Goal: Task Accomplishment & Management: Complete application form

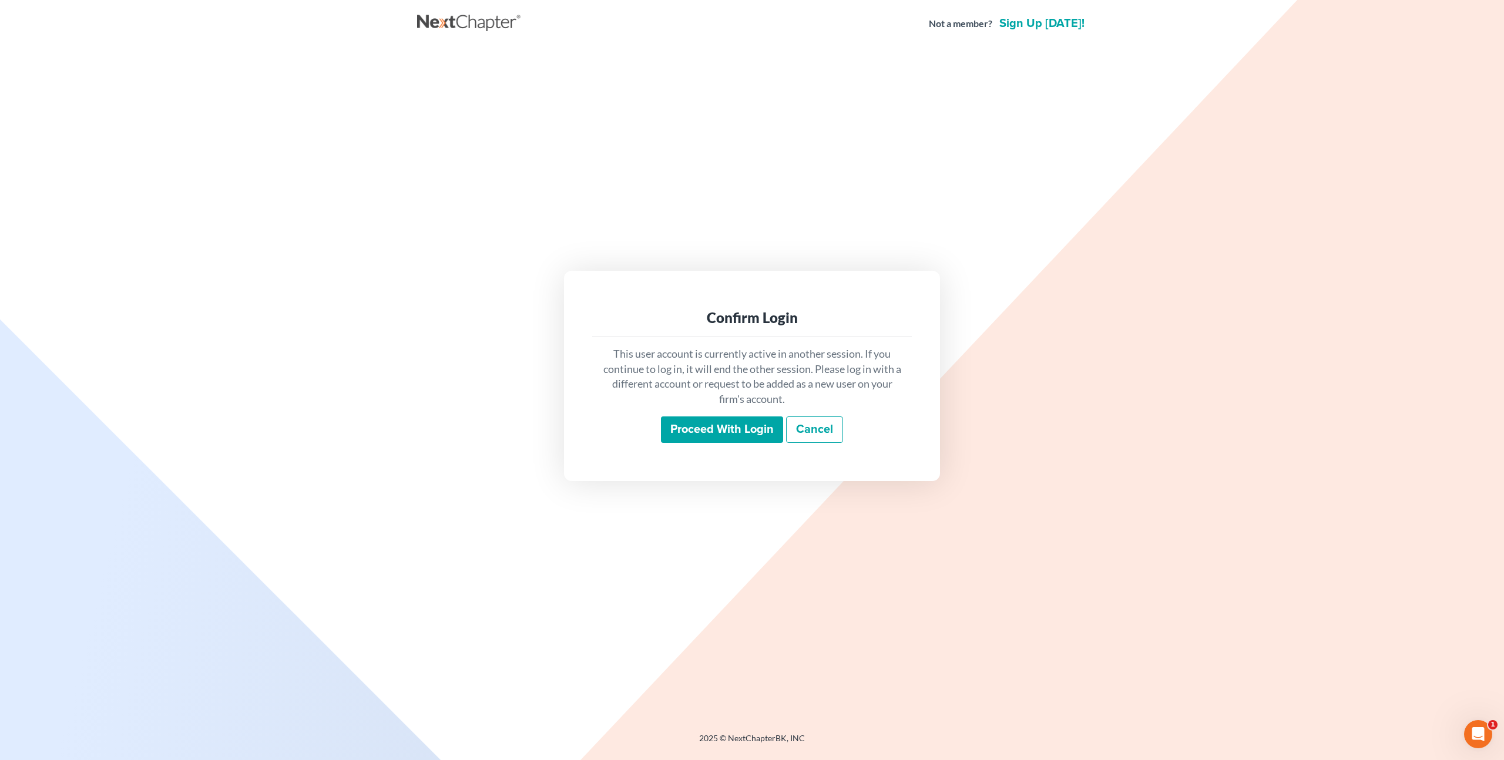
click at [687, 434] on input "Proceed with login" at bounding box center [722, 430] width 122 height 27
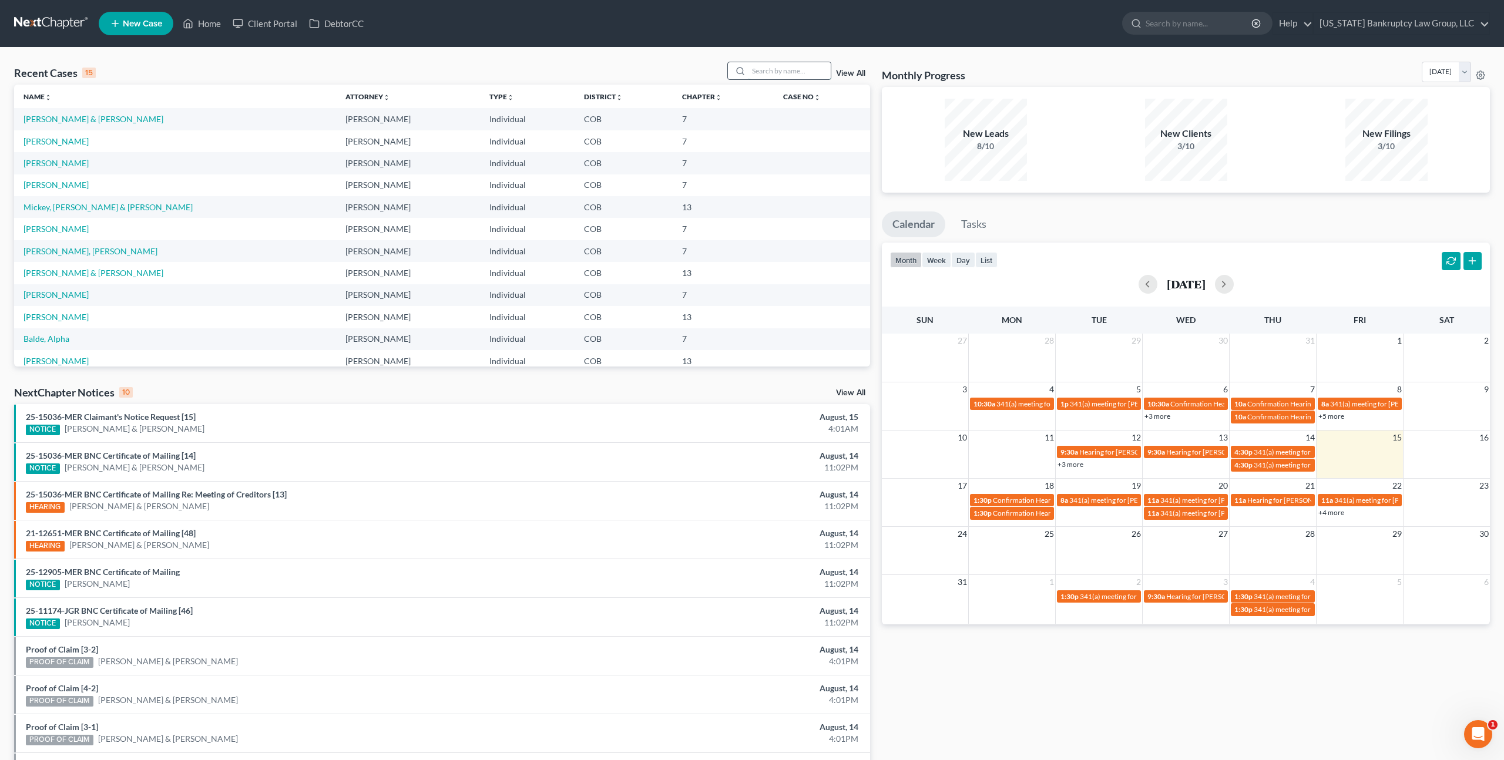
click at [797, 78] on input "search" at bounding box center [789, 70] width 82 height 17
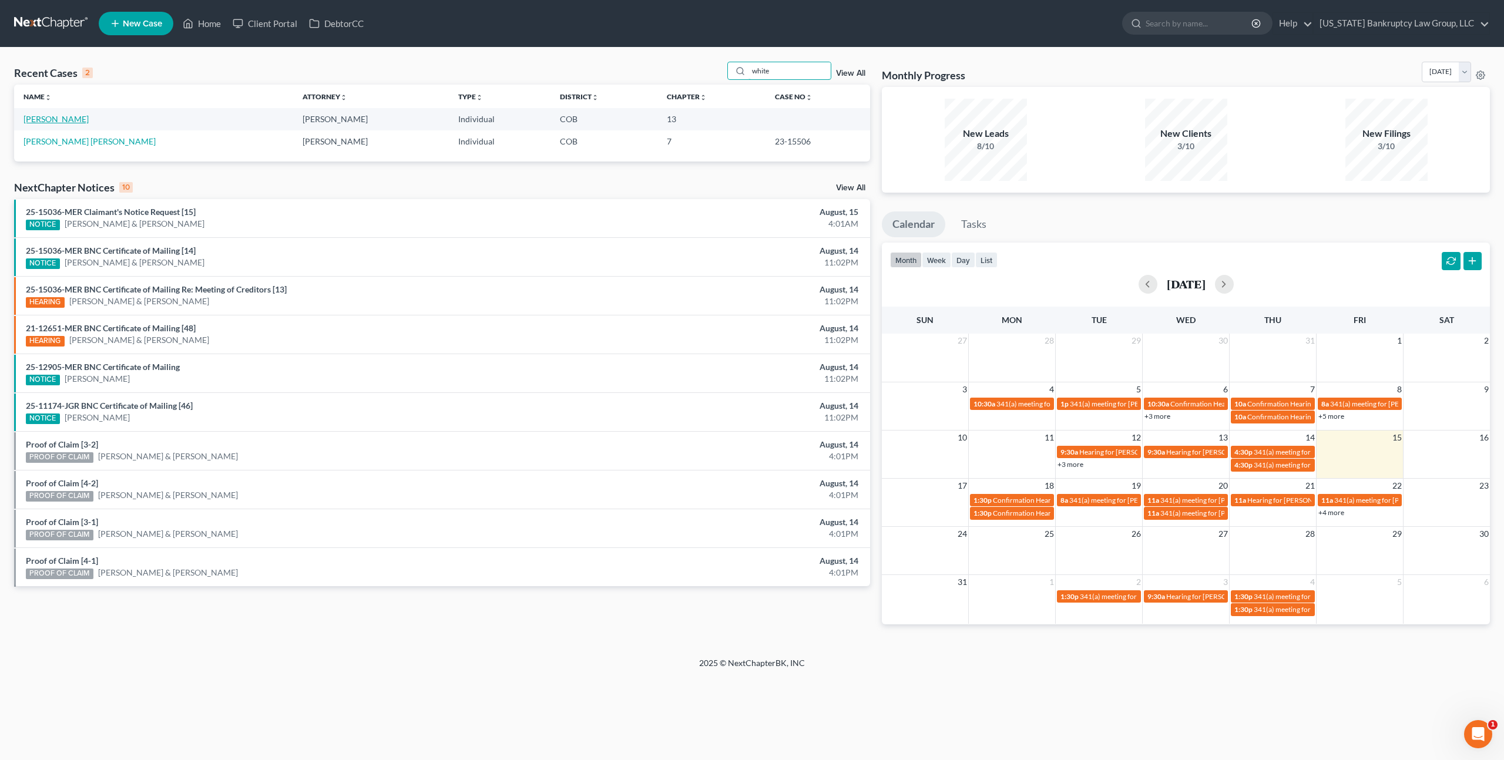
type input "white"
click at [46, 119] on link "[PERSON_NAME]" at bounding box center [55, 119] width 65 height 10
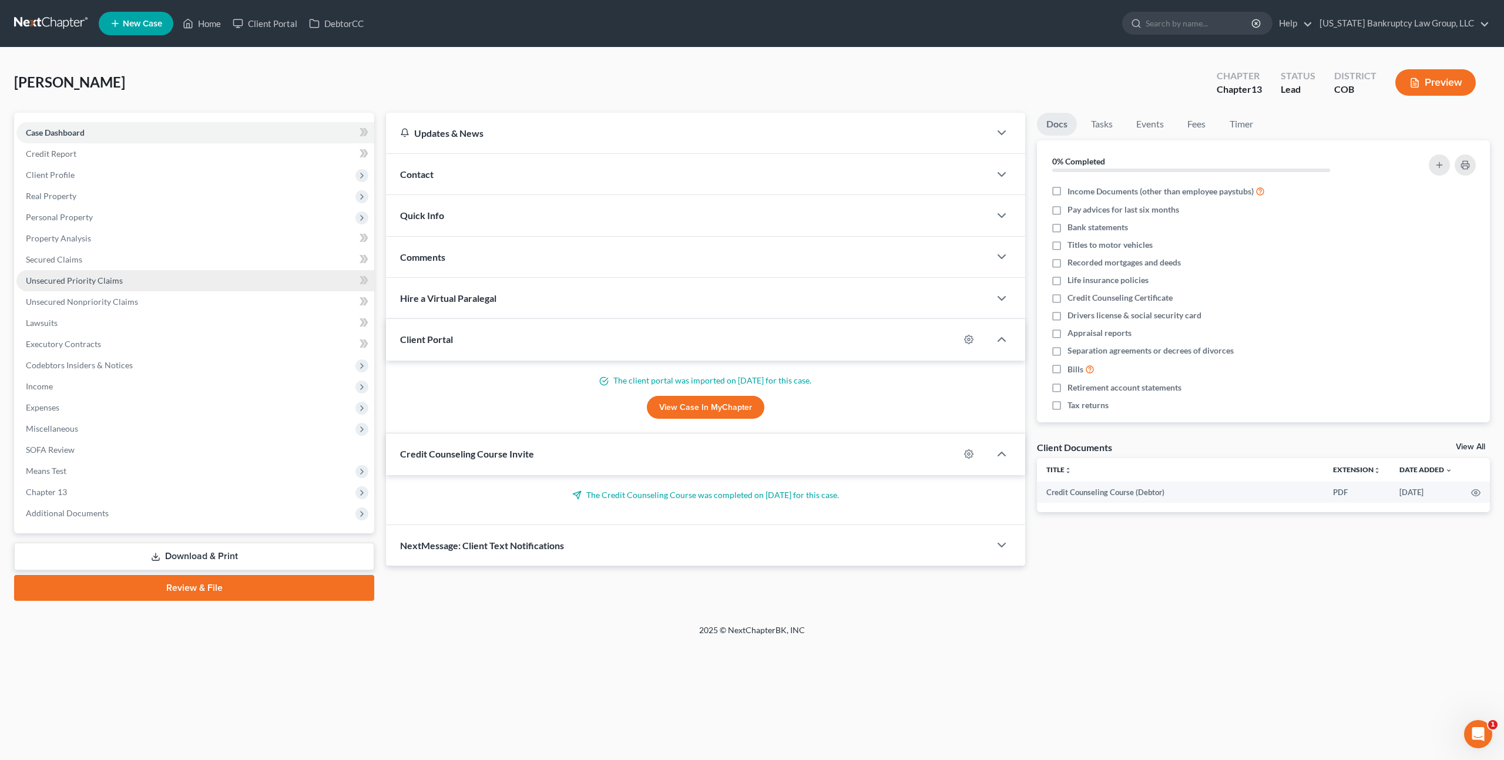
click at [64, 278] on span "Unsecured Priority Claims" at bounding box center [74, 281] width 97 height 10
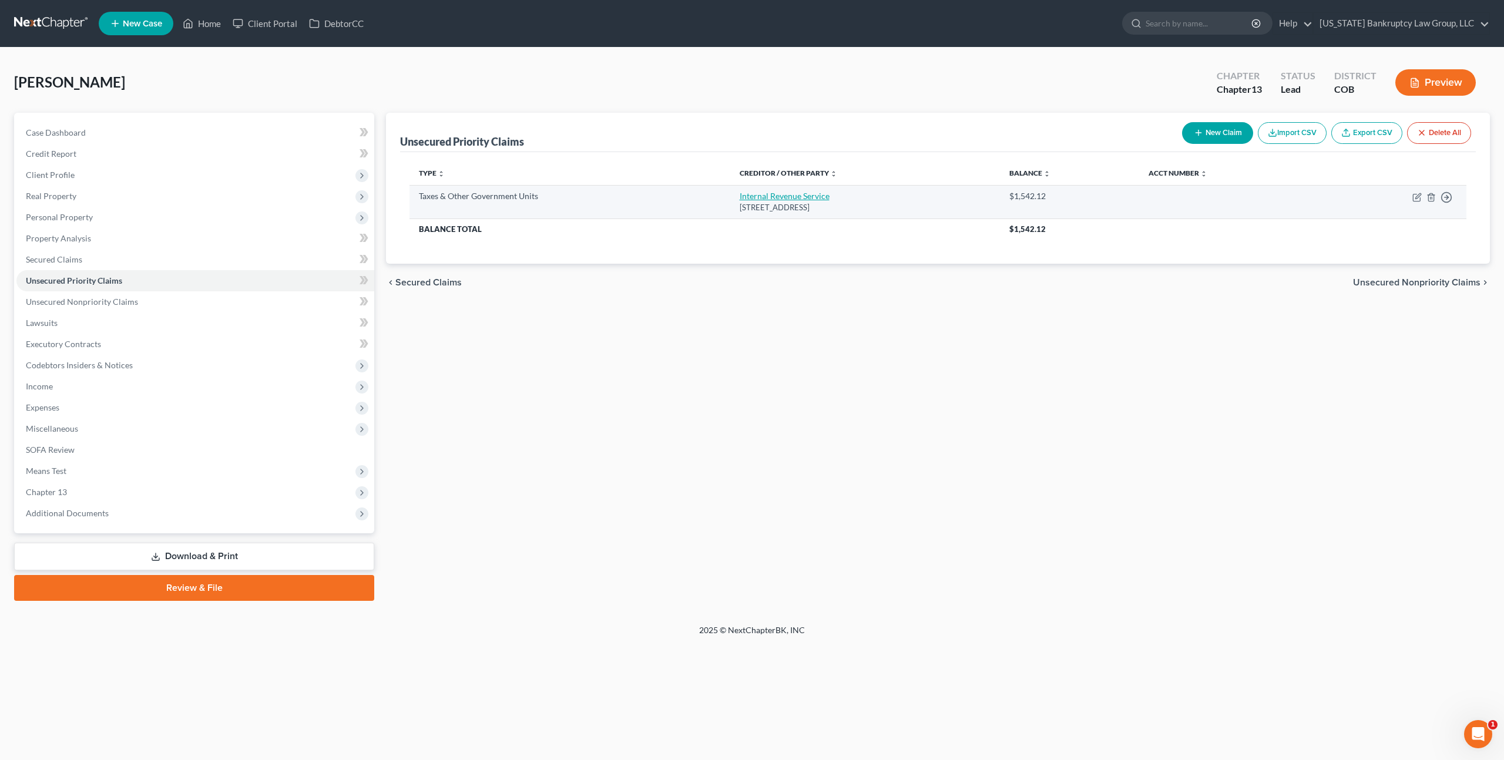
click at [784, 193] on link "Internal Revenue Service" at bounding box center [785, 196] width 90 height 10
select select "0"
select select "39"
select select "0"
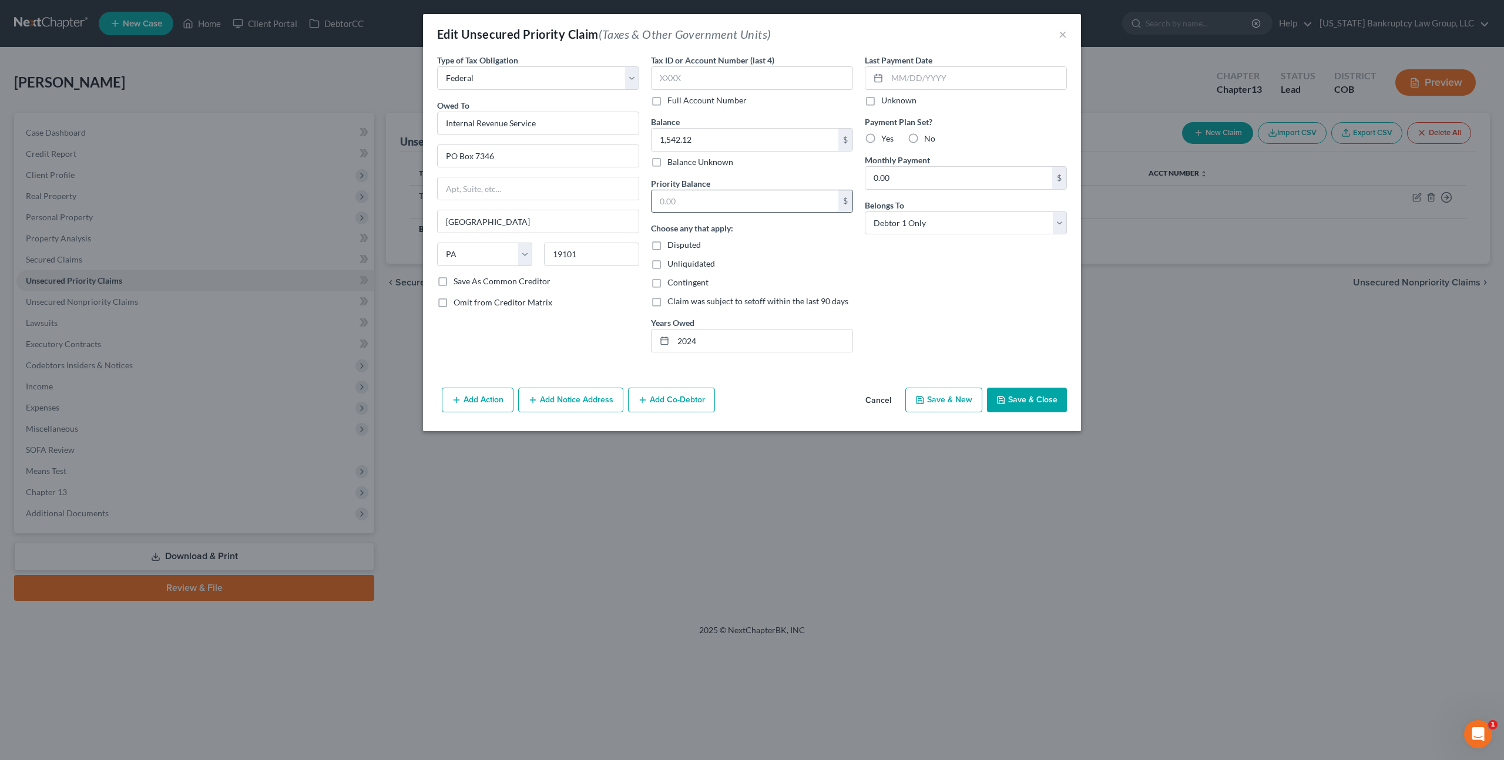
click at [678, 205] on input "text" at bounding box center [745, 201] width 187 height 22
type input "1,542.12"
click at [1010, 404] on button "Save & Close" at bounding box center [1027, 400] width 80 height 25
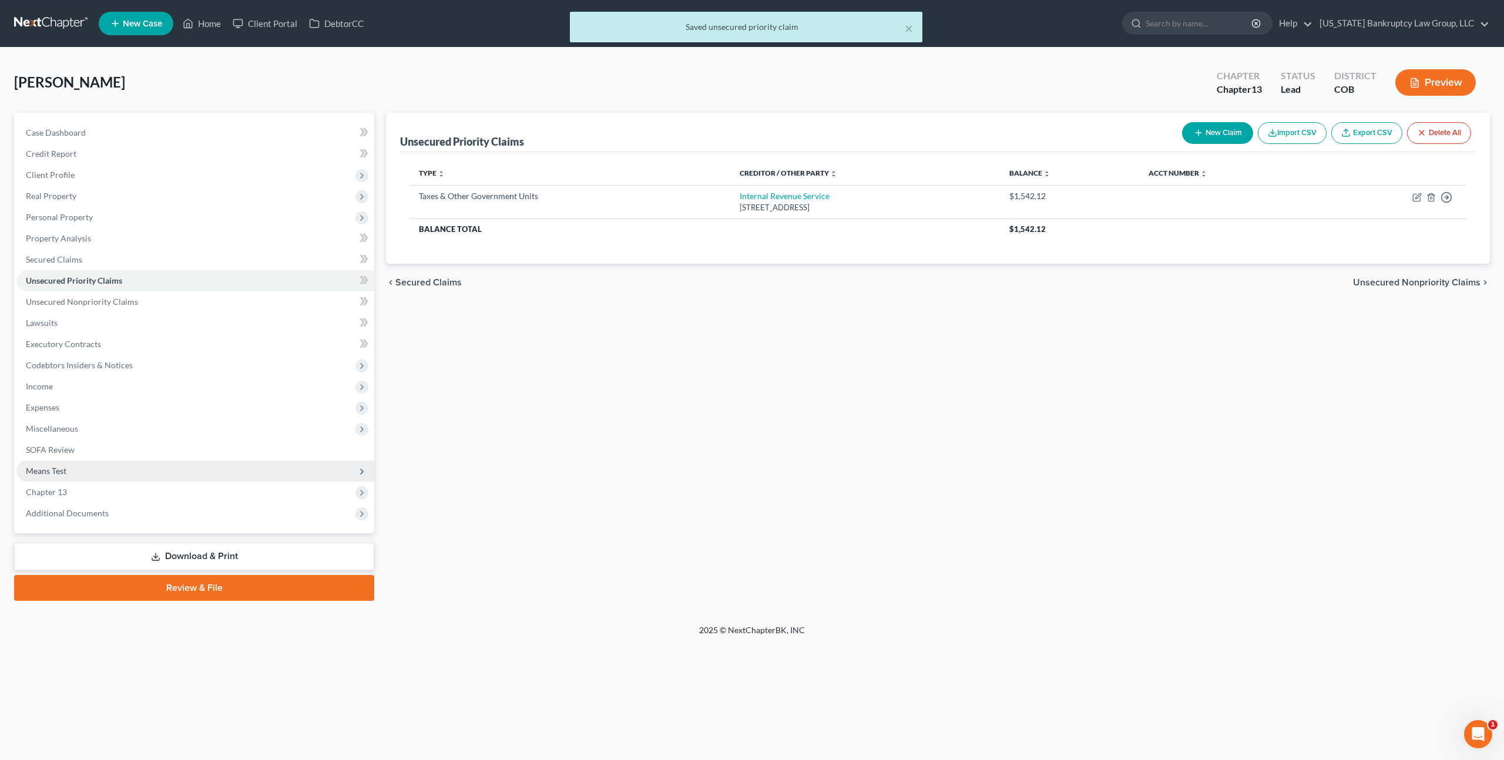
click at [67, 474] on span "Means Test" at bounding box center [195, 471] width 358 height 21
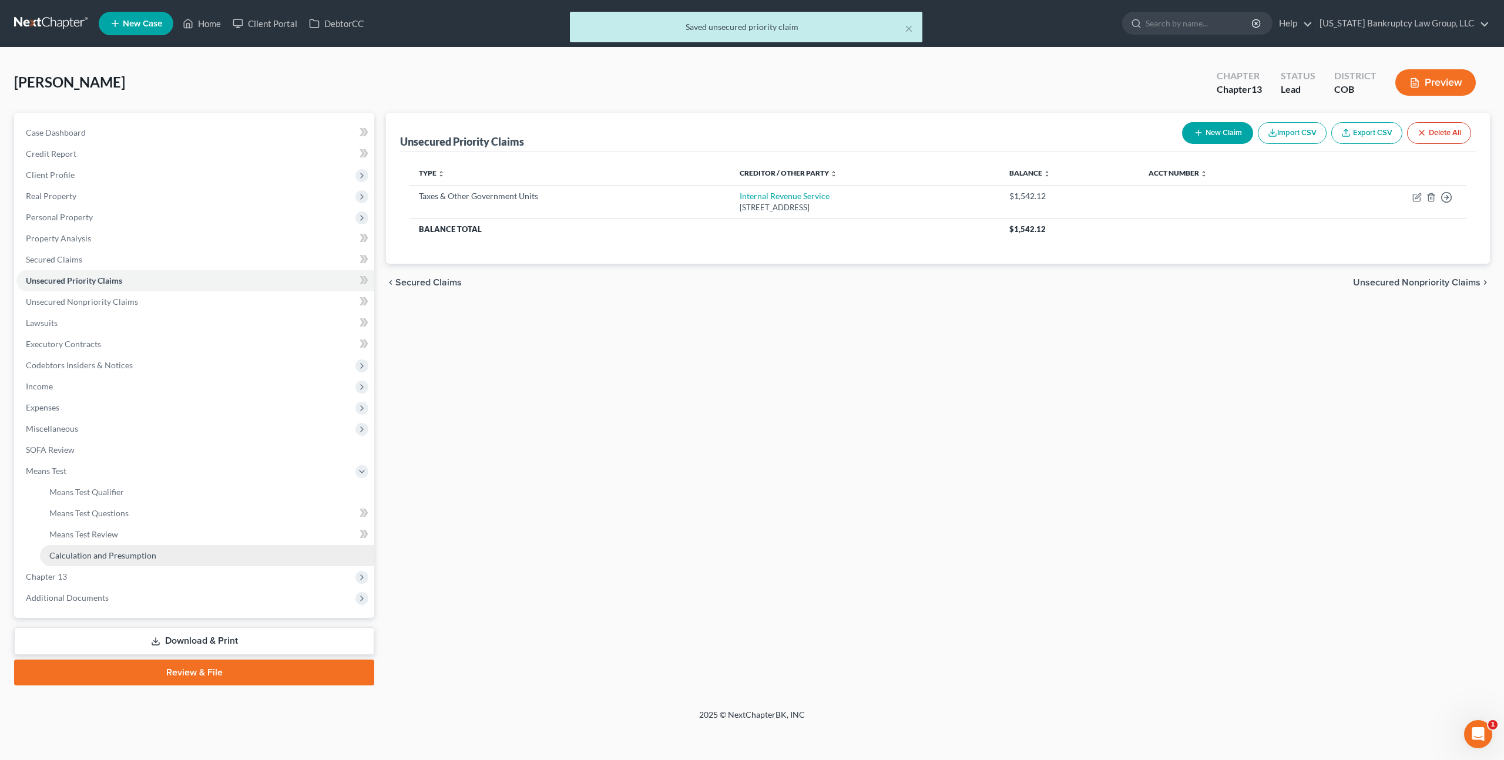
click at [94, 553] on span "Calculation and Presumption" at bounding box center [102, 555] width 107 height 10
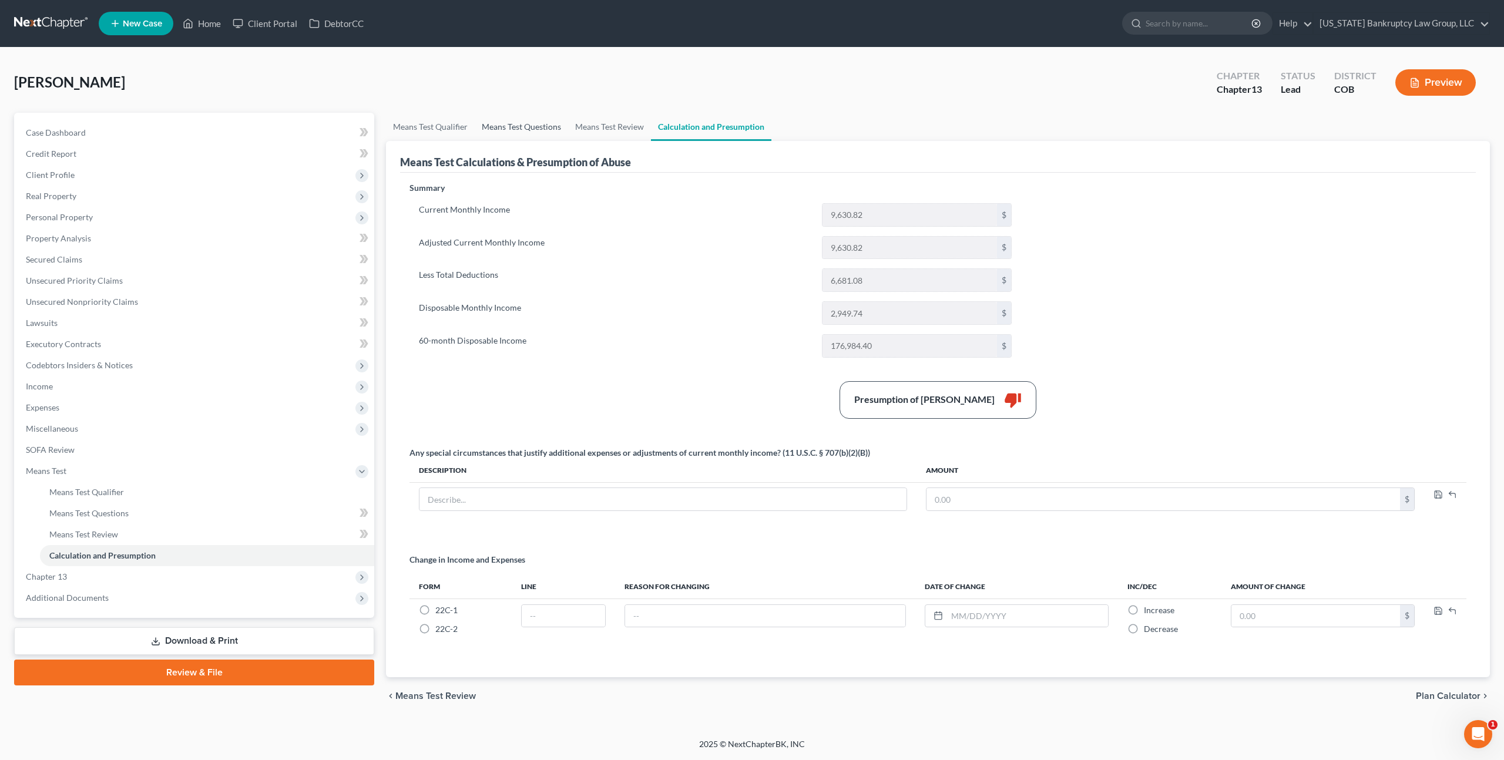
click at [510, 124] on link "Means Test Questions" at bounding box center [521, 127] width 93 height 28
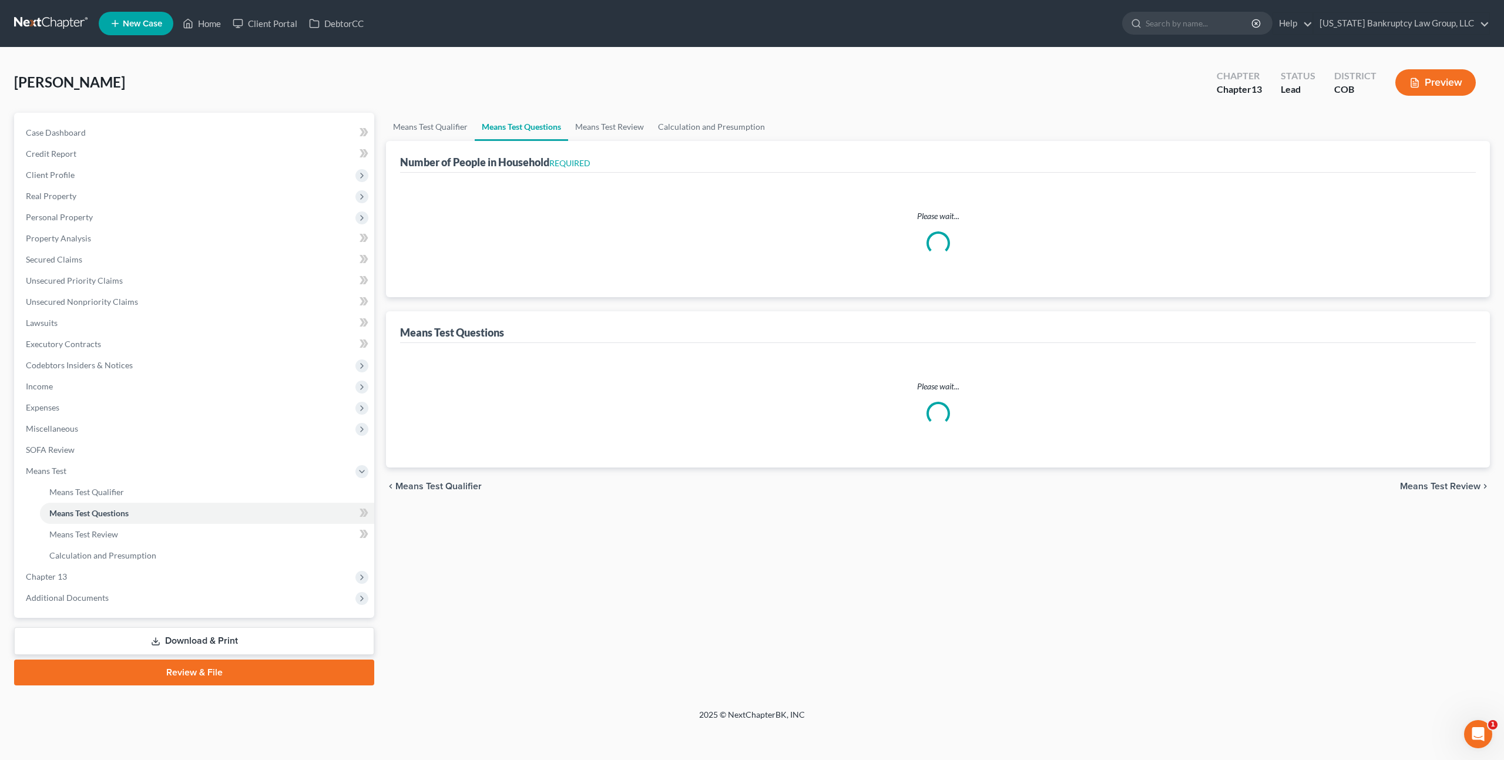
select select "1"
select select "60"
select select "1"
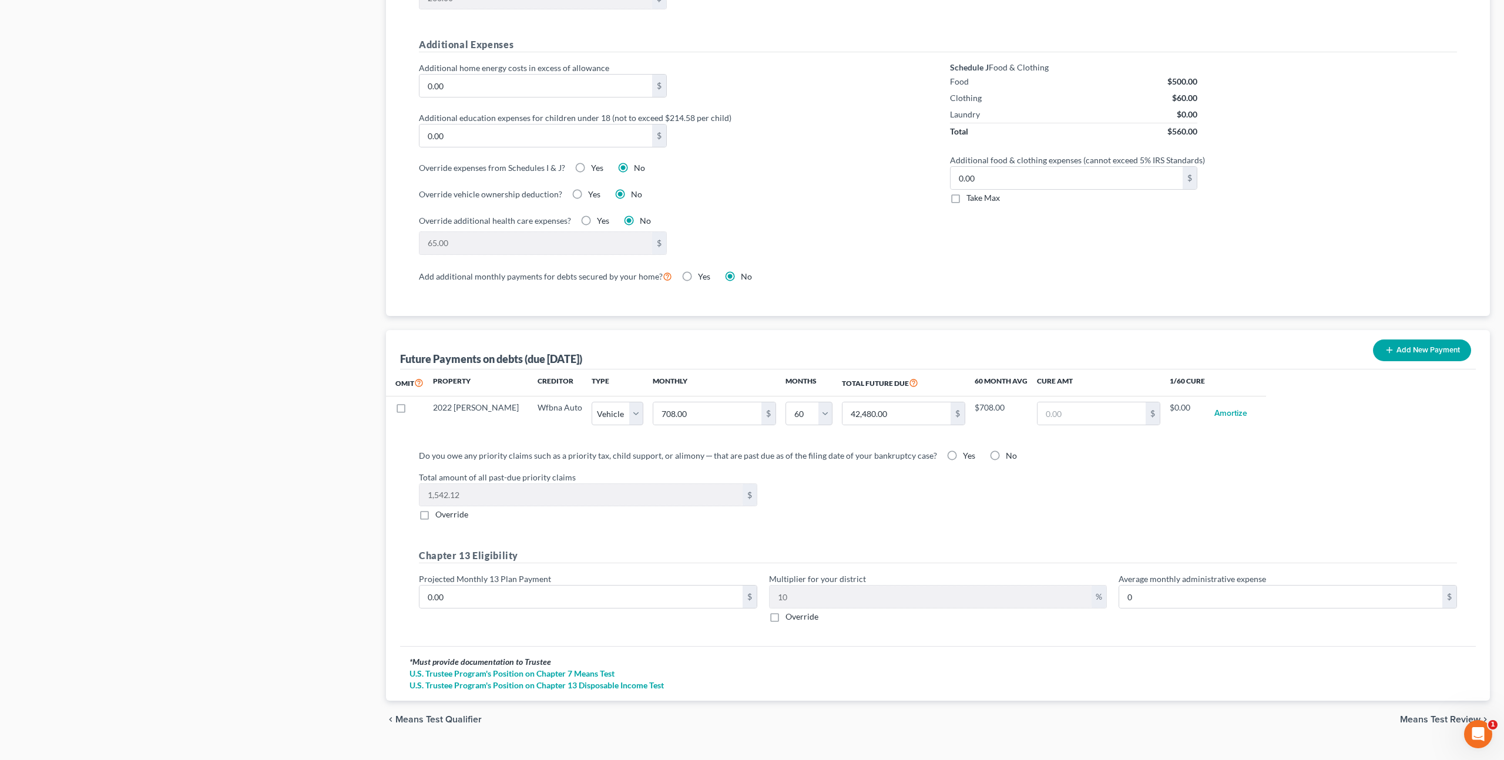
scroll to position [850, 0]
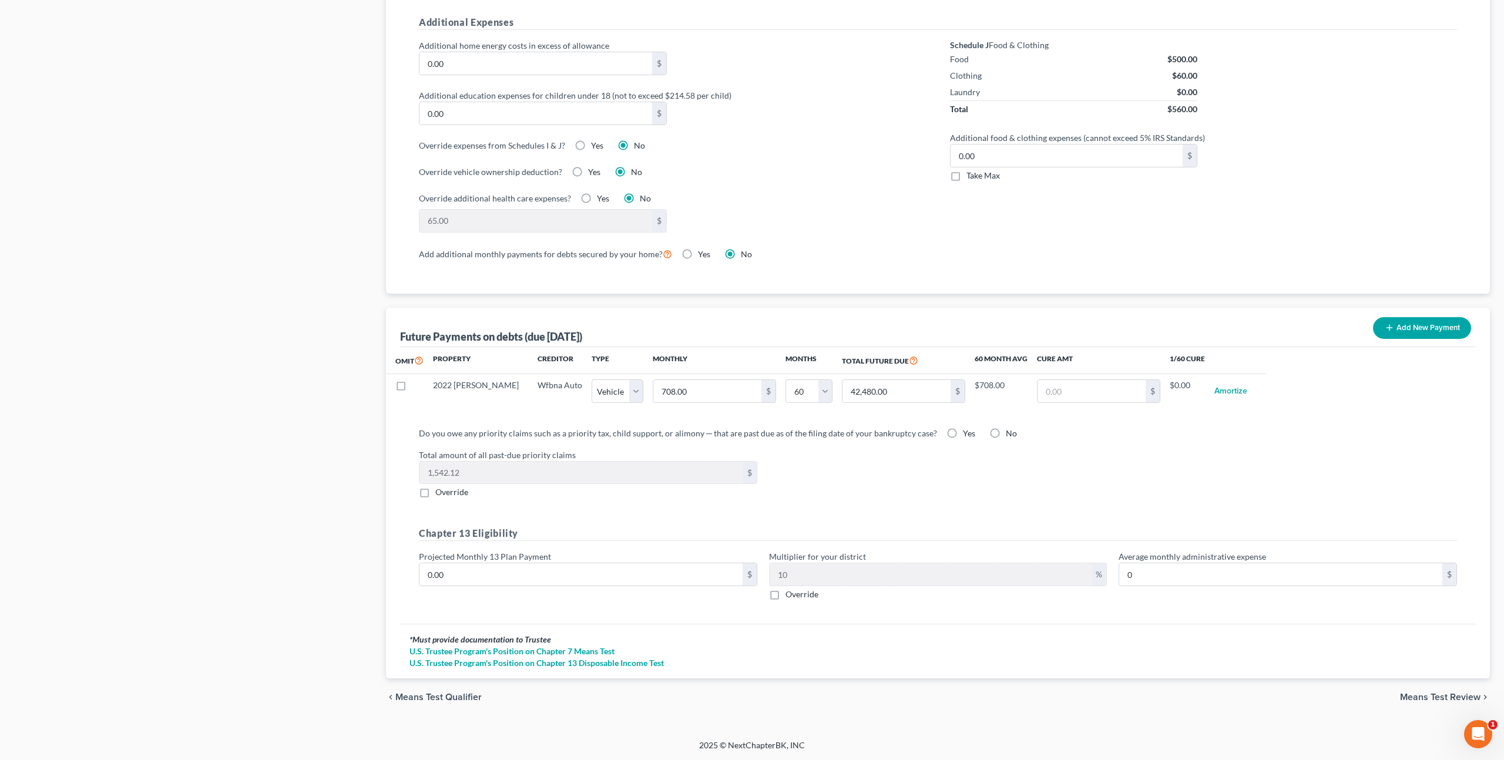
click at [963, 434] on label "Yes" at bounding box center [969, 434] width 12 height 12
click at [968, 434] on input "Yes" at bounding box center [972, 432] width 8 height 8
radio input "true"
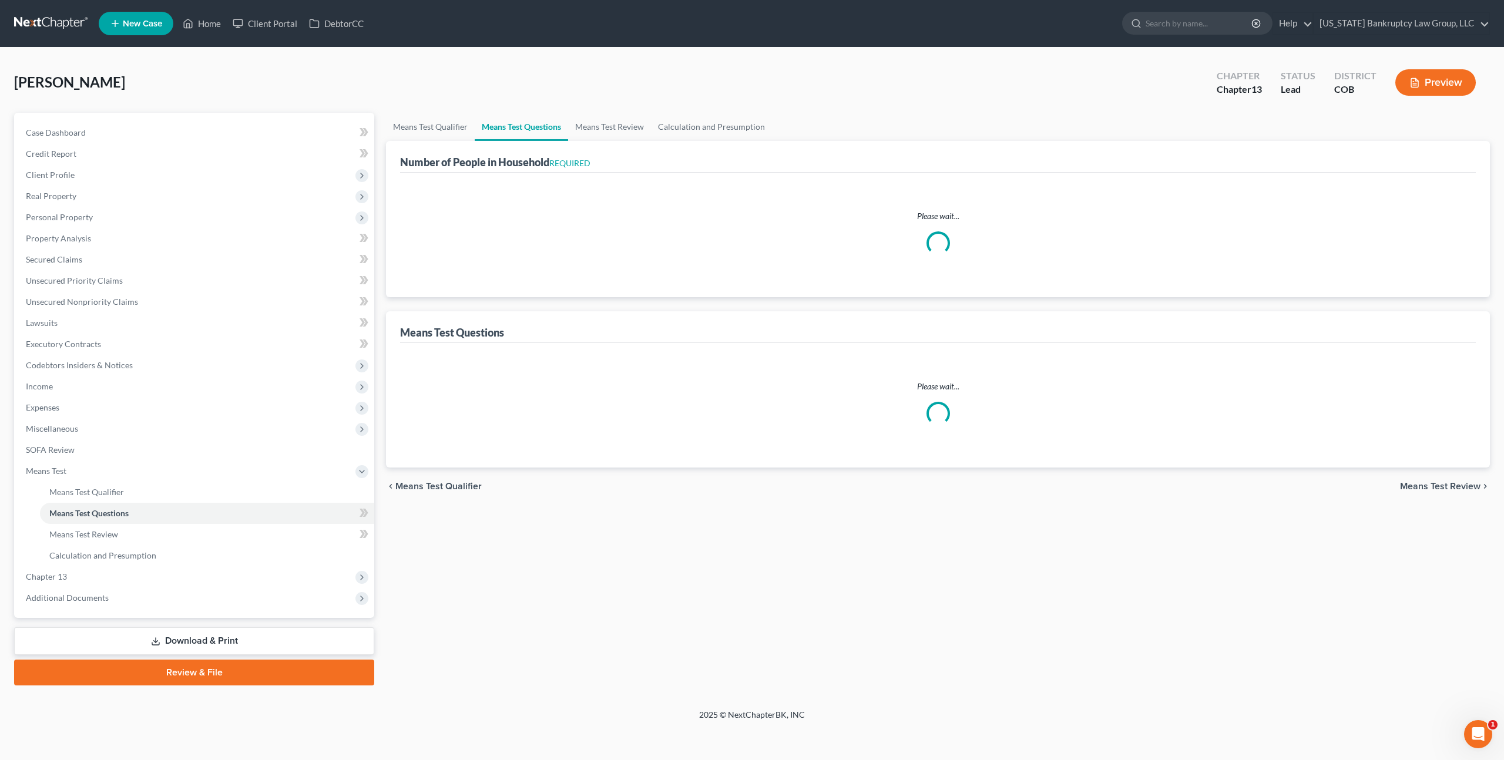
select select "1"
select select "60"
select select "1"
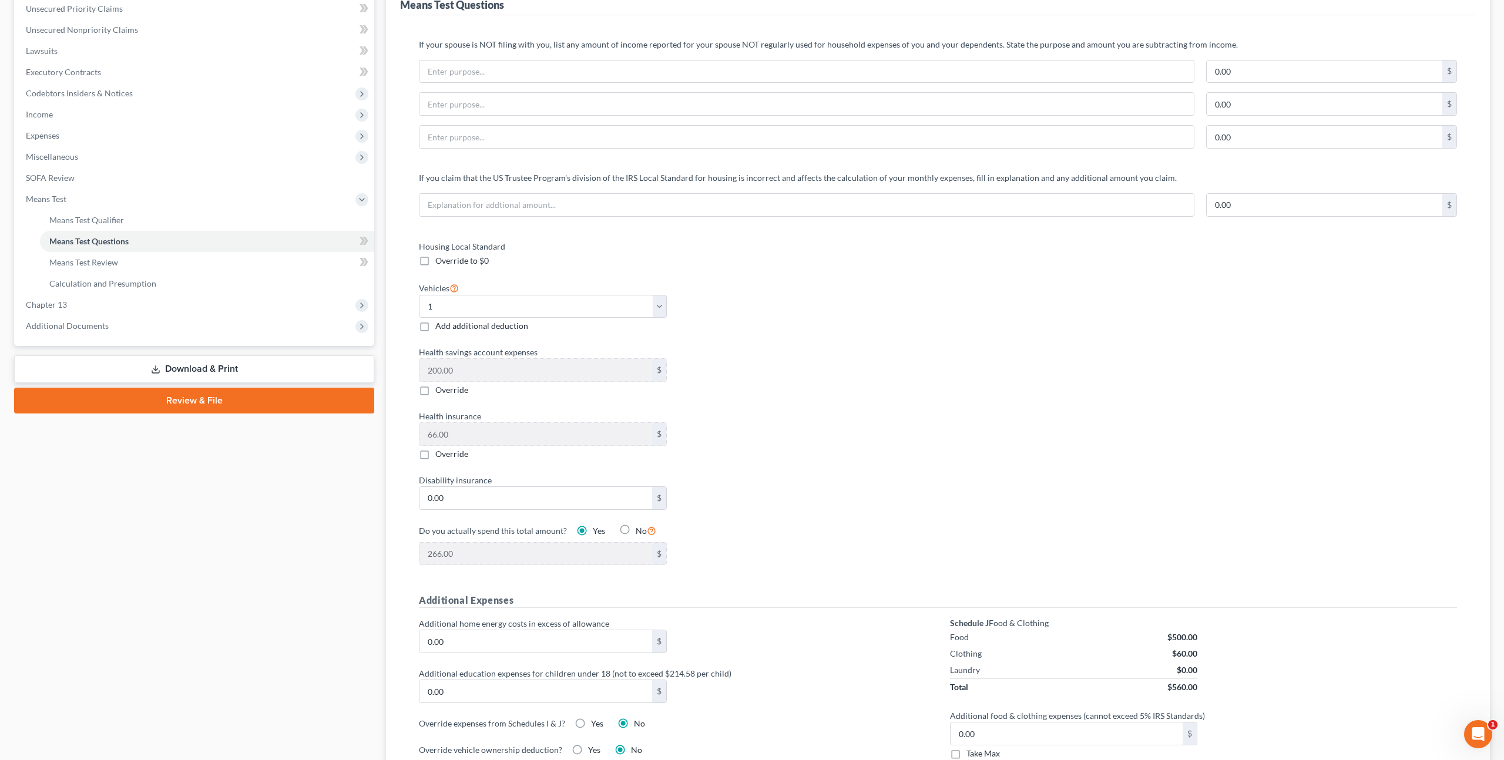
scroll to position [267, 0]
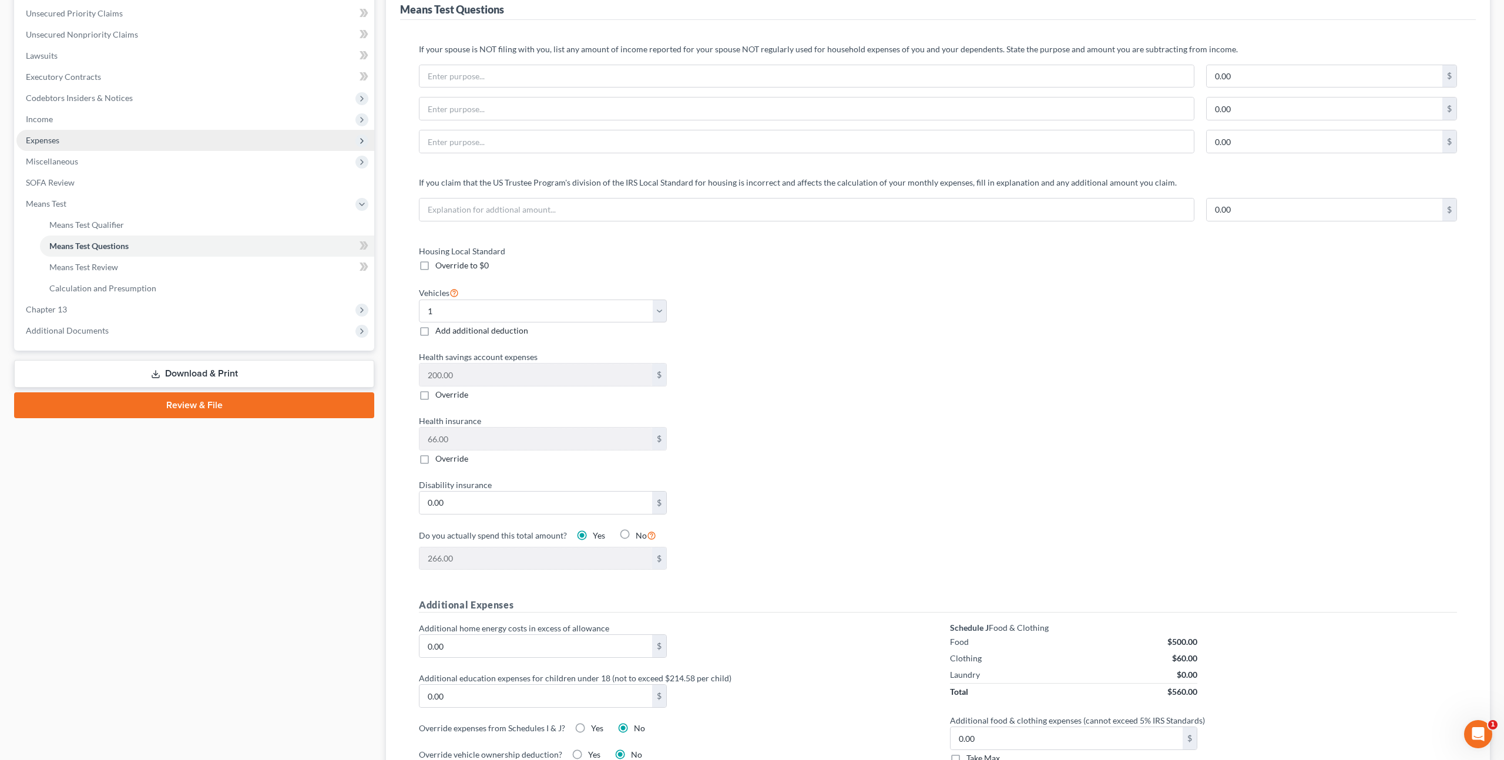
click at [68, 135] on span "Expenses" at bounding box center [195, 140] width 358 height 21
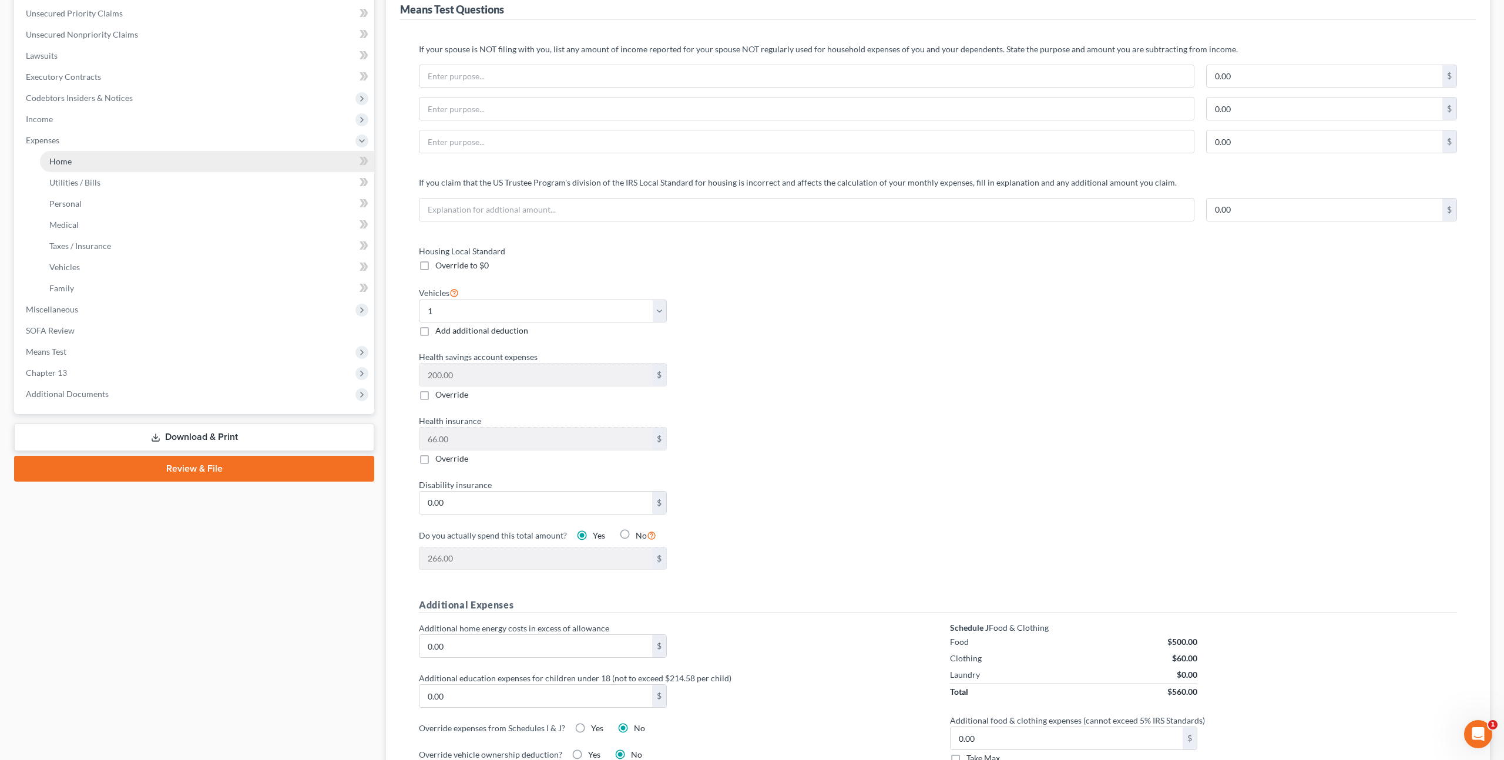
click at [68, 158] on span "Home" at bounding box center [60, 161] width 22 height 10
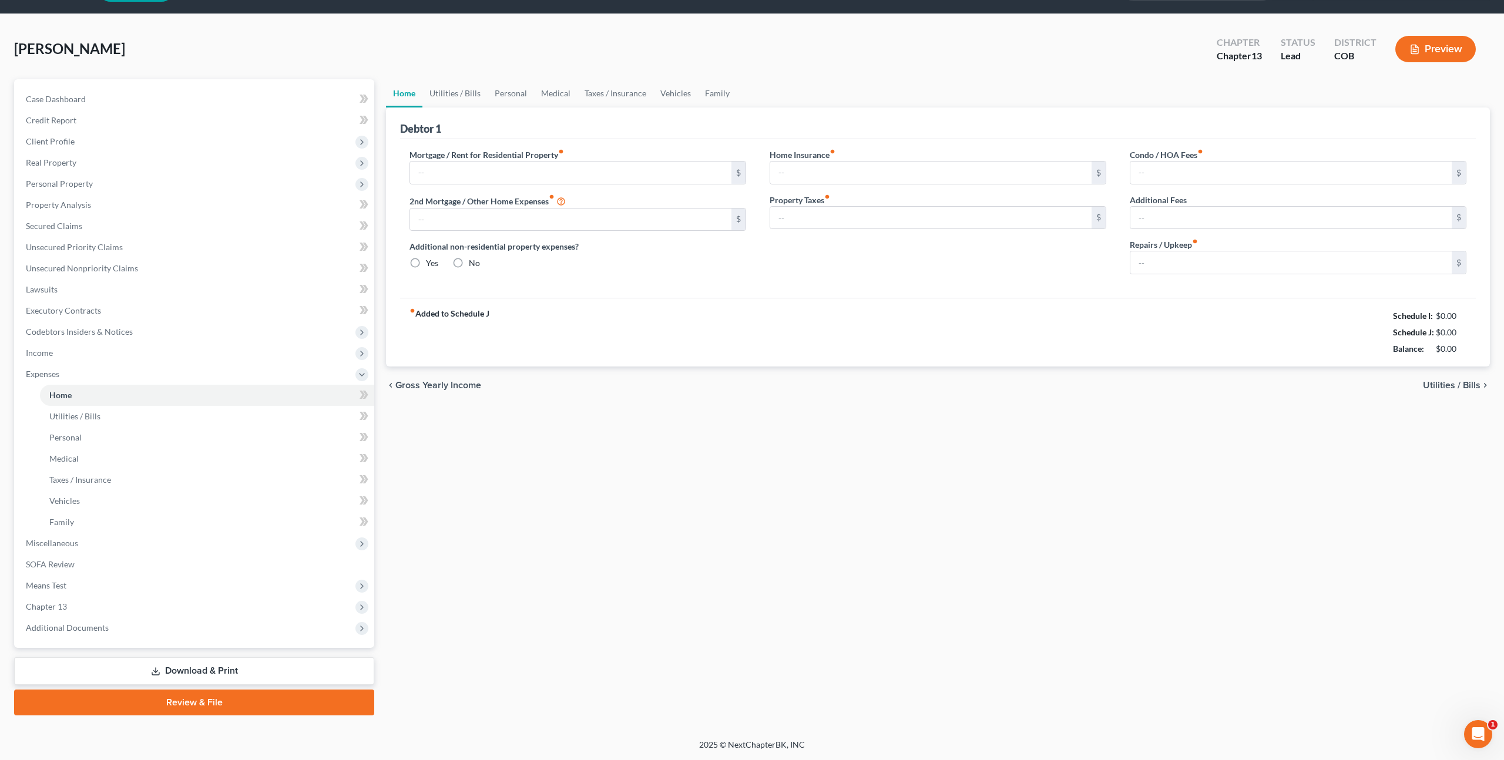
scroll to position [12, 0]
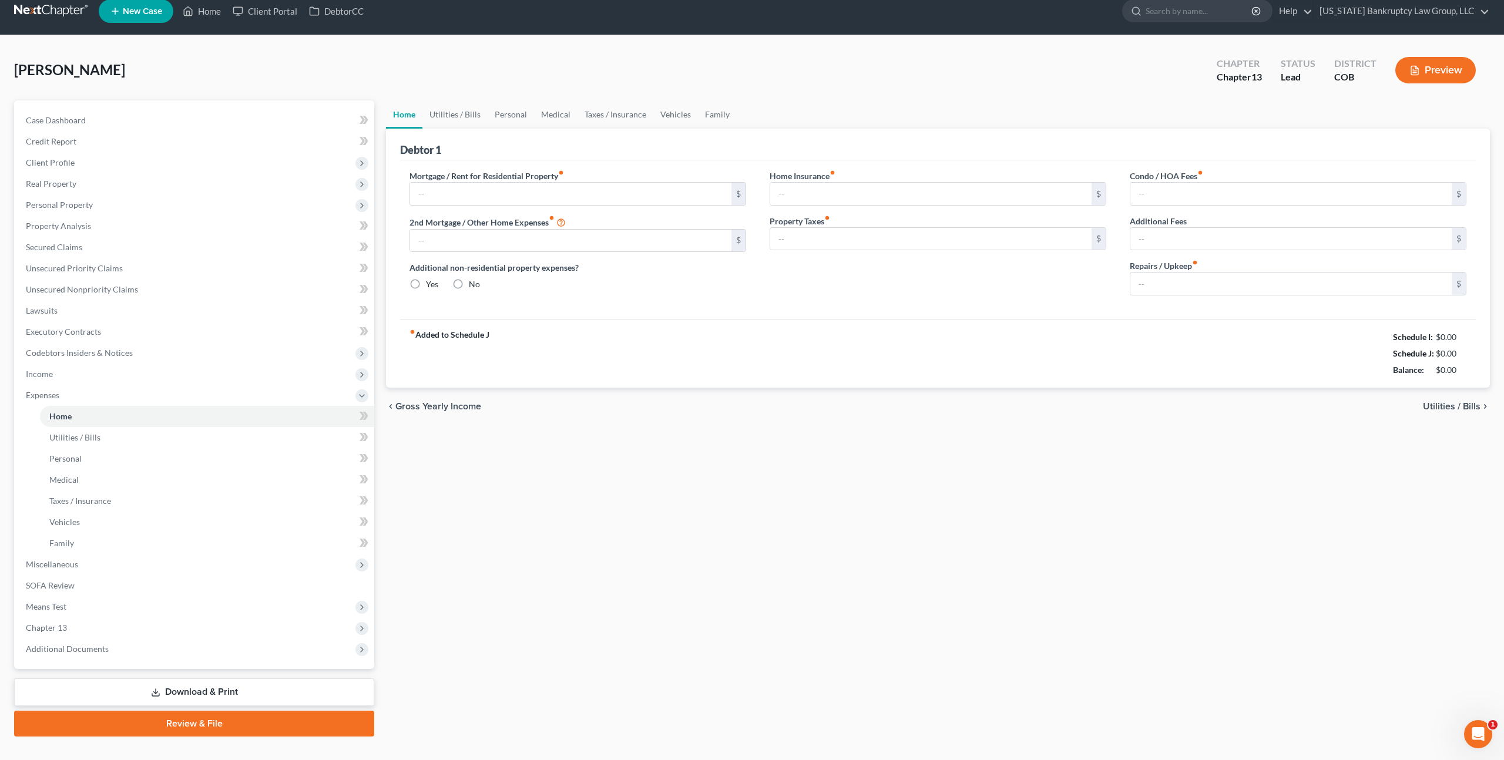
type input "1,450.00"
type input "0.00"
radio input "true"
type input "13.75"
type input "0.00"
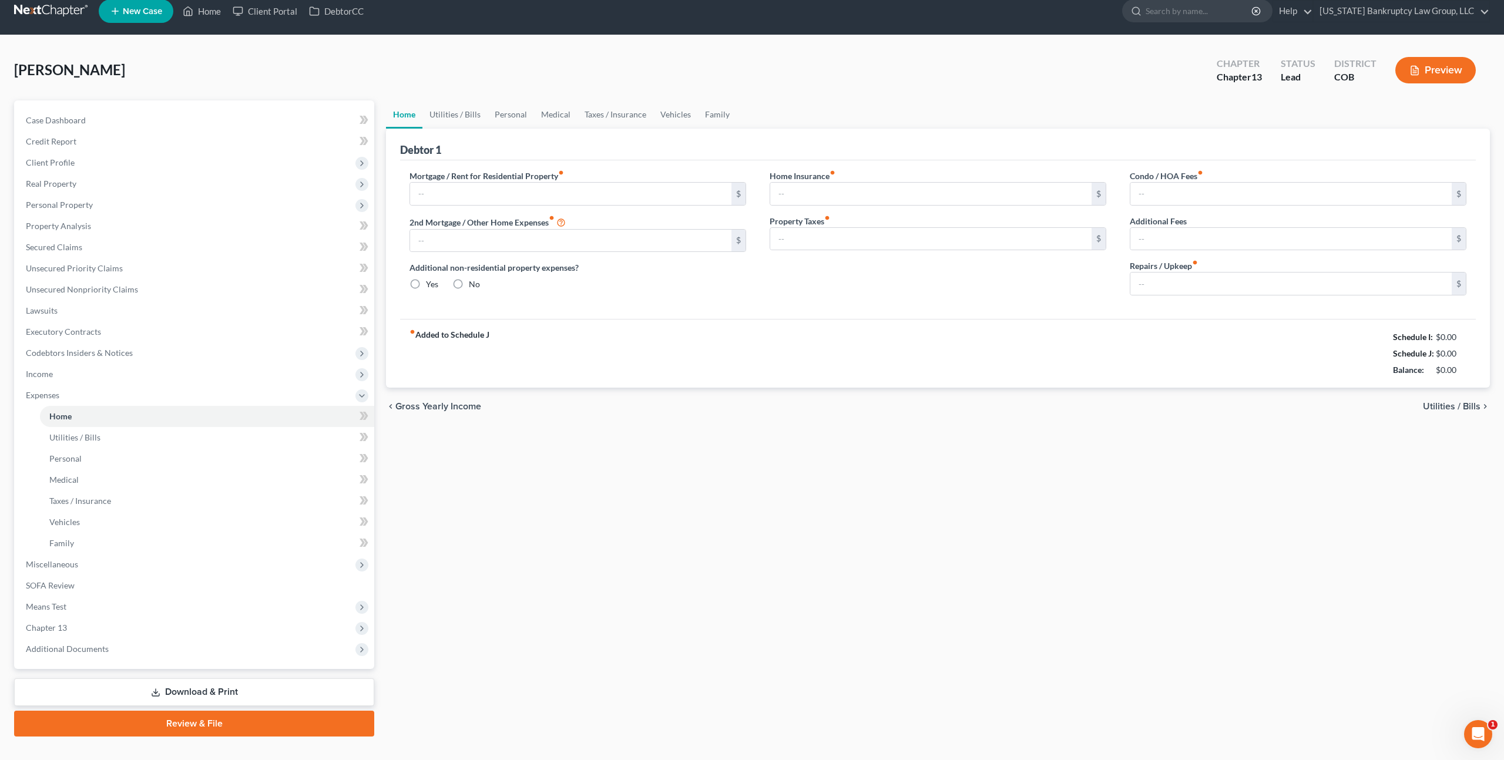
type input "0.00"
type input "50.00"
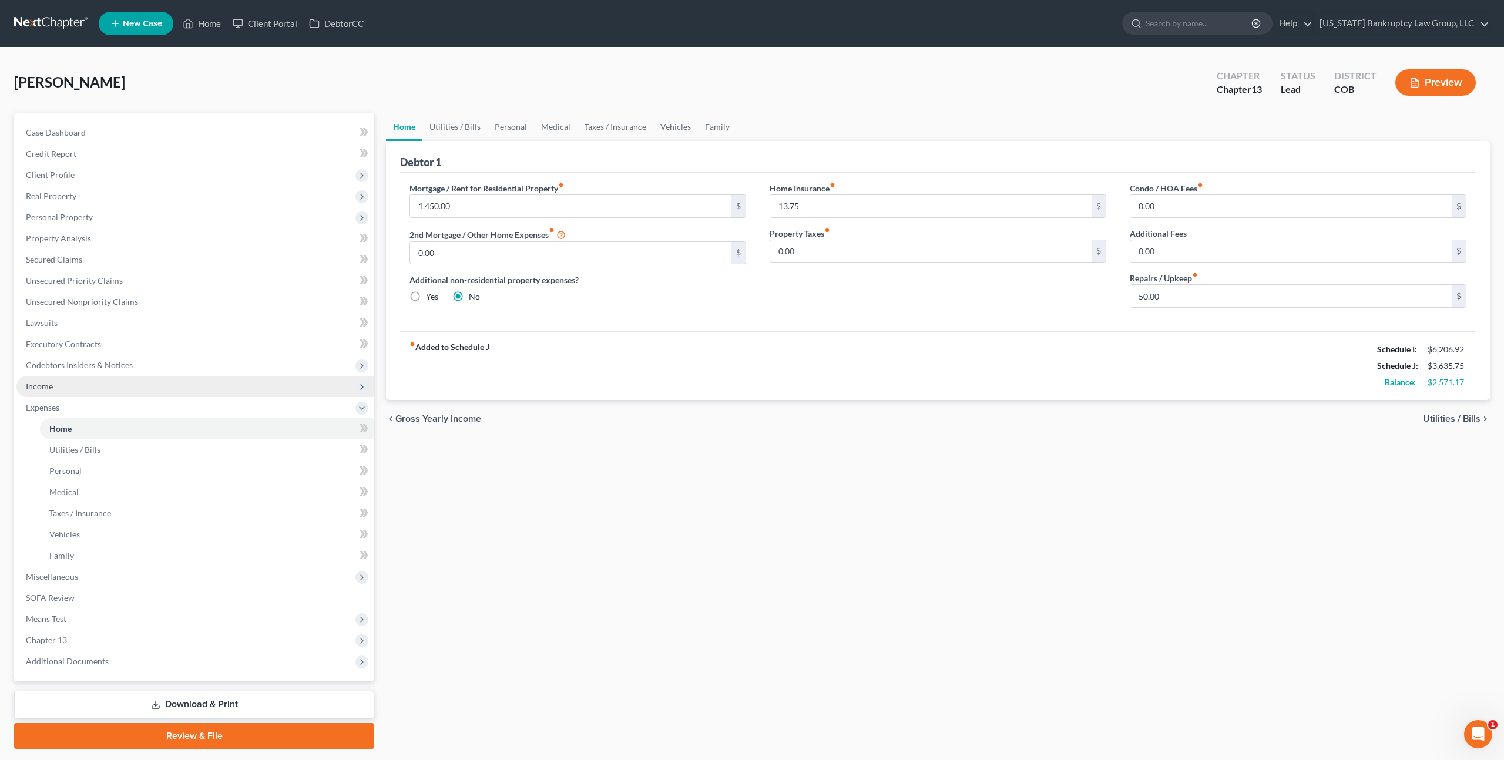
click at [68, 385] on span "Income" at bounding box center [195, 386] width 358 height 21
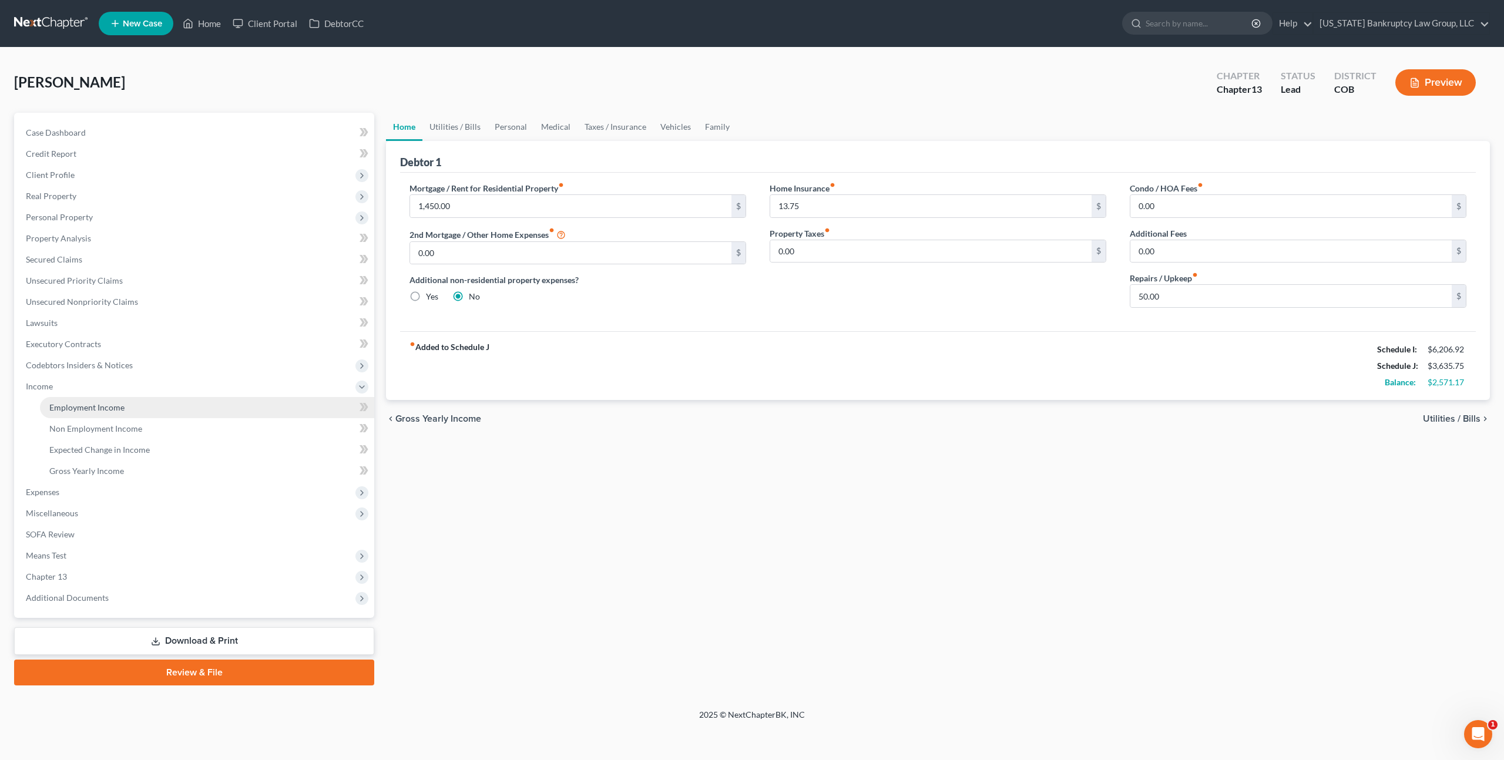
click at [92, 404] on span "Employment Income" at bounding box center [86, 407] width 75 height 10
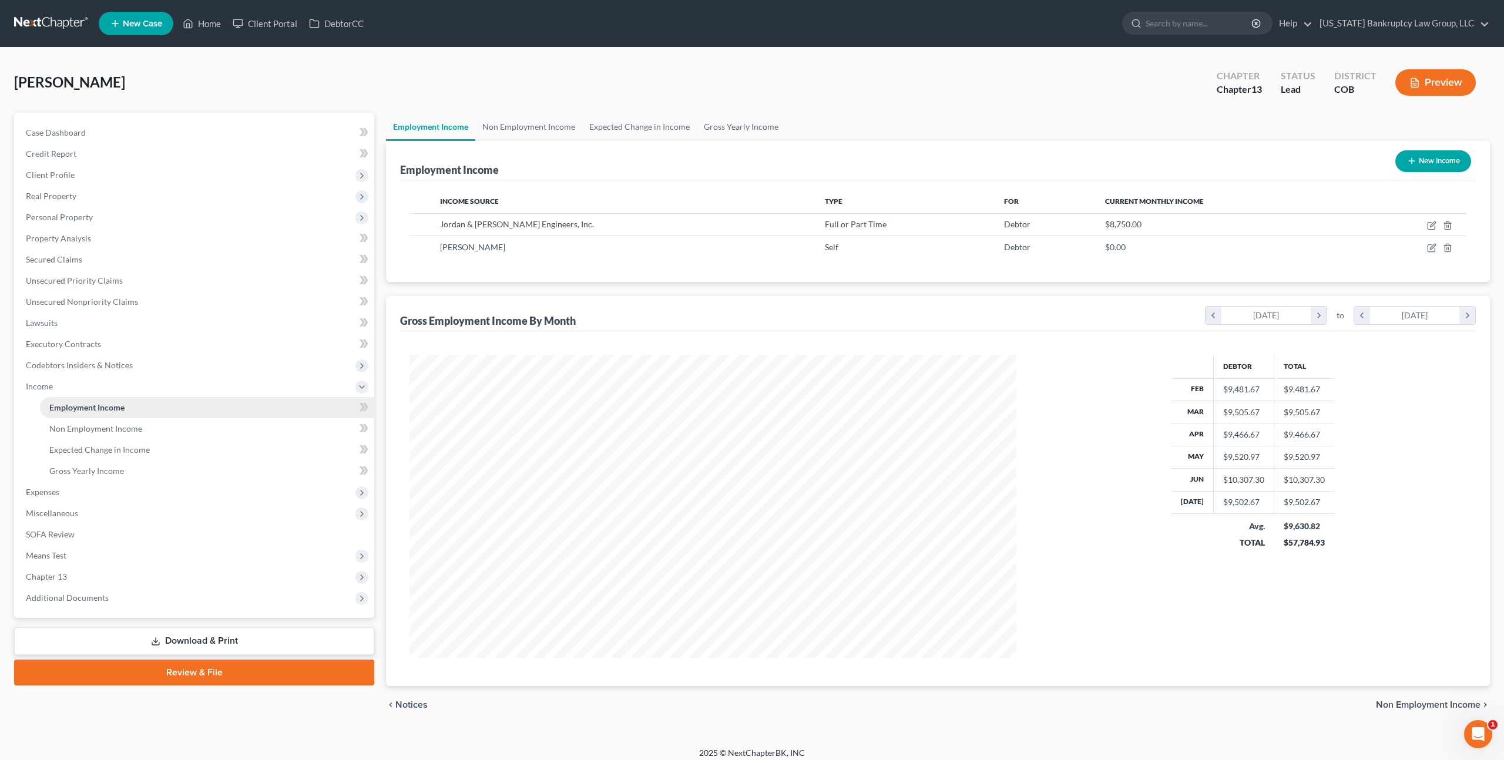
scroll to position [303, 630]
click at [548, 123] on link "Non Employment Income" at bounding box center [528, 127] width 107 height 28
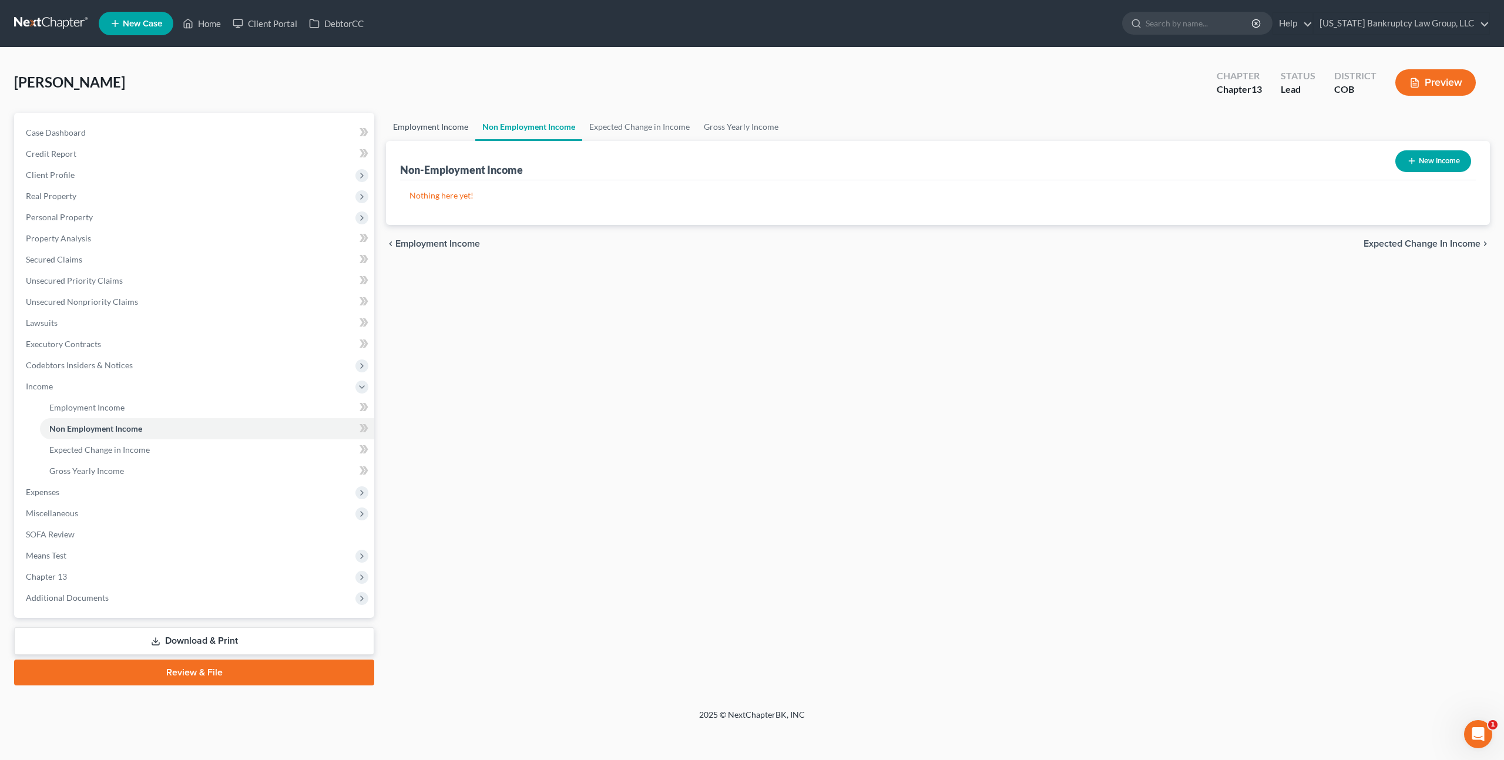
click at [462, 124] on link "Employment Income" at bounding box center [430, 127] width 89 height 28
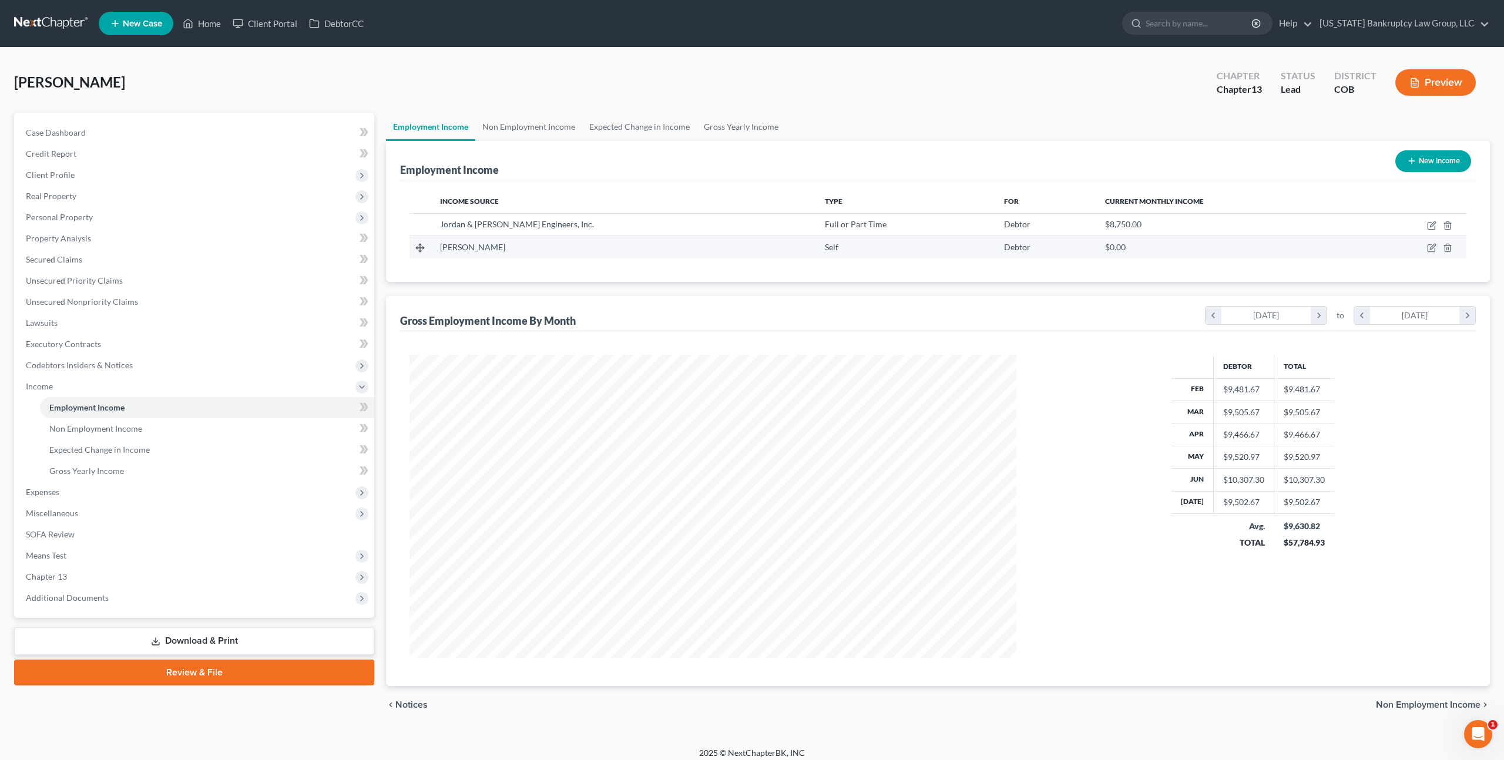
scroll to position [303, 630]
click at [1430, 247] on icon "button" at bounding box center [1431, 247] width 9 height 9
select select "1"
select select "0"
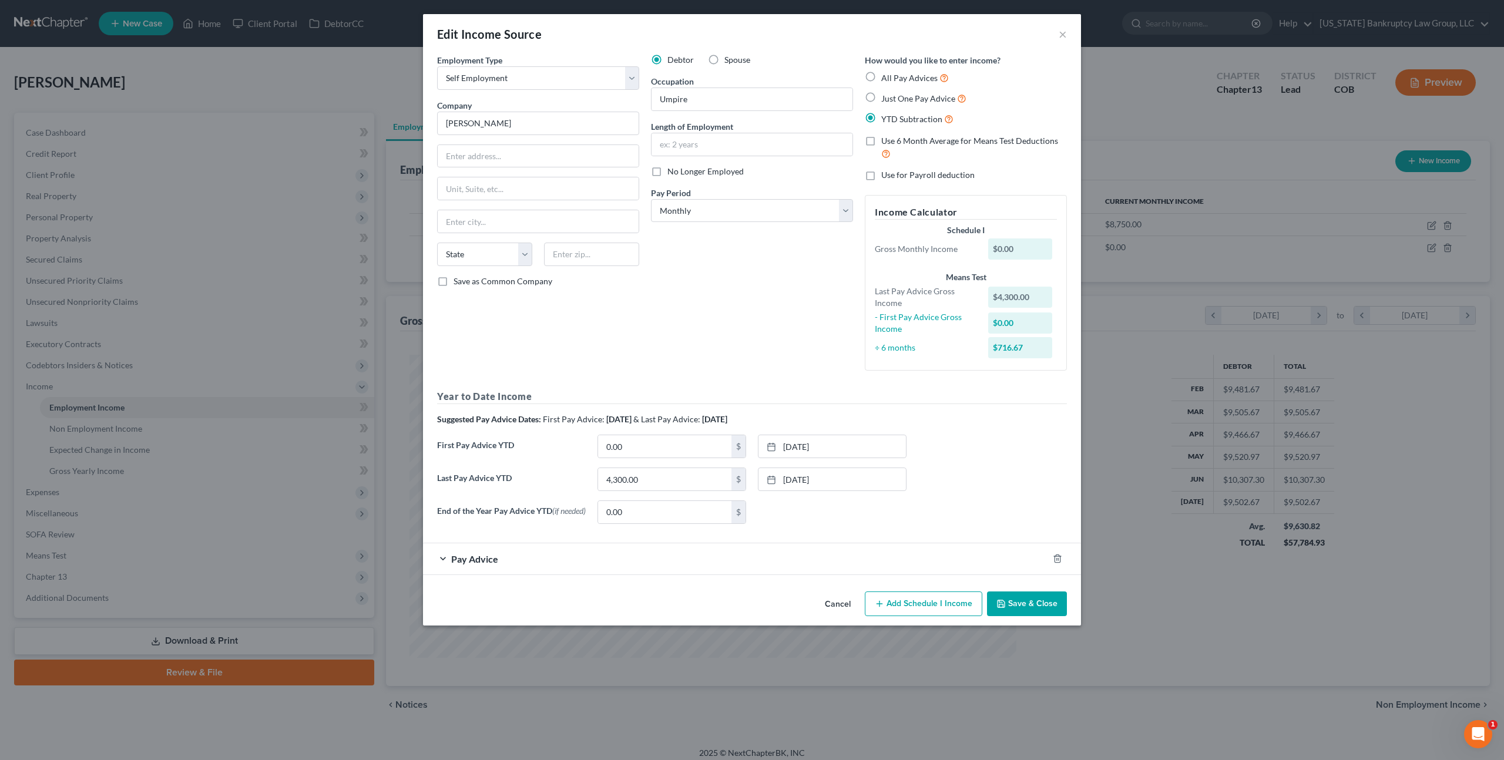
click at [832, 607] on button "Cancel" at bounding box center [837, 604] width 45 height 23
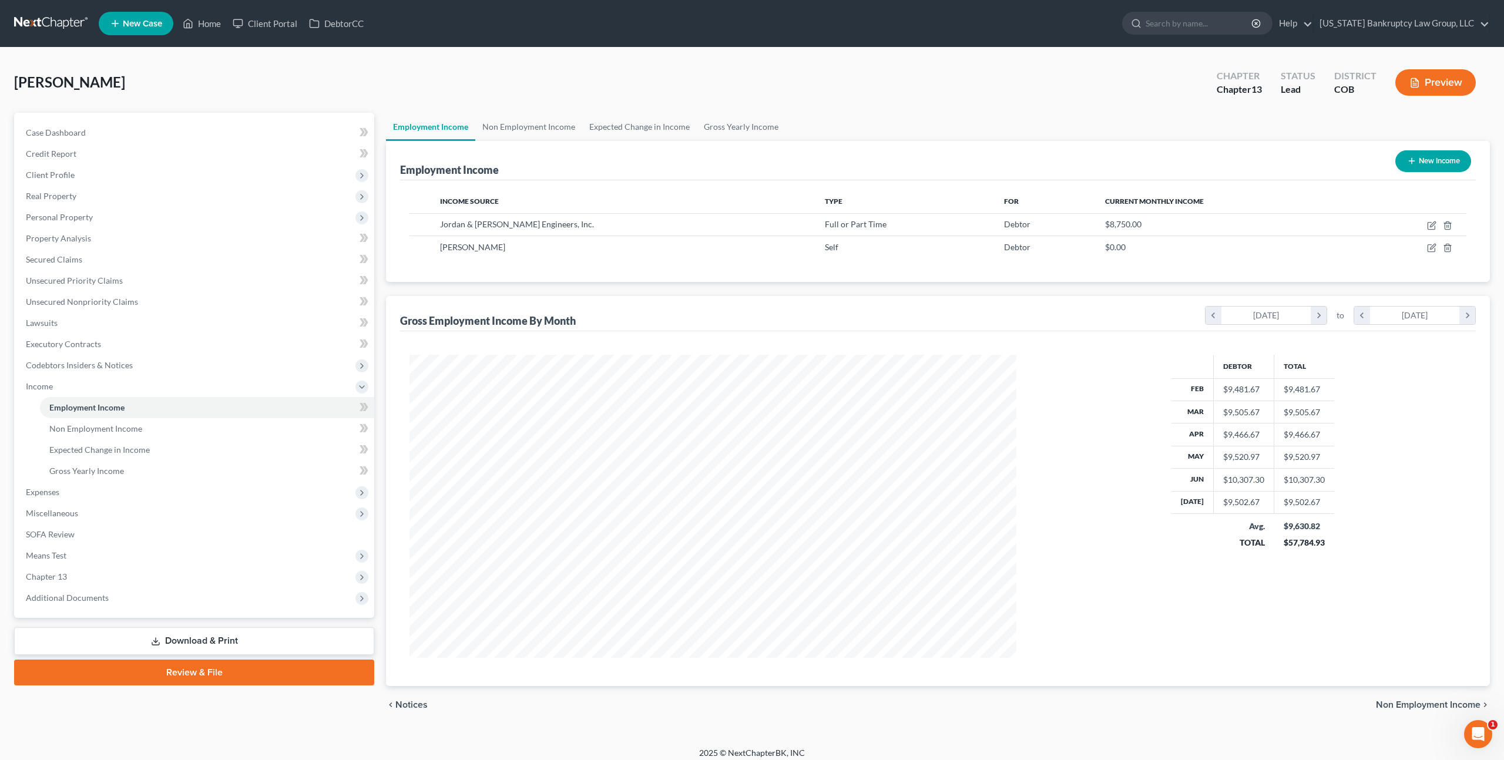
click at [974, 141] on div "Employment Income New Income" at bounding box center [938, 160] width 1076 height 39
click at [1428, 249] on icon "button" at bounding box center [1431, 247] width 9 height 9
select select "1"
select select "0"
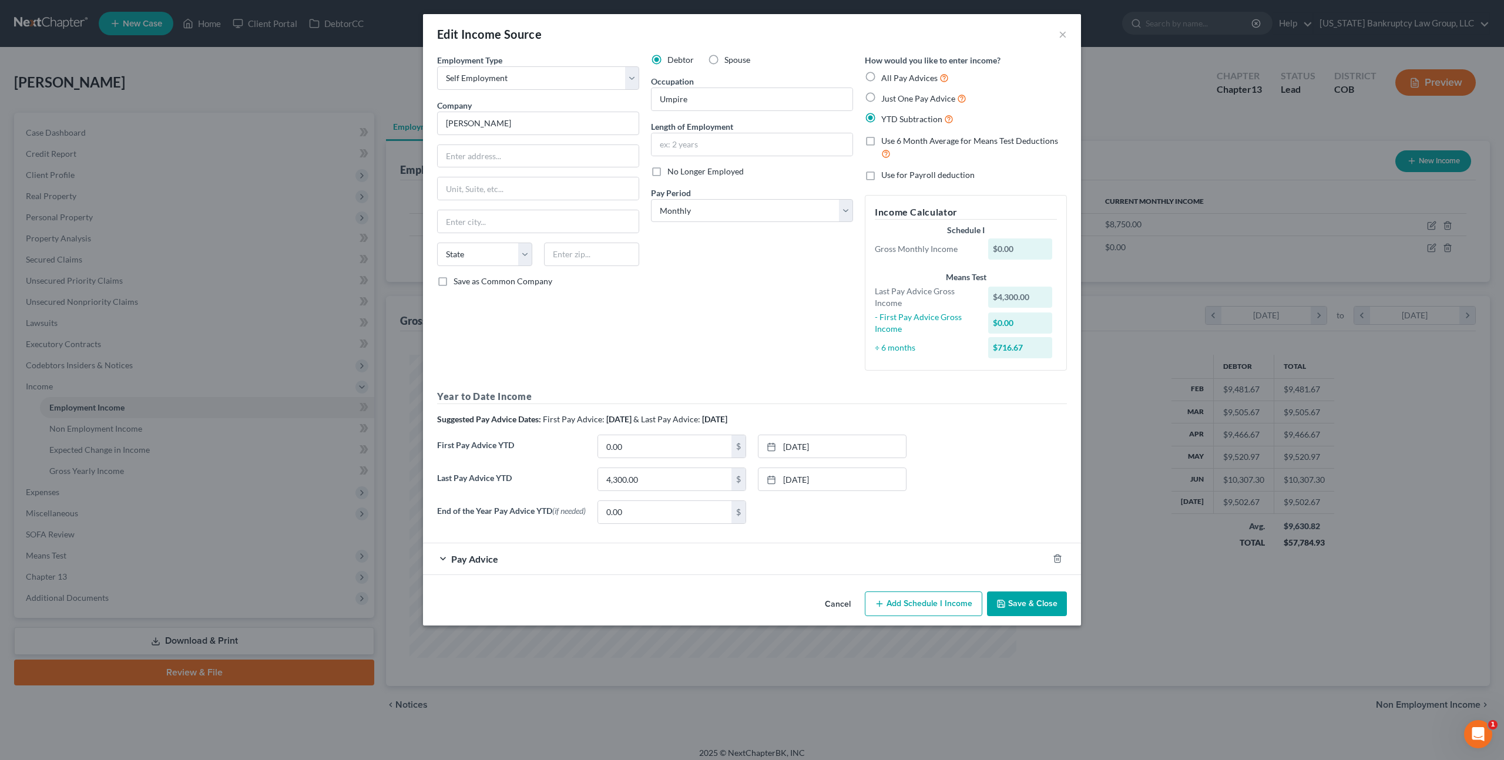
click at [842, 610] on button "Cancel" at bounding box center [837, 604] width 45 height 23
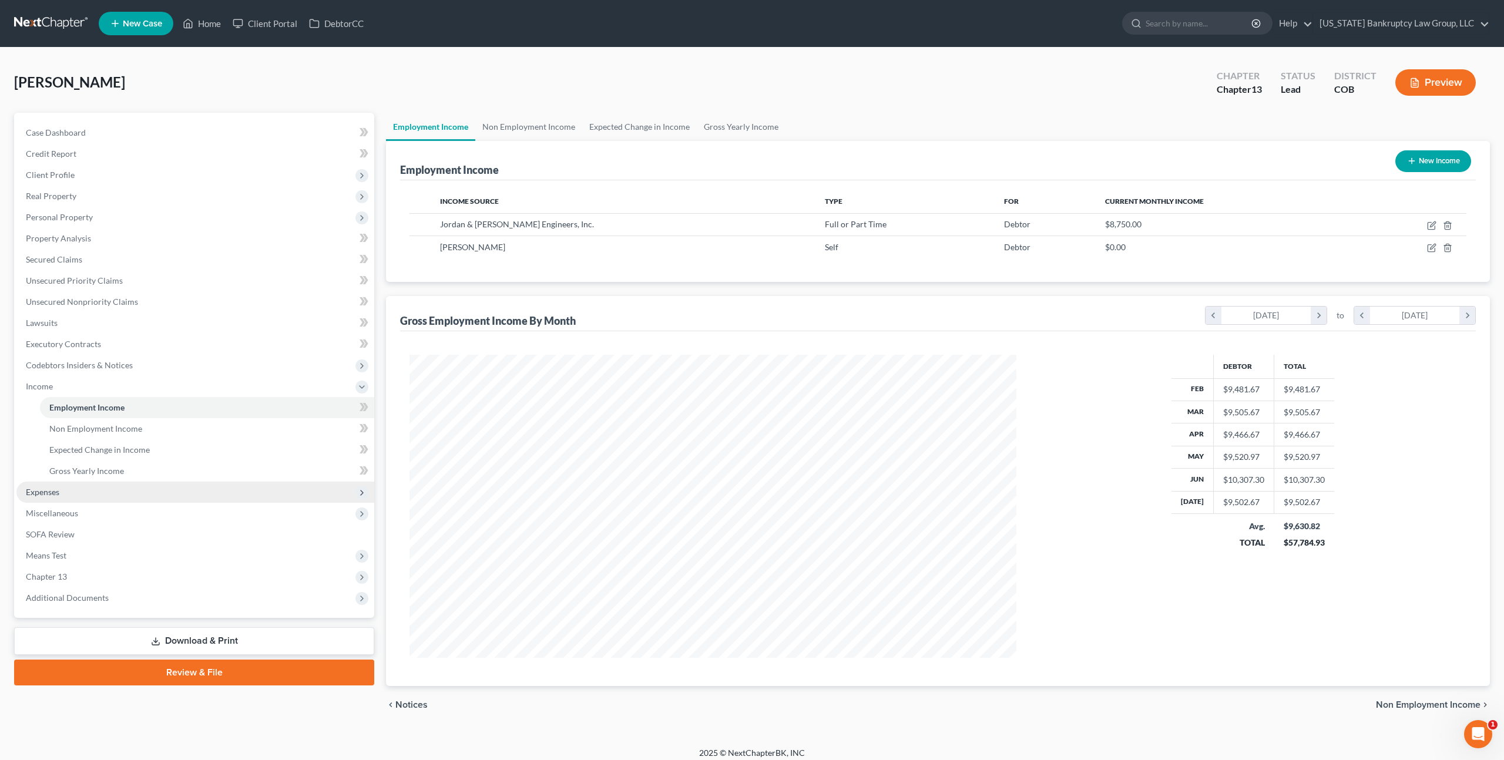
click at [55, 498] on span "Expenses" at bounding box center [195, 492] width 358 height 21
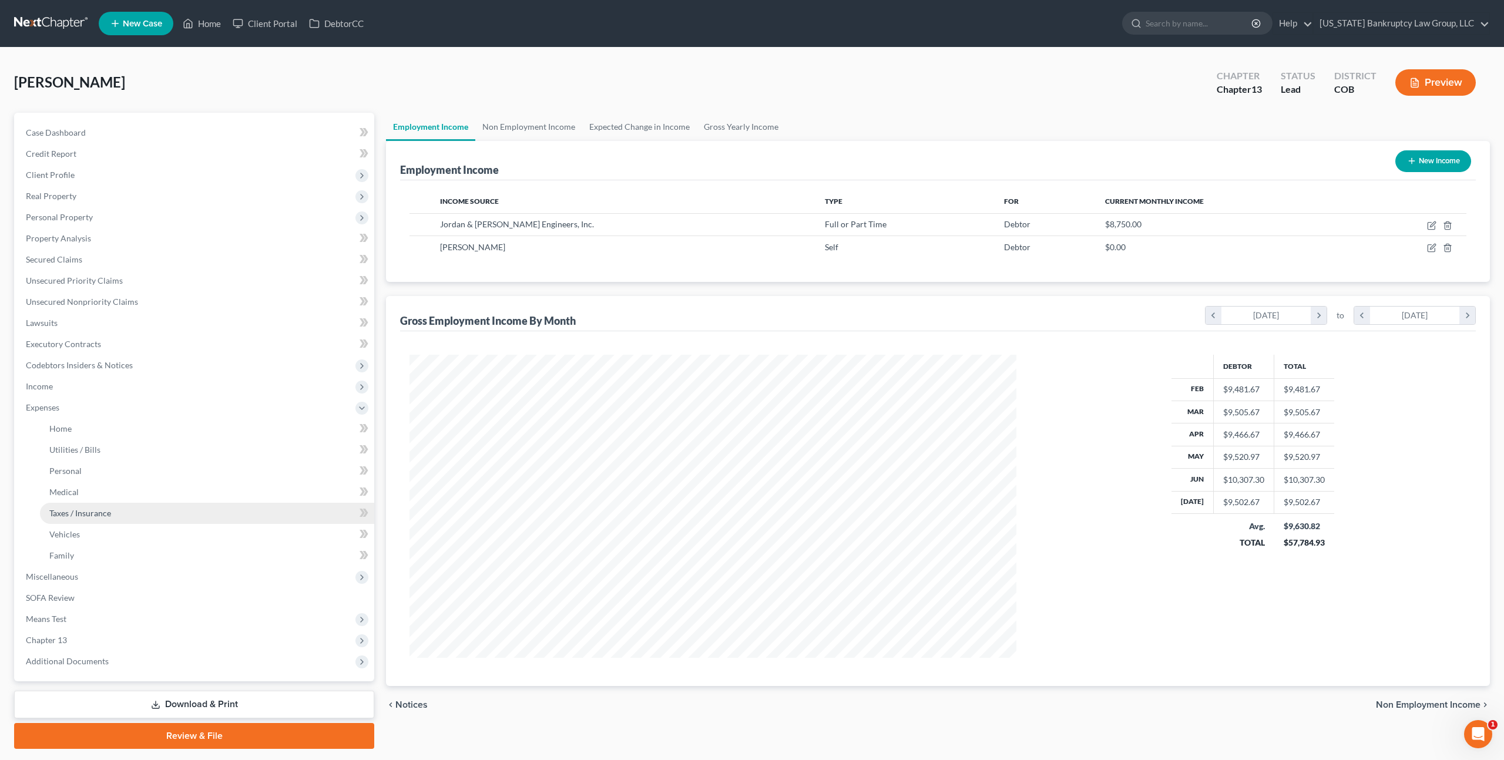
click at [78, 518] on link "Taxes / Insurance" at bounding box center [207, 513] width 334 height 21
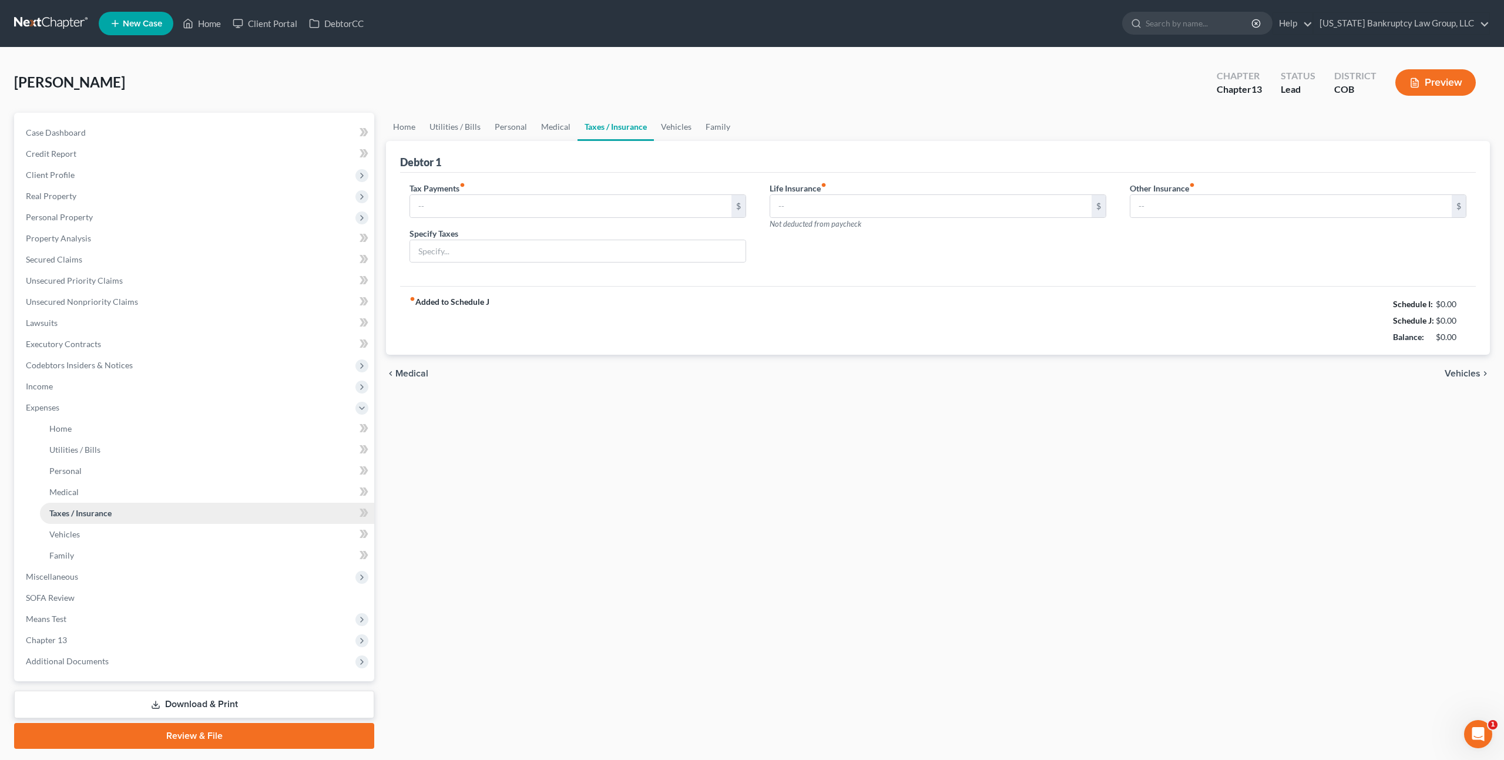
type input "0.00"
click at [51, 379] on span "Income" at bounding box center [195, 386] width 358 height 21
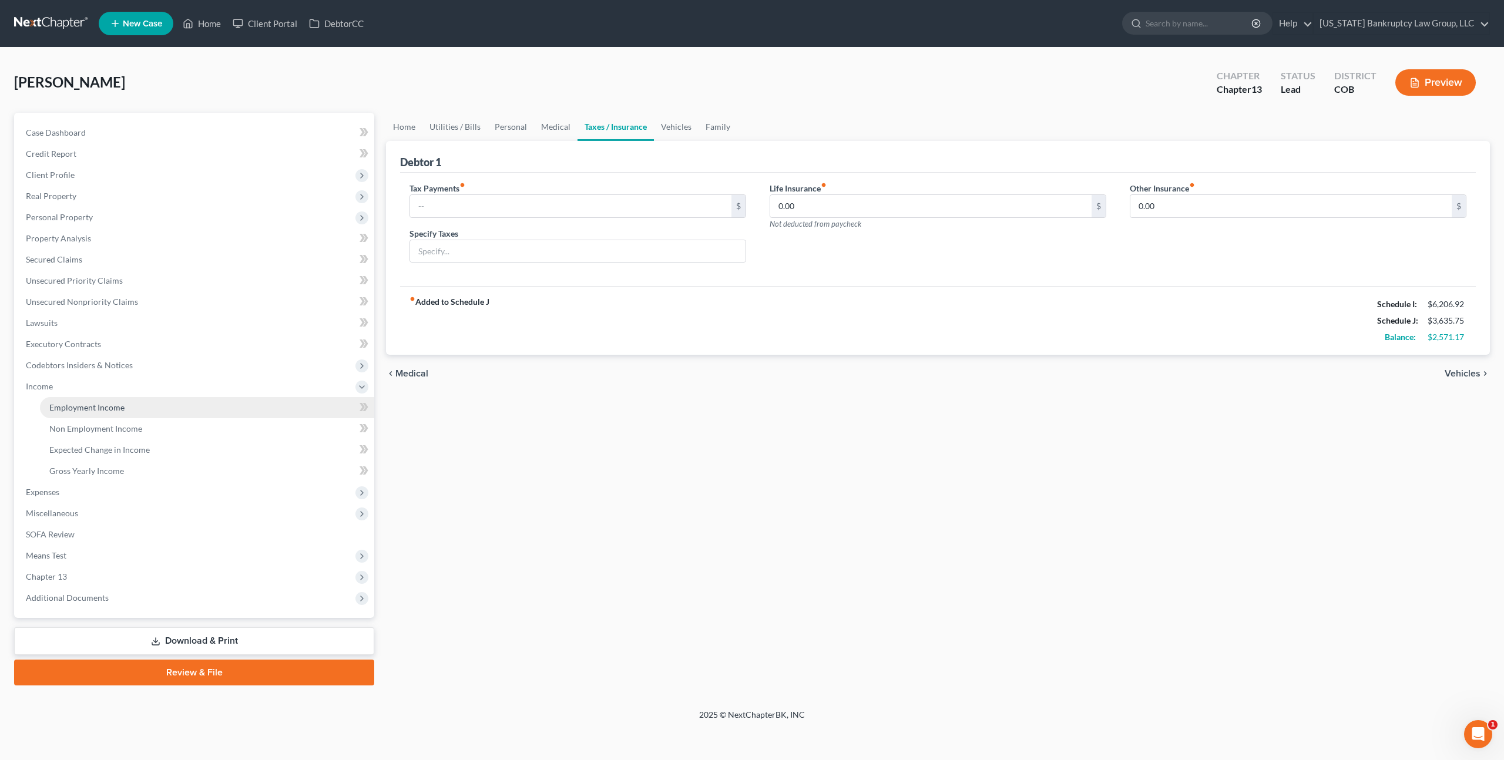
click at [98, 405] on span "Employment Income" at bounding box center [86, 407] width 75 height 10
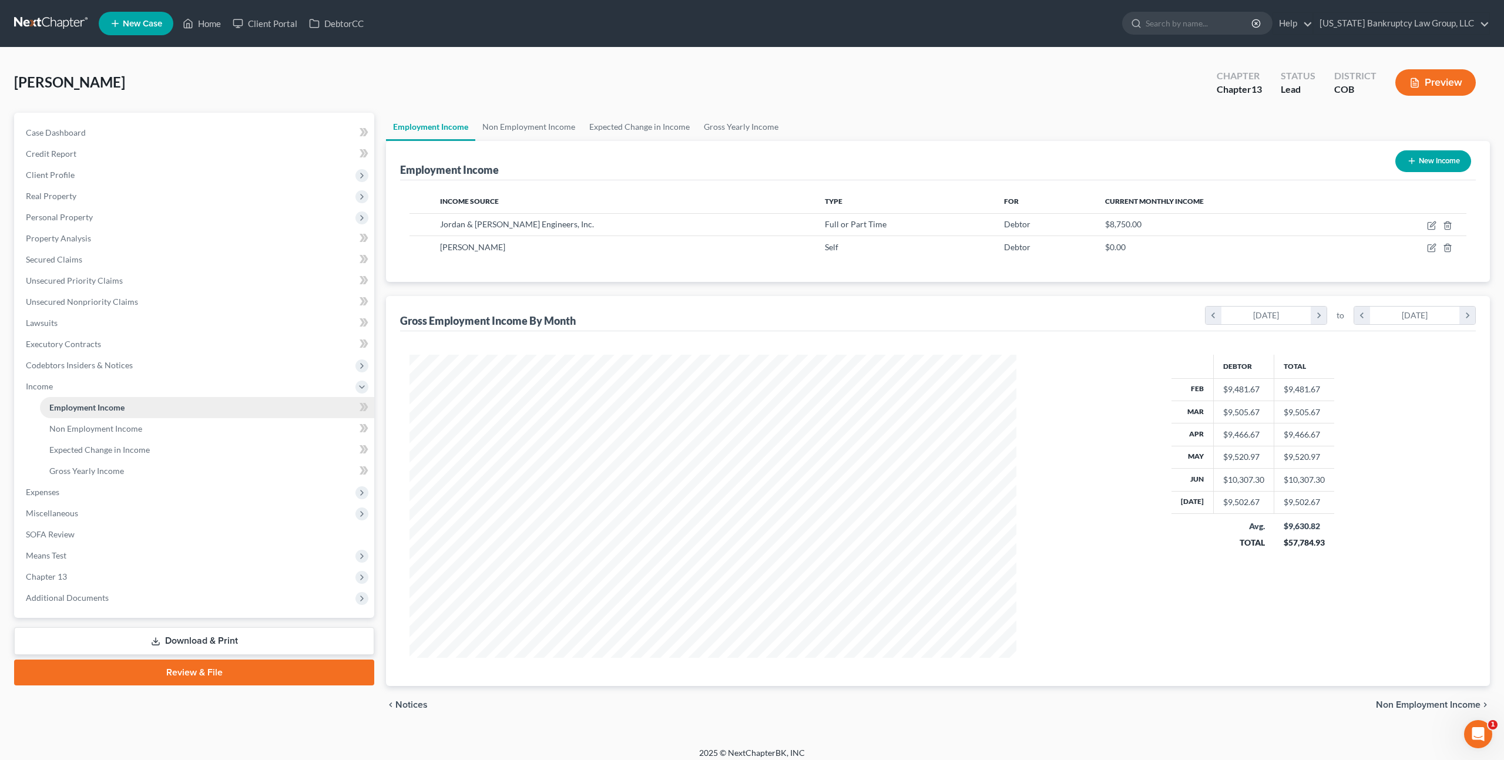
scroll to position [303, 630]
click at [78, 497] on span "Expenses" at bounding box center [195, 492] width 358 height 21
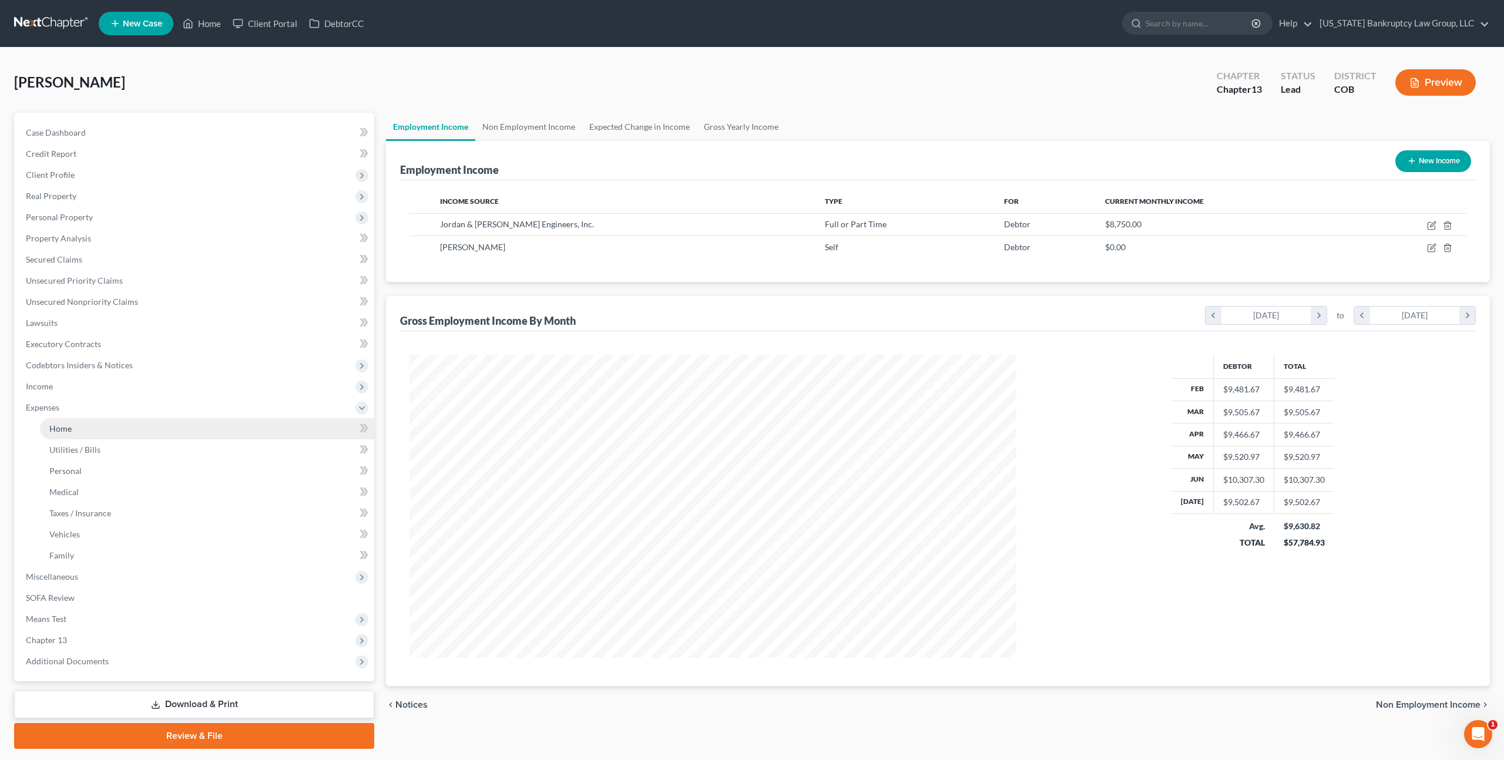
click at [81, 435] on link "Home" at bounding box center [207, 428] width 334 height 21
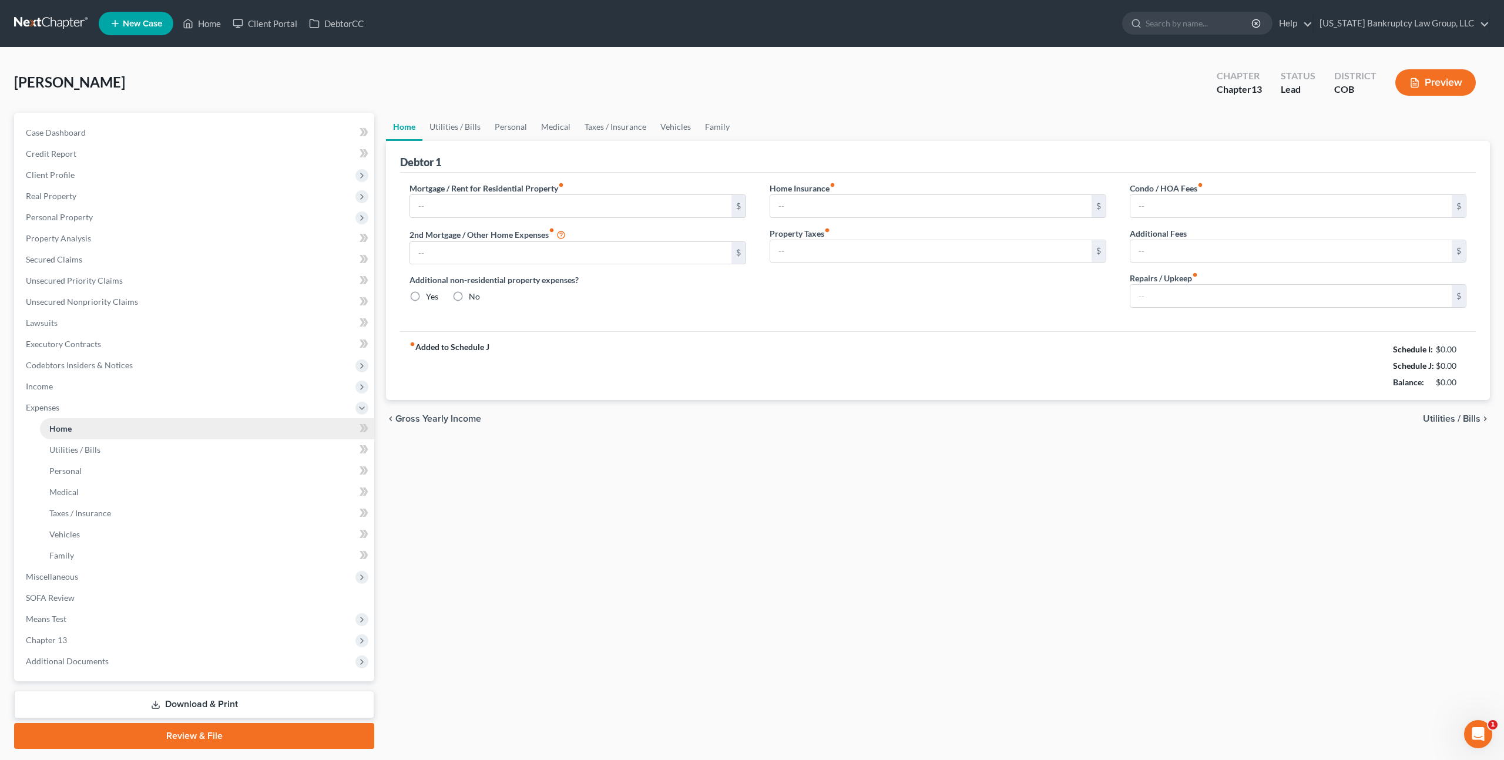
type input "1,450.00"
type input "0.00"
radio input "true"
type input "13.75"
type input "0.00"
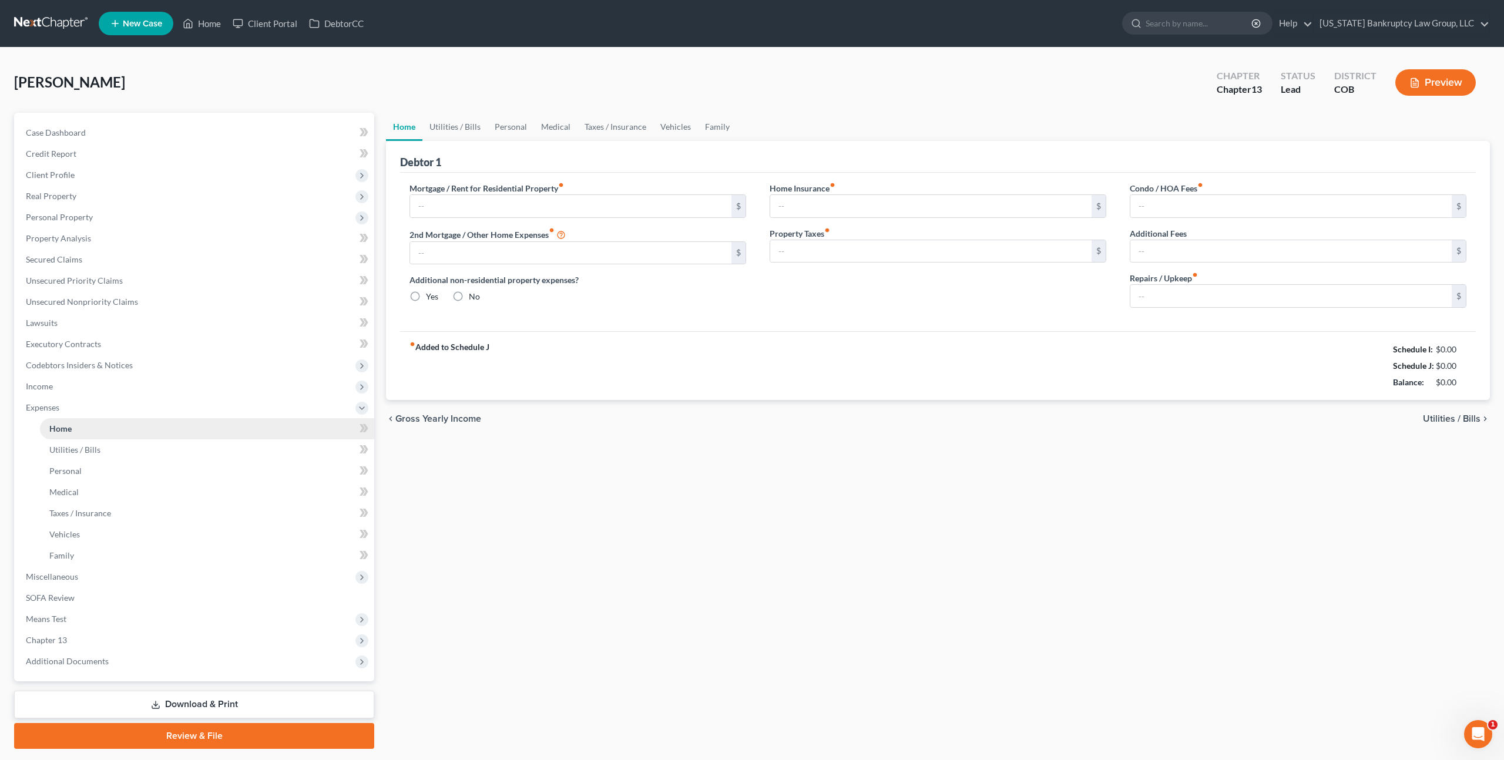
type input "0.00"
type input "50.00"
click at [55, 582] on span "Miscellaneous" at bounding box center [195, 576] width 358 height 21
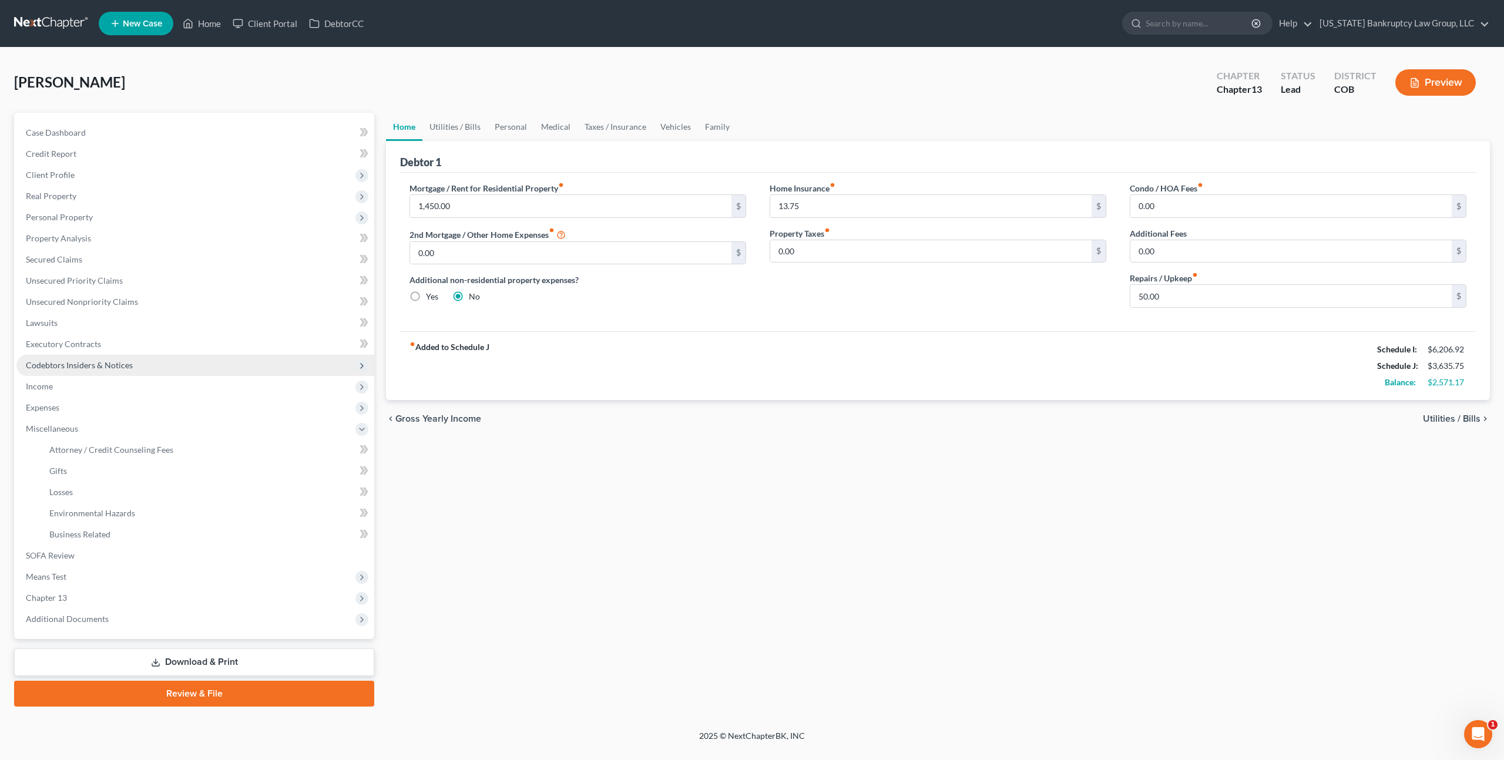
click at [83, 364] on span "Codebtors Insiders & Notices" at bounding box center [79, 365] width 107 height 10
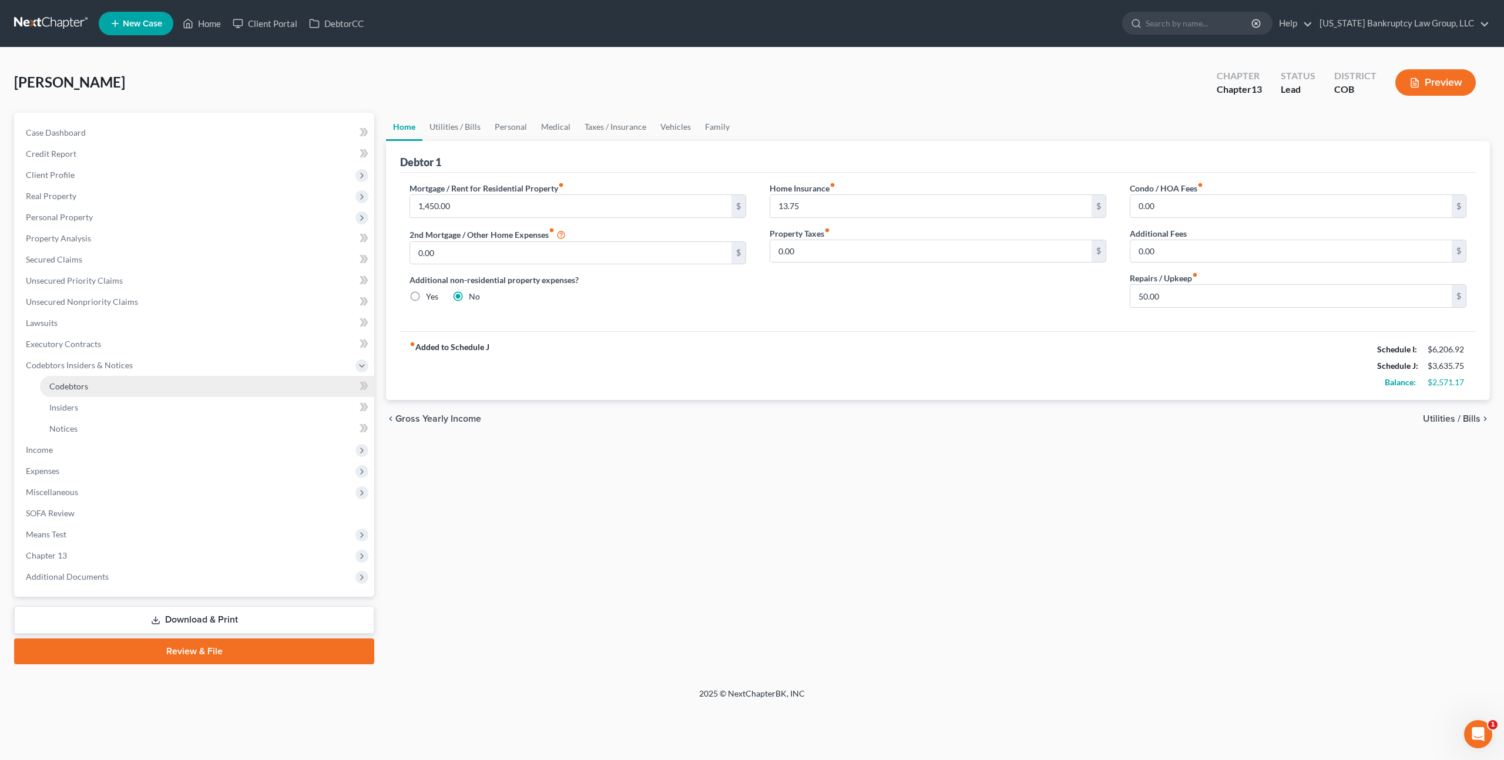
click at [89, 382] on link "Codebtors" at bounding box center [207, 386] width 334 height 21
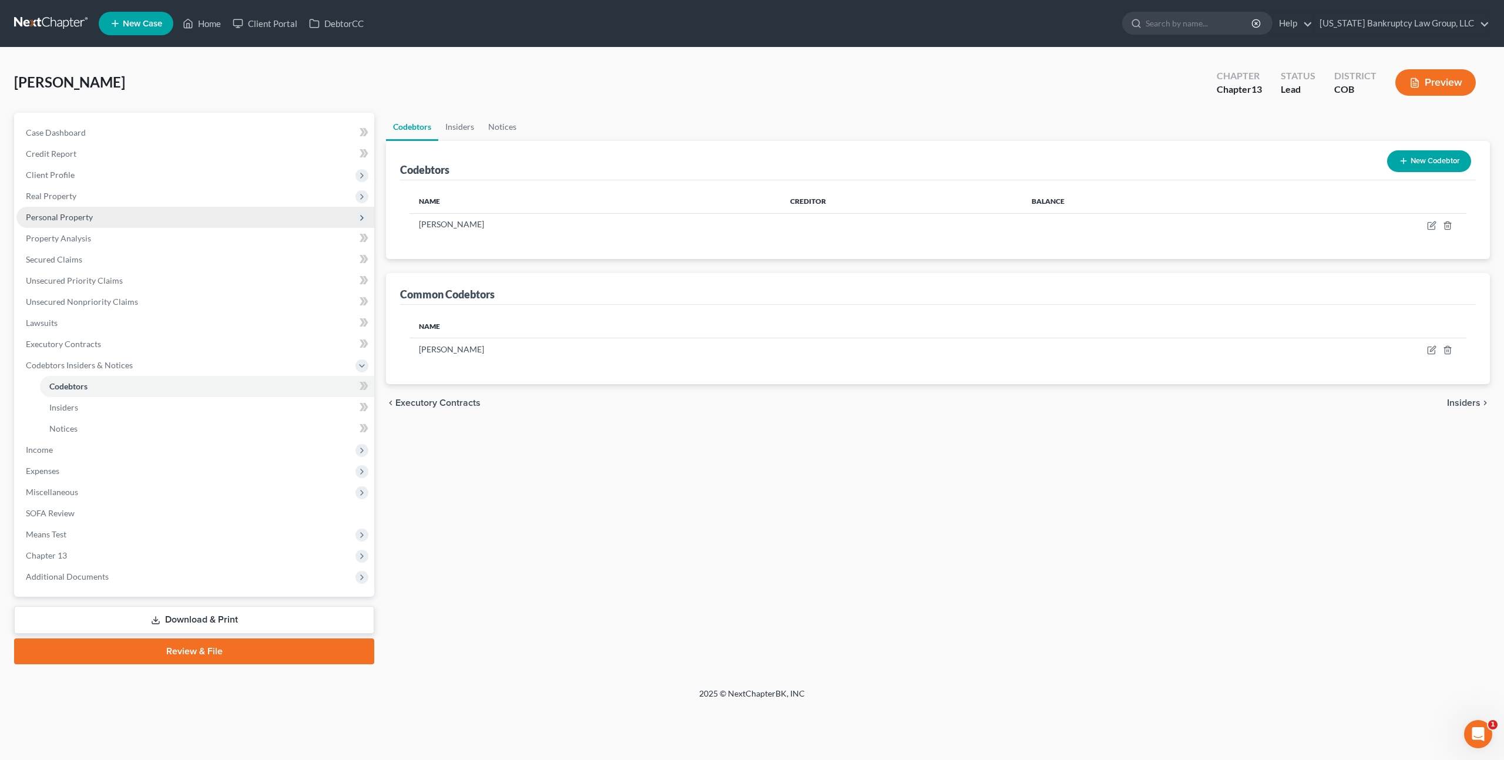
click at [76, 220] on span "Personal Property" at bounding box center [59, 217] width 67 height 10
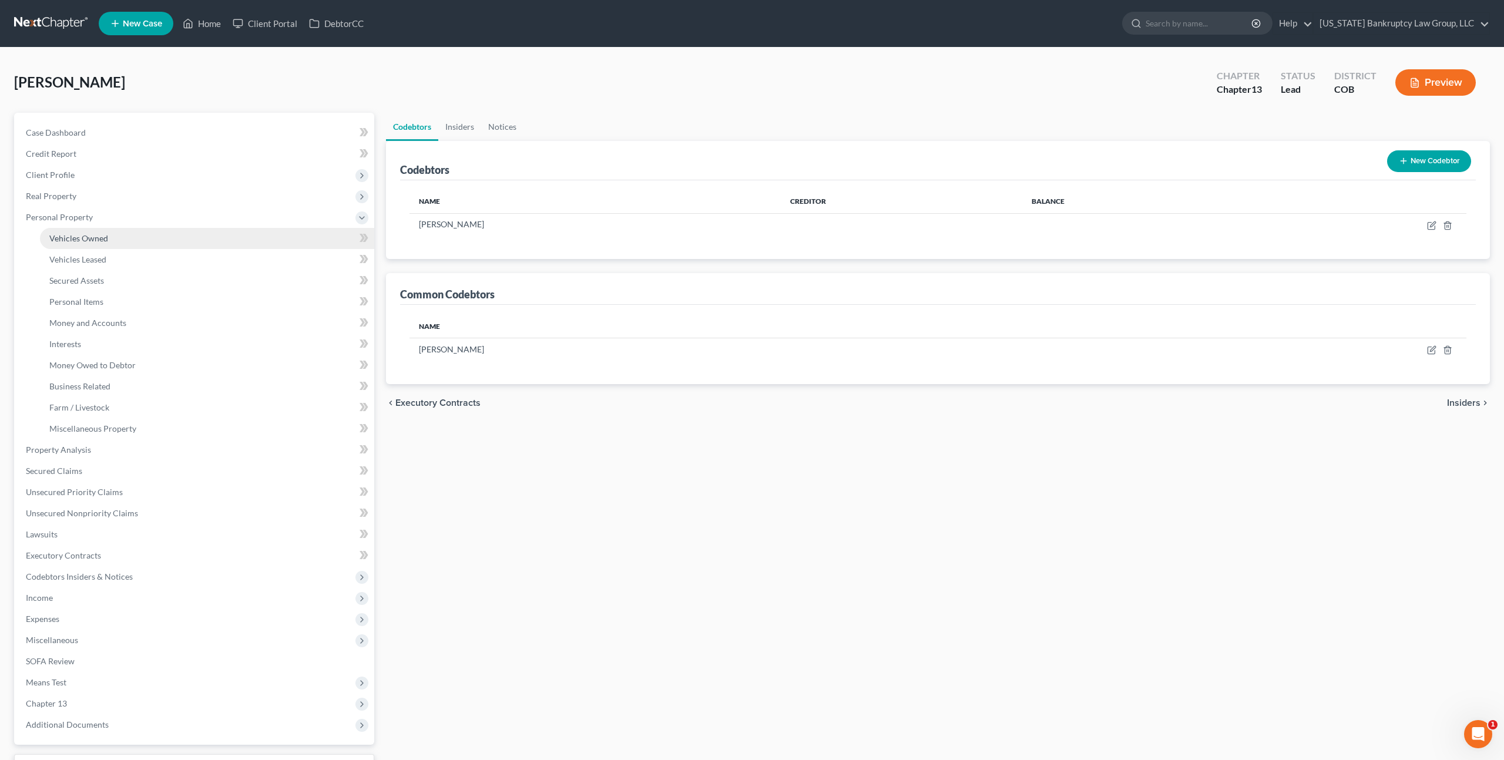
click at [101, 242] on span "Vehicles Owned" at bounding box center [78, 238] width 59 height 10
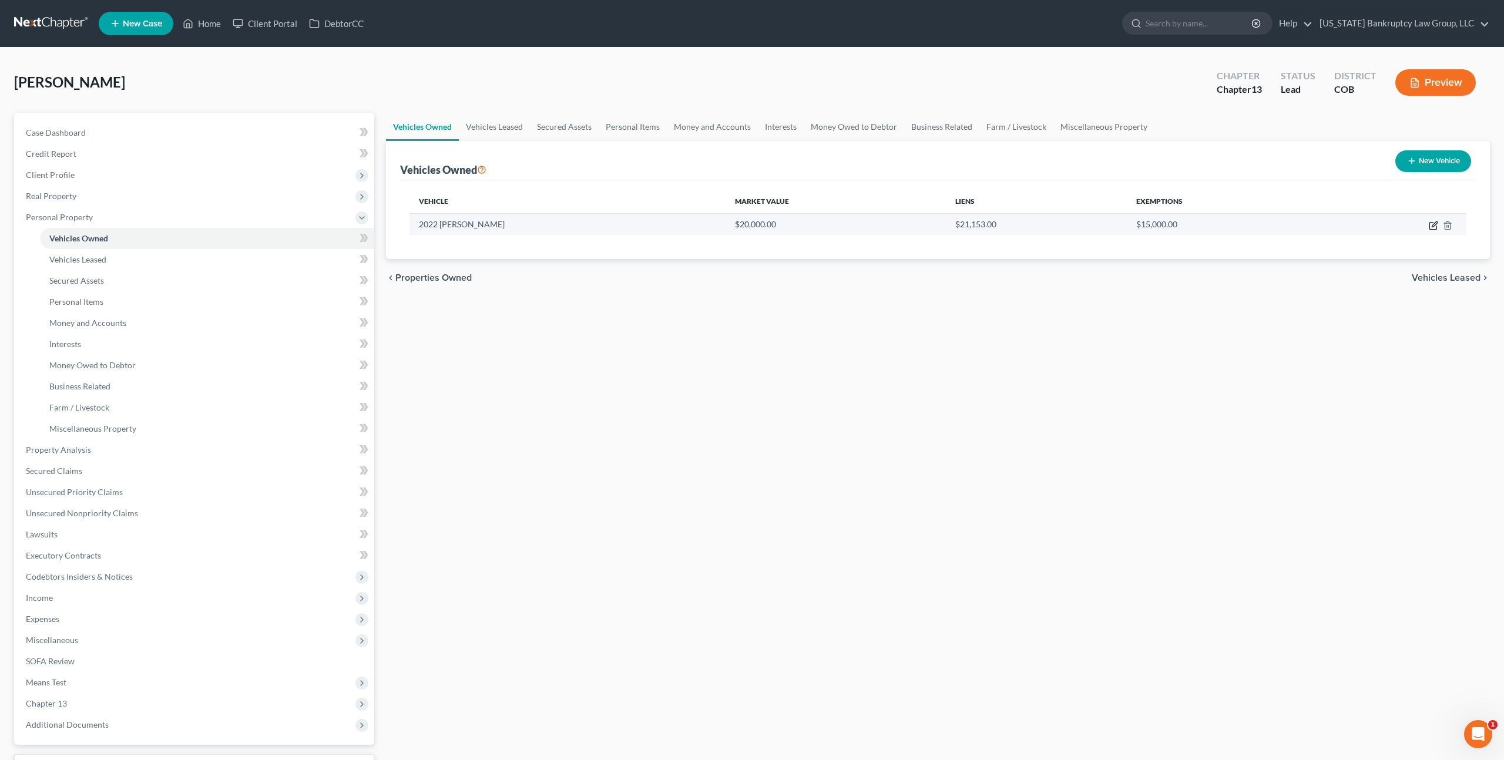
click at [1435, 226] on icon "button" at bounding box center [1433, 225] width 9 height 9
select select "0"
select select "4"
select select "3"
select select "0"
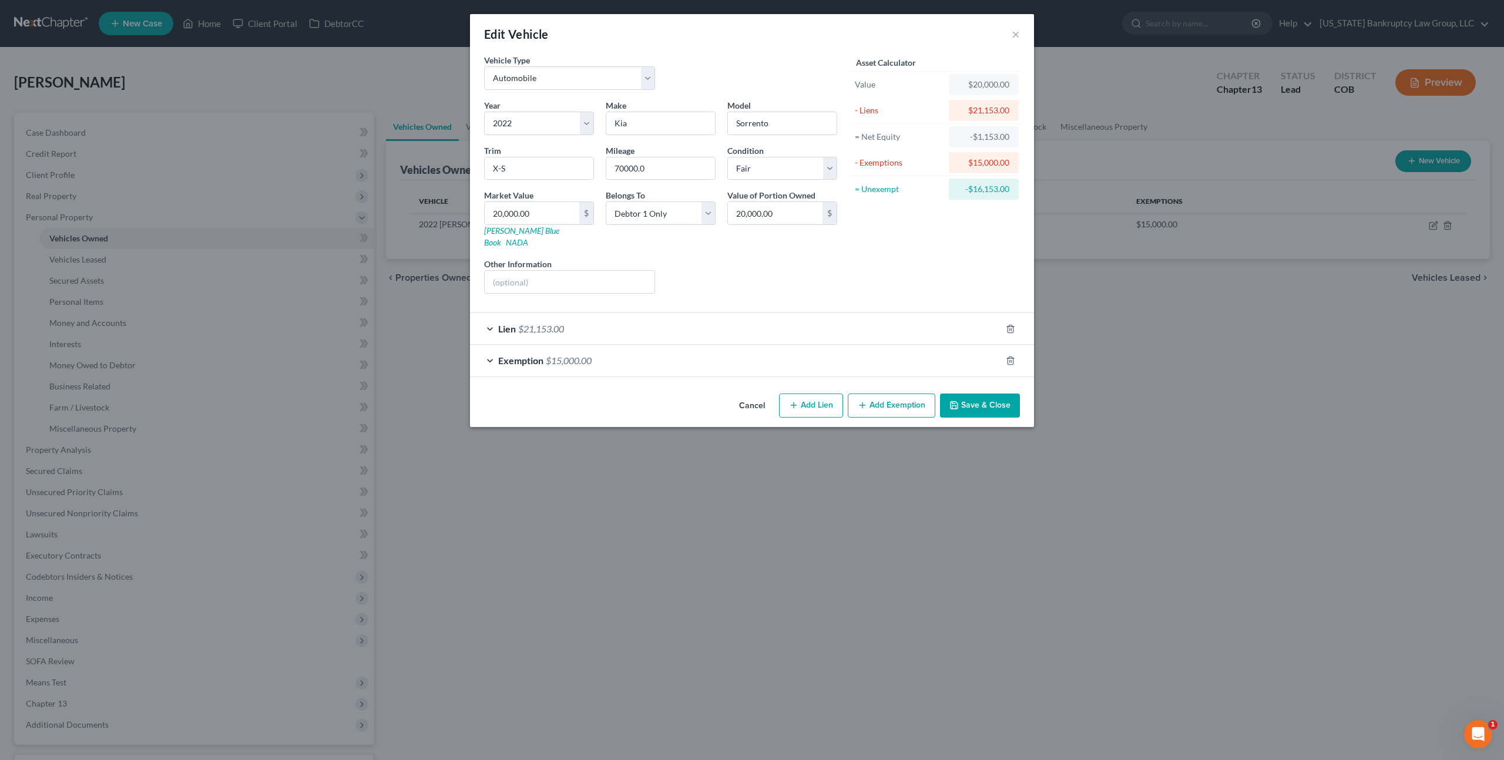
click at [994, 399] on button "Save & Close" at bounding box center [980, 406] width 80 height 25
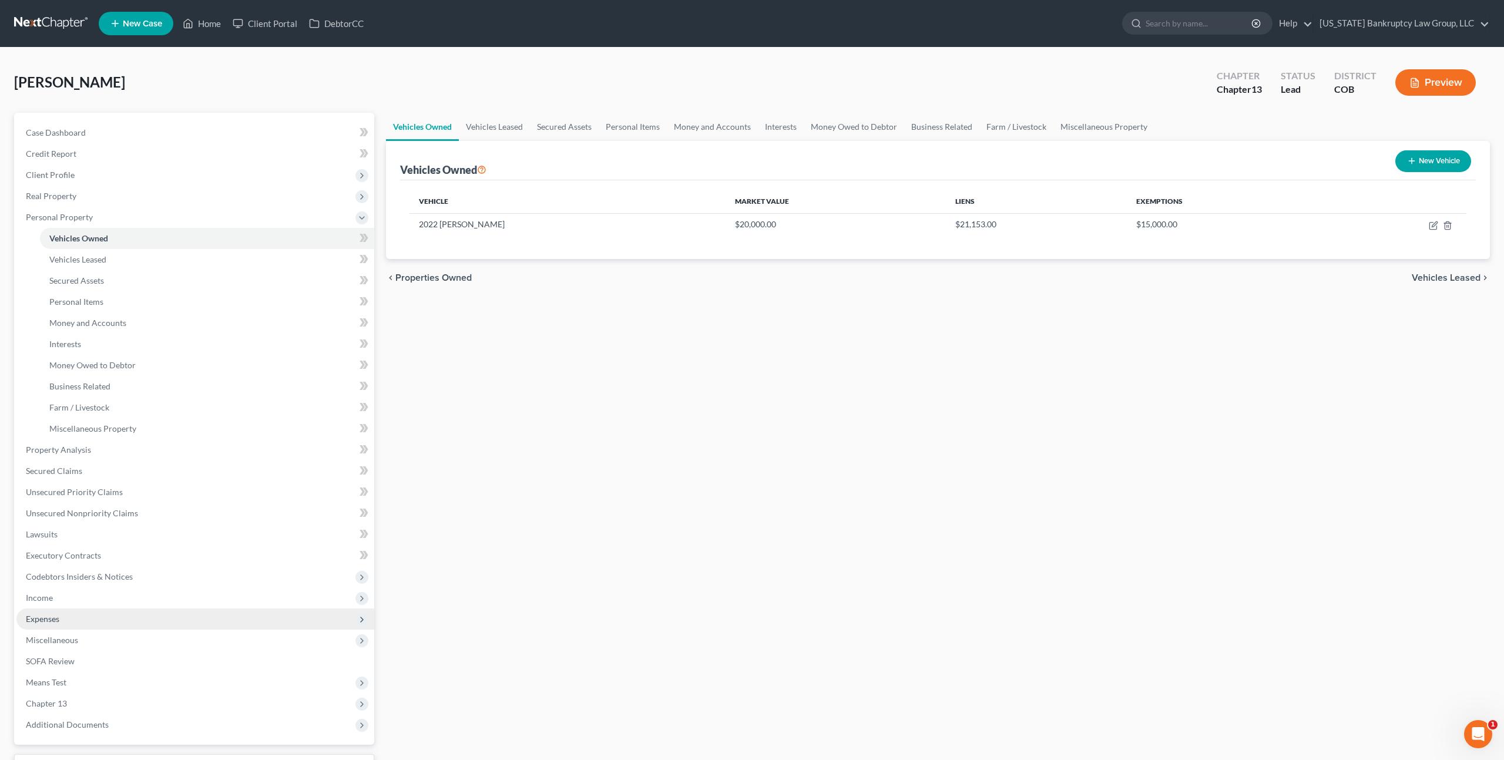
click at [59, 615] on span "Expenses" at bounding box center [195, 619] width 358 height 21
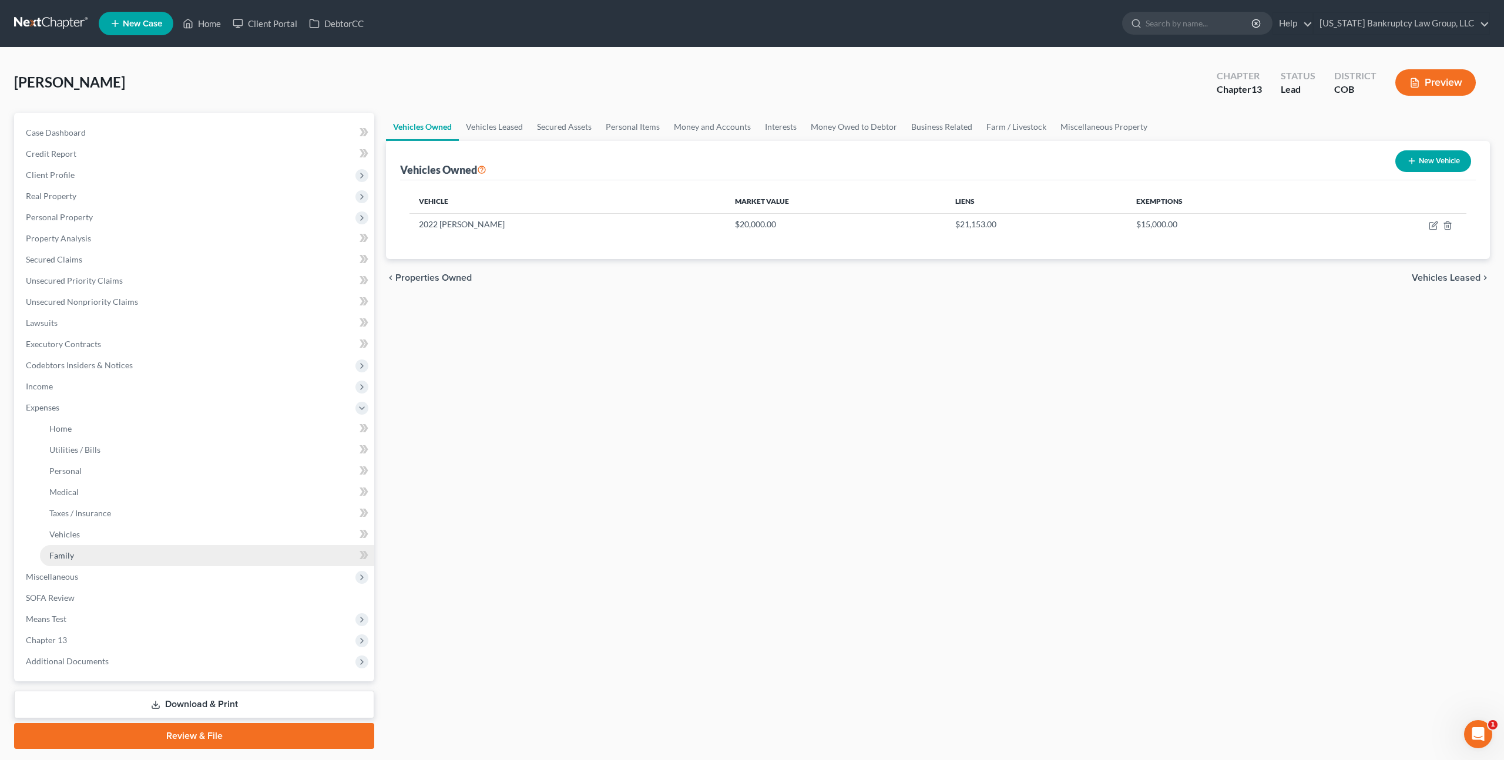
click at [79, 559] on link "Family" at bounding box center [207, 555] width 334 height 21
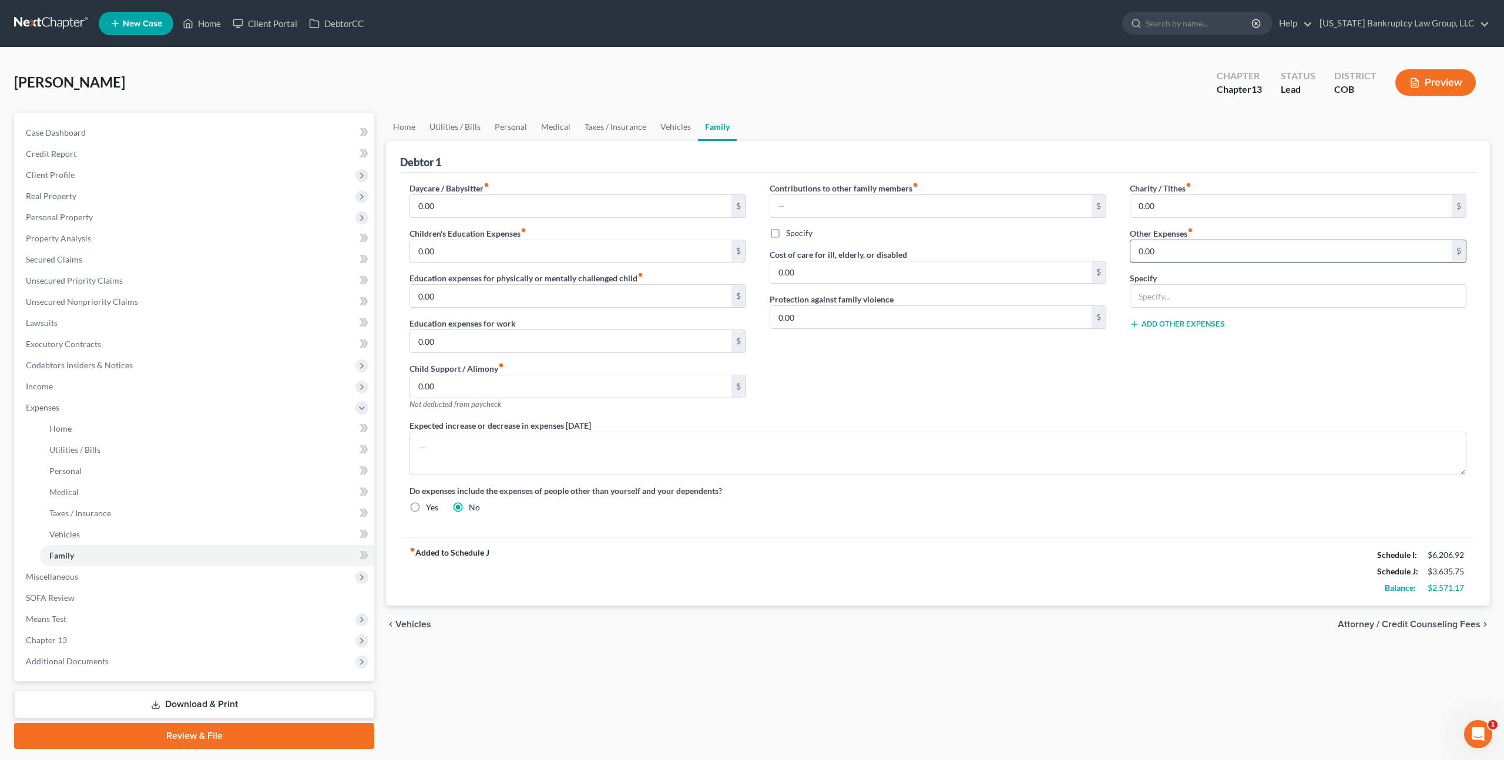
click at [1143, 252] on input "0.00" at bounding box center [1290, 251] width 321 height 22
type input "100.00"
type input "Pet expenses"
click at [78, 219] on span "Personal Property" at bounding box center [59, 217] width 67 height 10
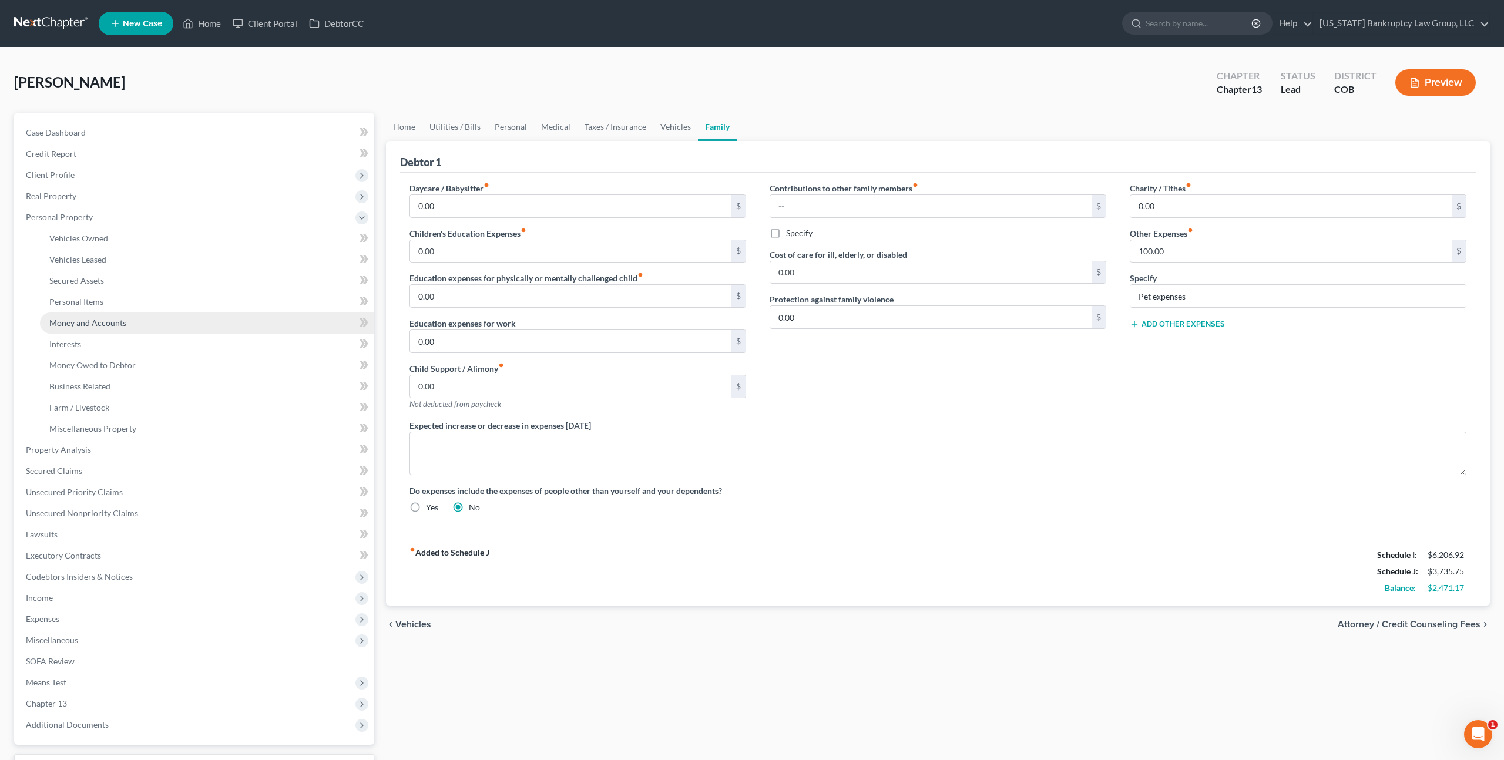
click at [93, 320] on span "Money and Accounts" at bounding box center [87, 323] width 77 height 10
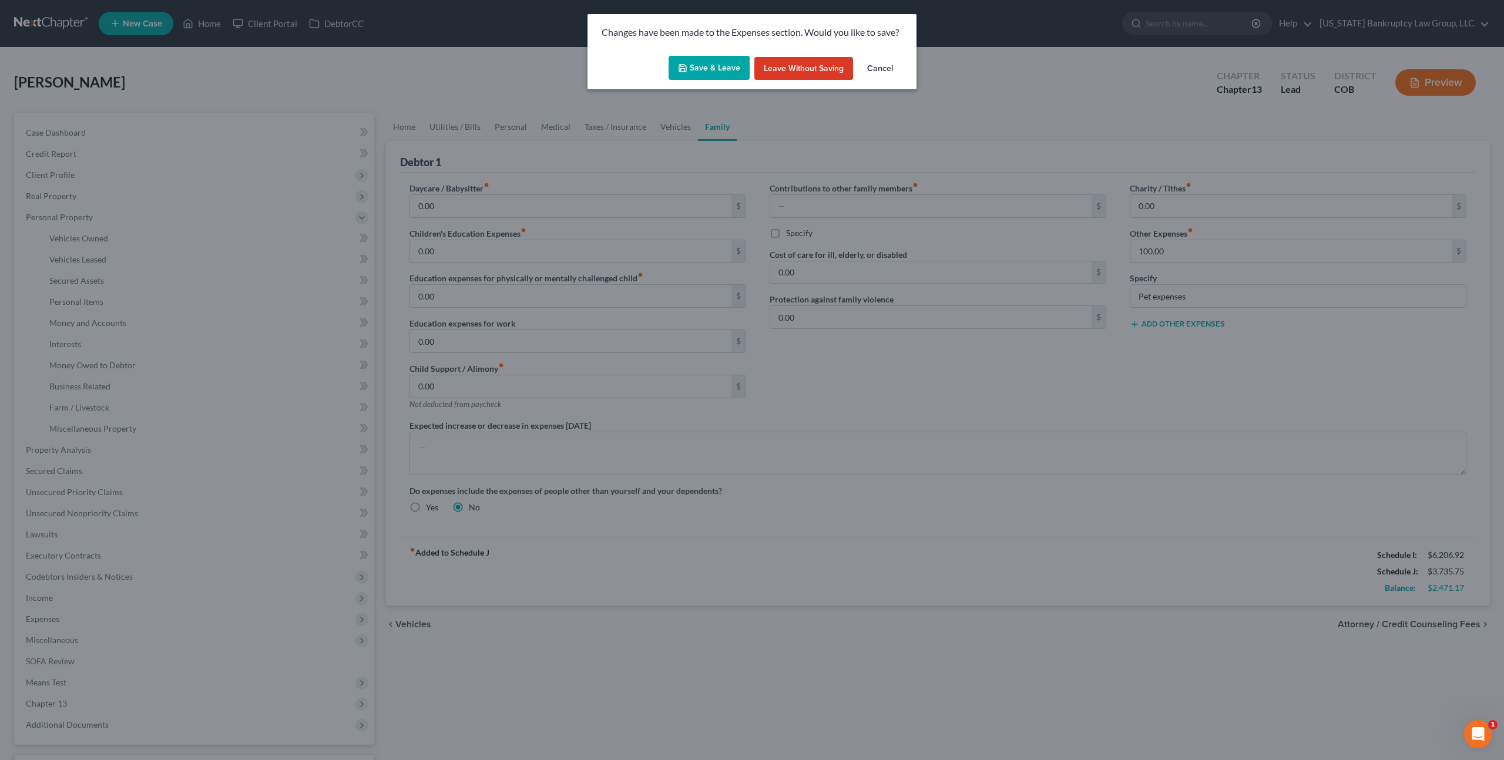
click at [707, 68] on button "Save & Leave" at bounding box center [709, 68] width 81 height 25
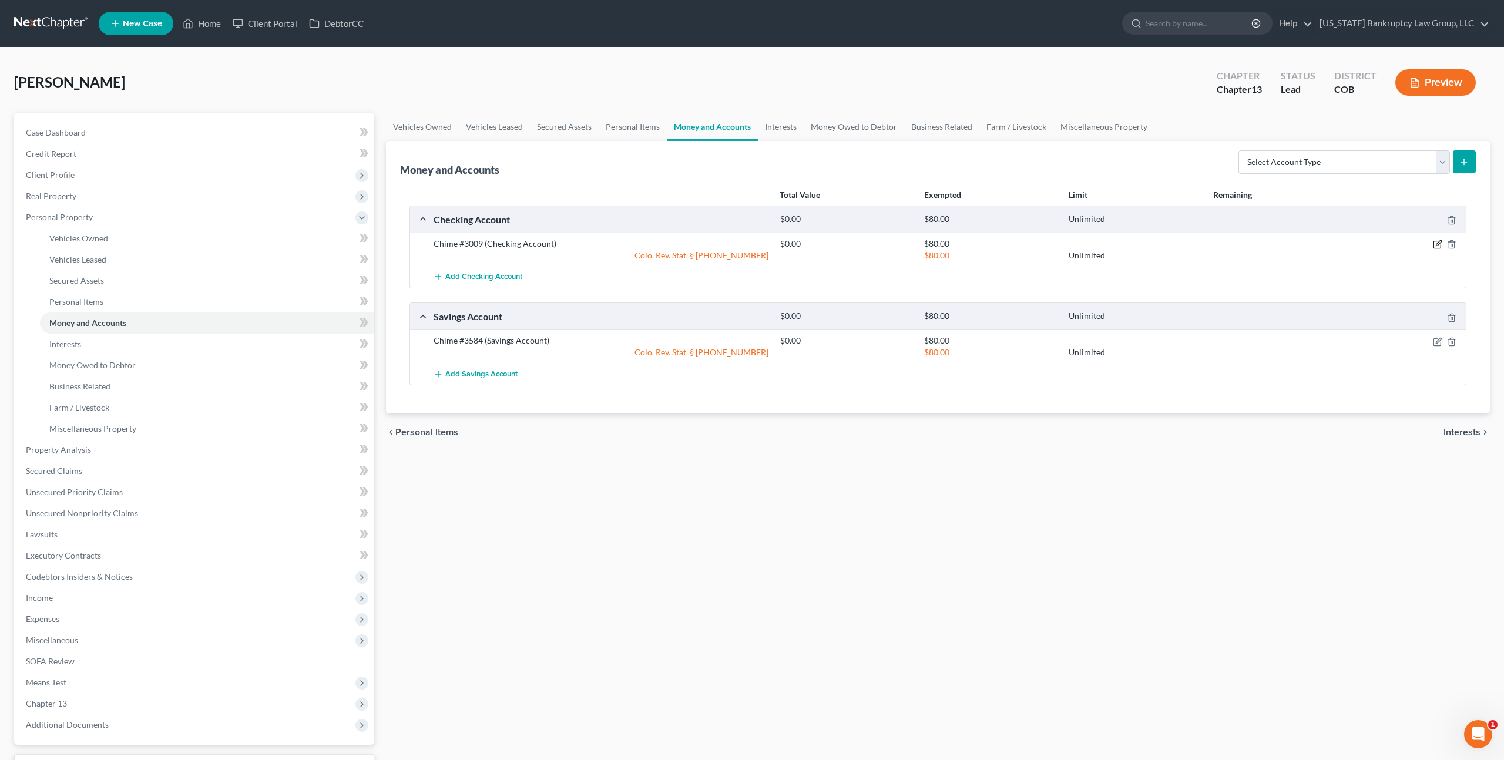
click at [1436, 244] on icon "button" at bounding box center [1438, 243] width 5 height 5
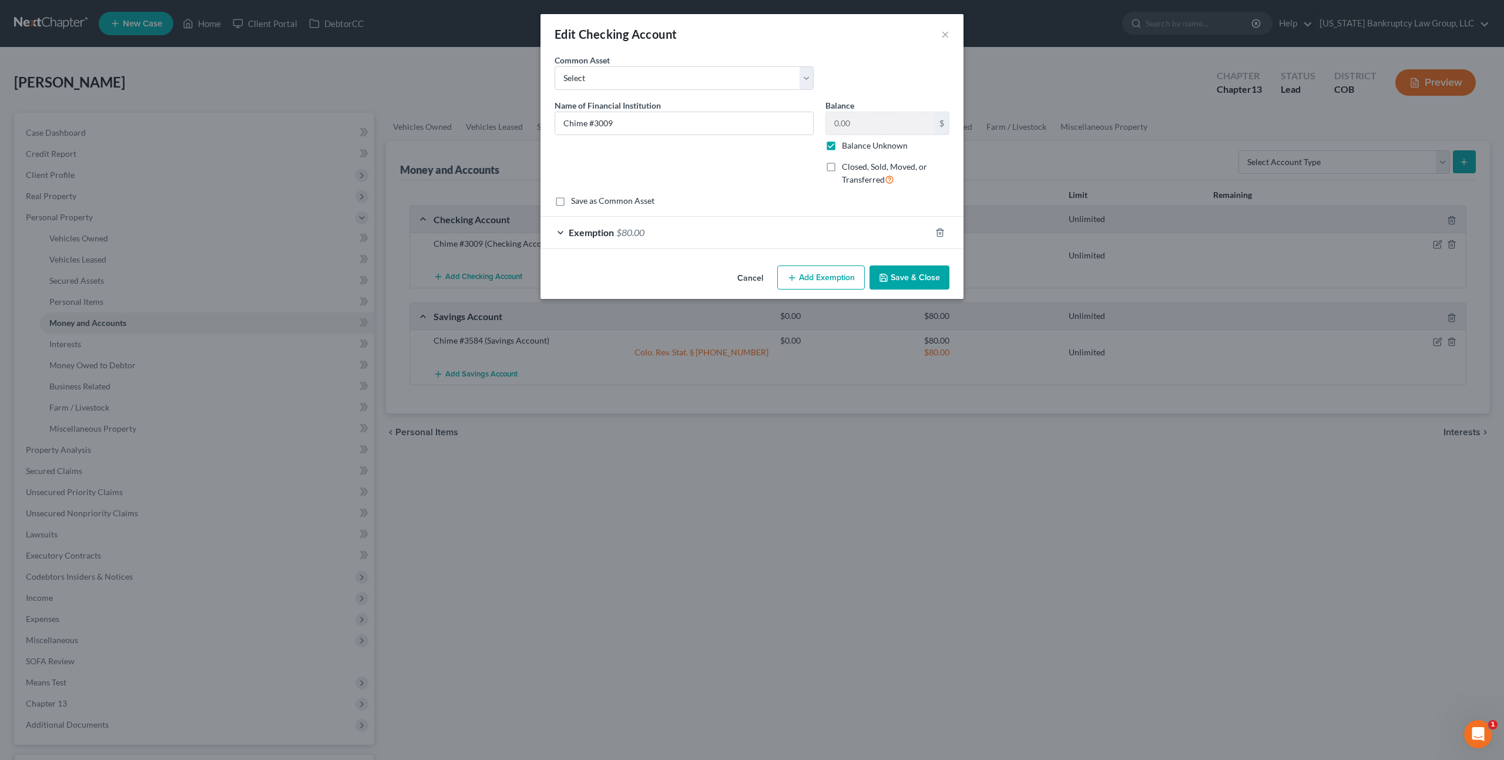
click at [842, 144] on label "Balance Unknown" at bounding box center [875, 146] width 66 height 12
click at [847, 144] on input "Balance Unknown" at bounding box center [851, 144] width 8 height 8
checkbox input "false"
click at [907, 268] on button "Save & Close" at bounding box center [909, 278] width 80 height 25
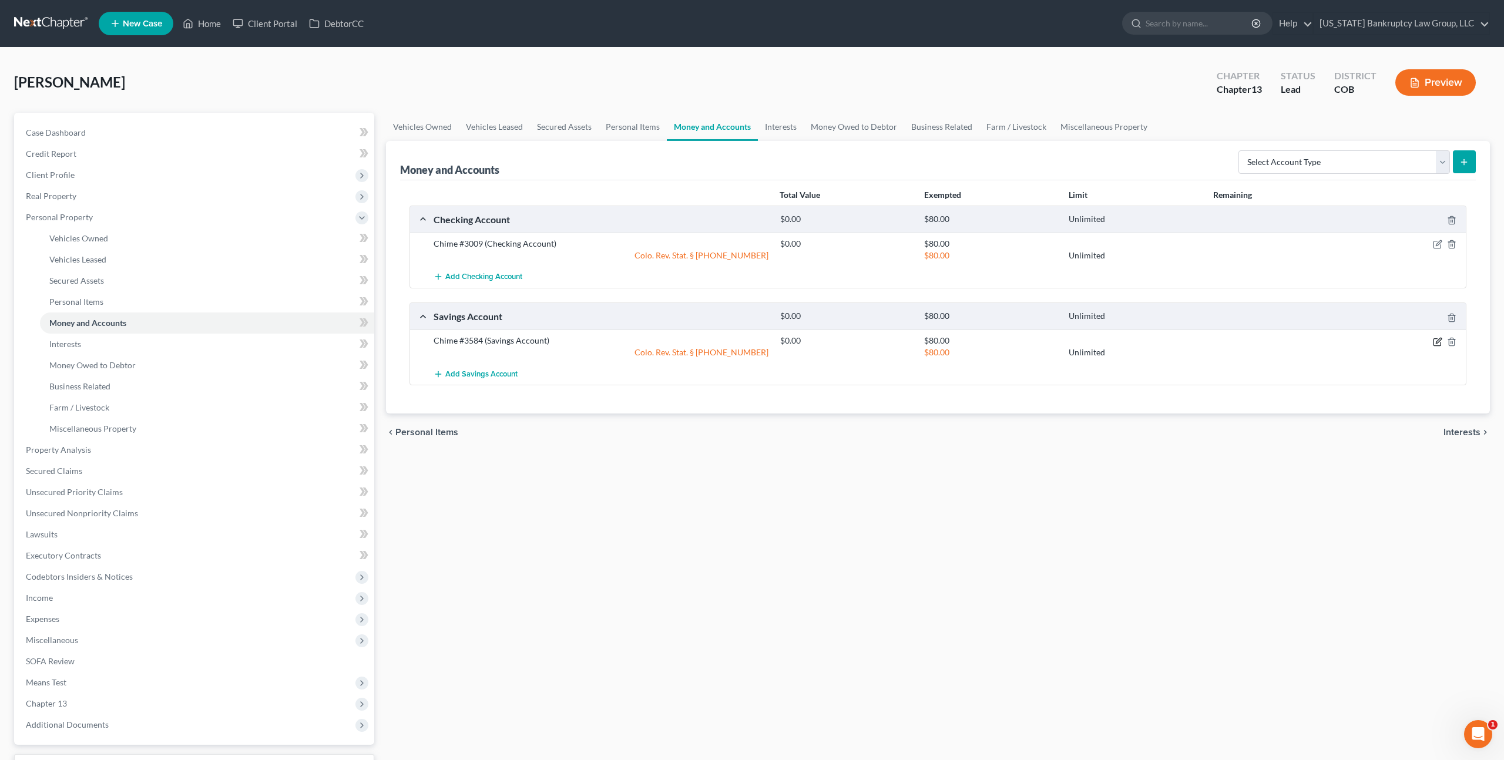
click at [1435, 343] on icon "button" at bounding box center [1437, 341] width 9 height 9
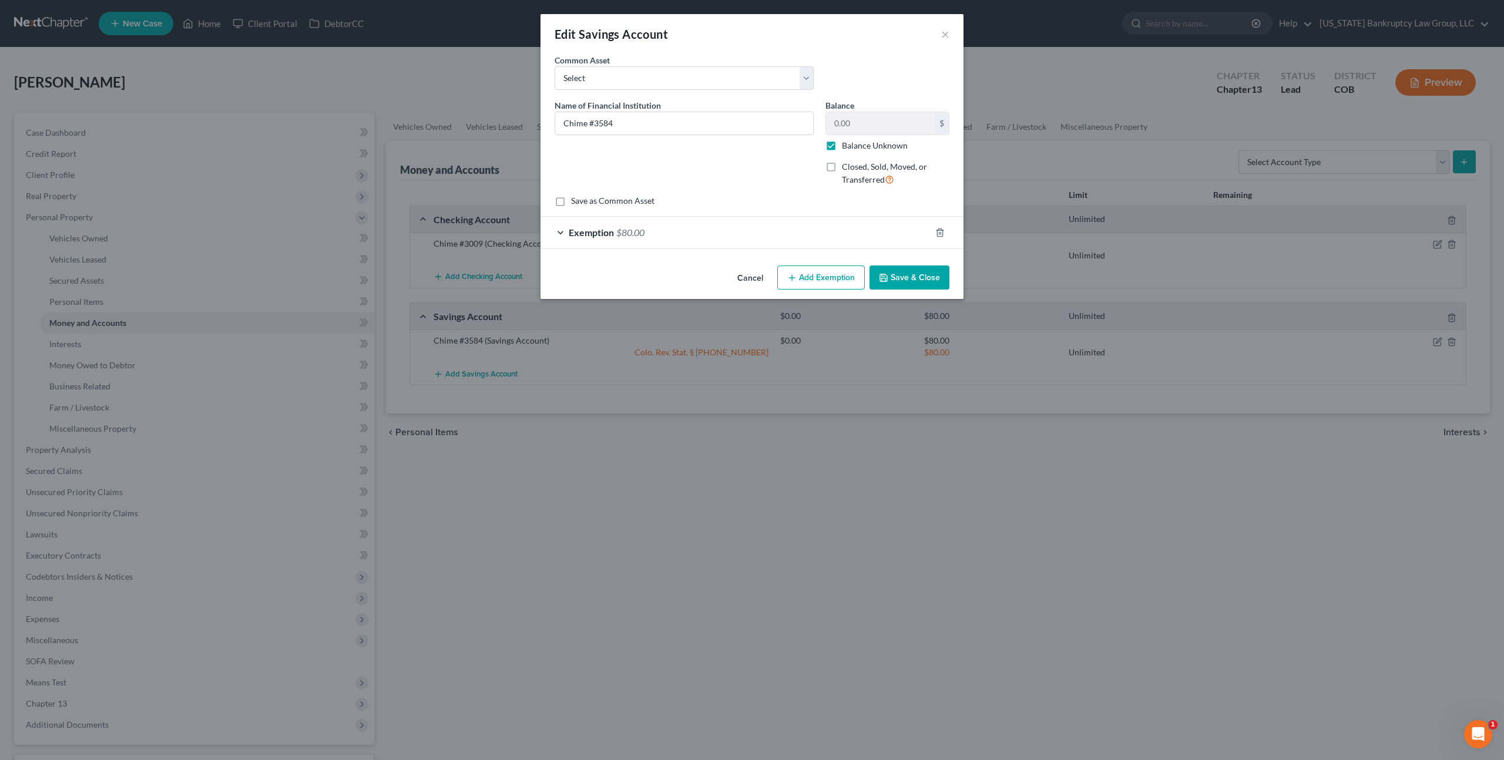
click at [842, 147] on label "Balance Unknown" at bounding box center [875, 146] width 66 height 12
click at [847, 147] on input "Balance Unknown" at bounding box center [851, 144] width 8 height 8
checkbox input "false"
click at [906, 280] on button "Save & Close" at bounding box center [909, 278] width 80 height 25
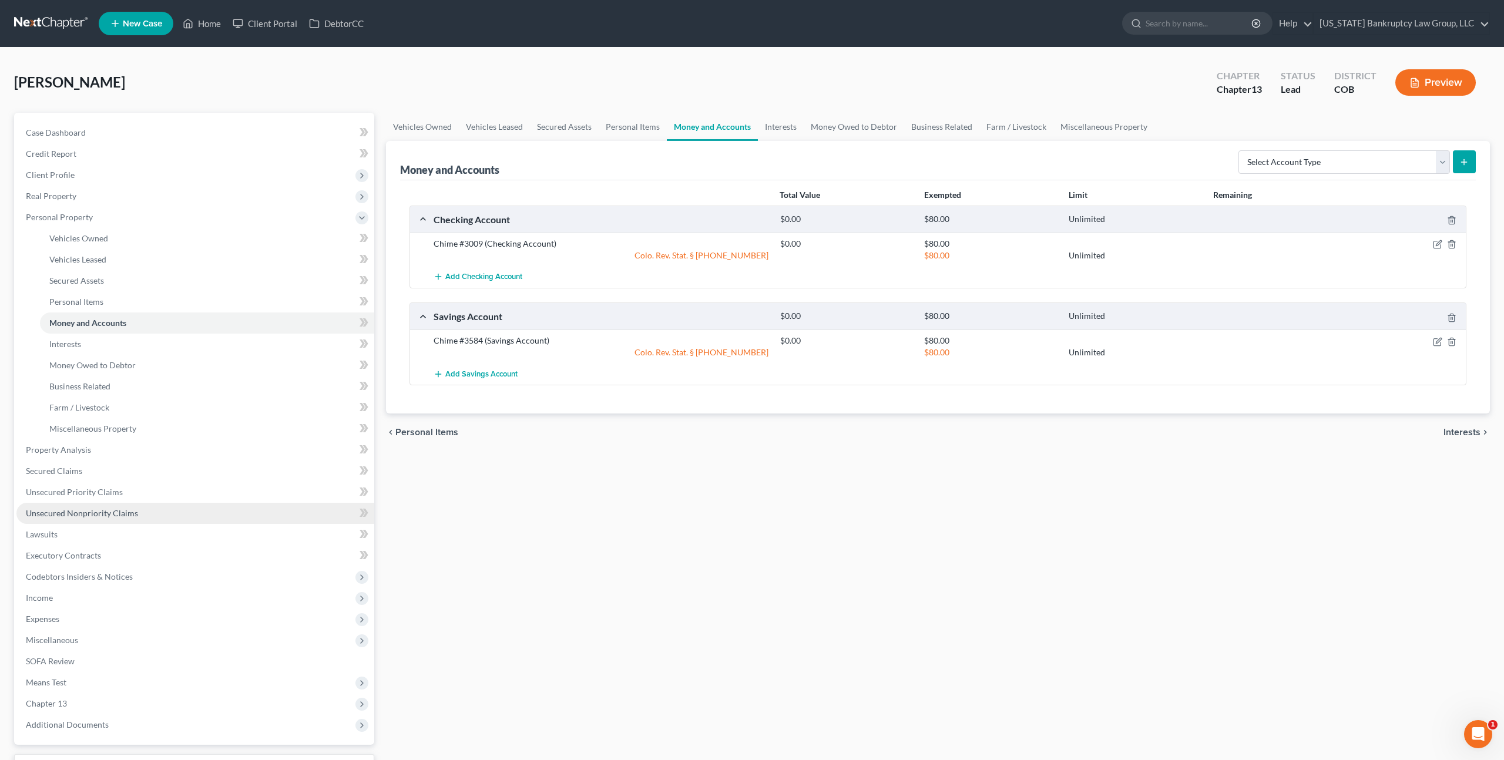
click at [109, 509] on span "Unsecured Nonpriority Claims" at bounding box center [82, 513] width 112 height 10
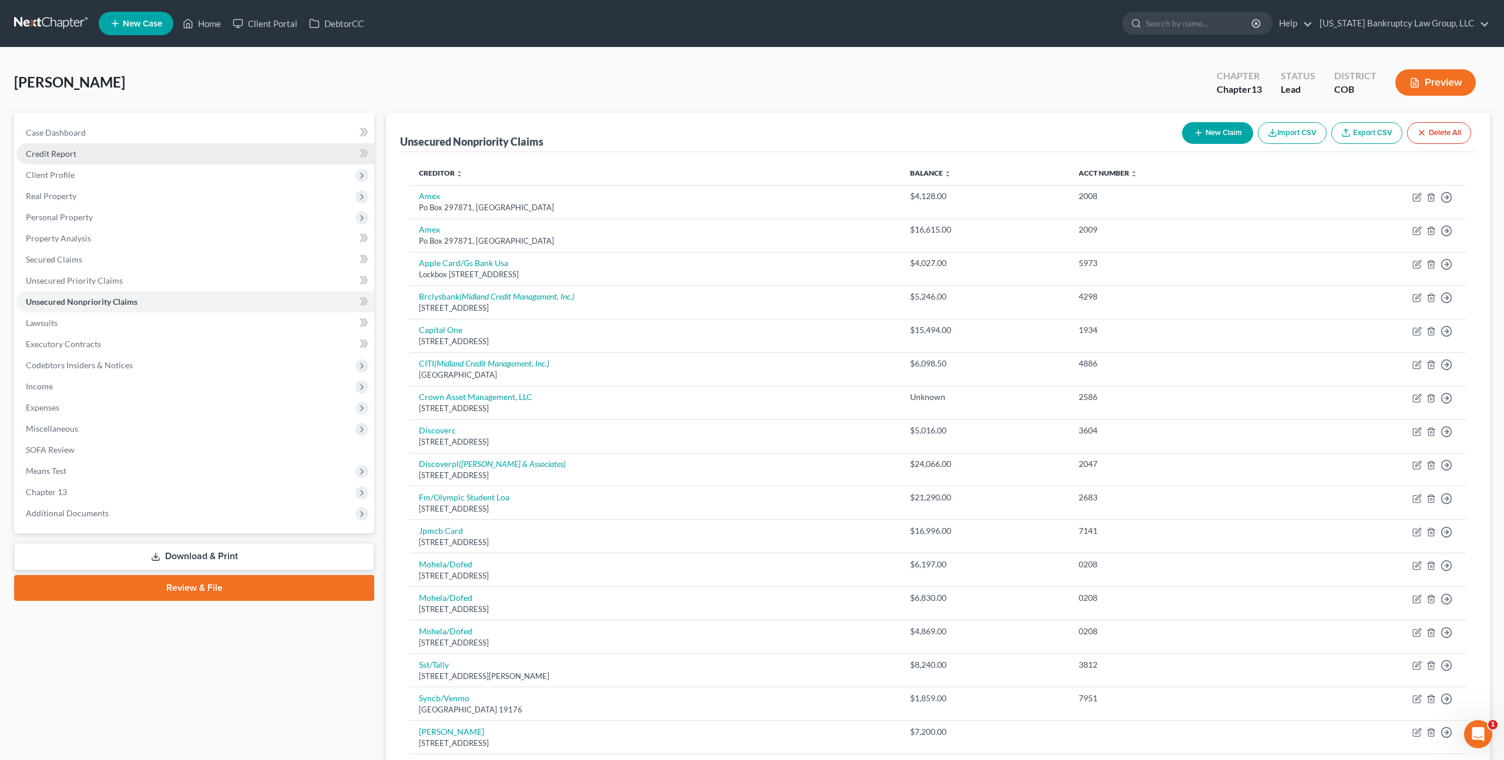
click at [65, 157] on span "Credit Report" at bounding box center [51, 154] width 51 height 10
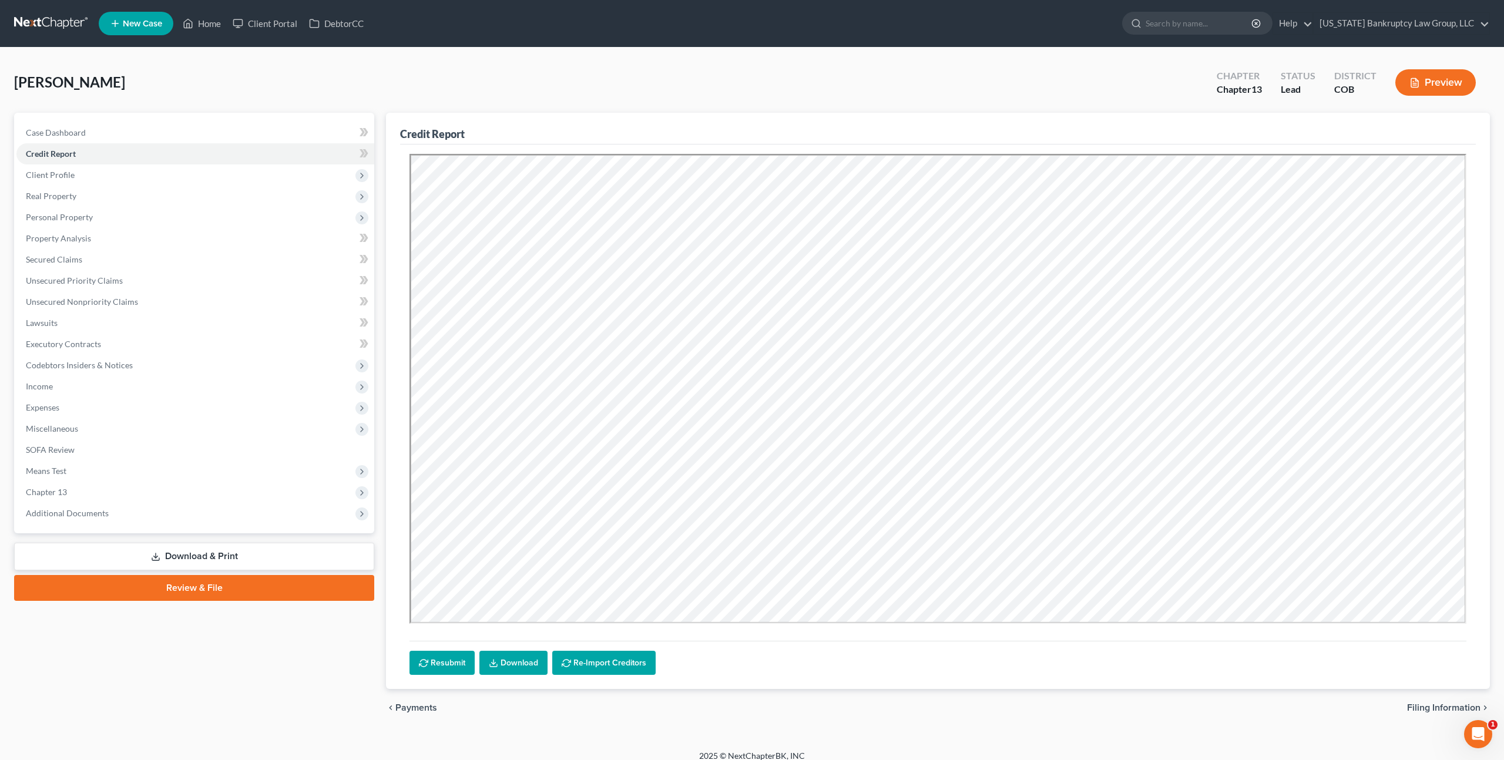
scroll to position [11, 0]
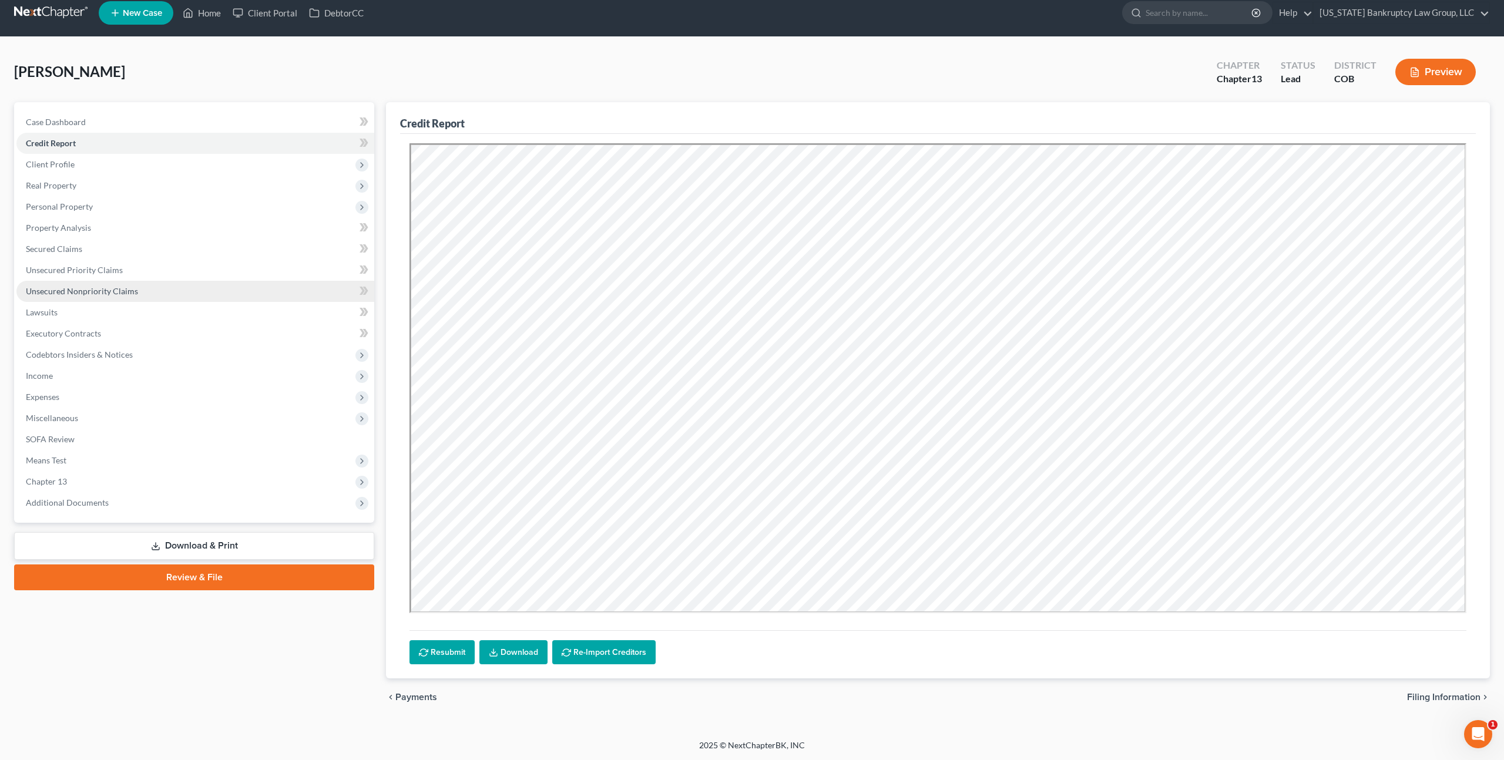
click at [100, 286] on span "Unsecured Nonpriority Claims" at bounding box center [82, 291] width 112 height 10
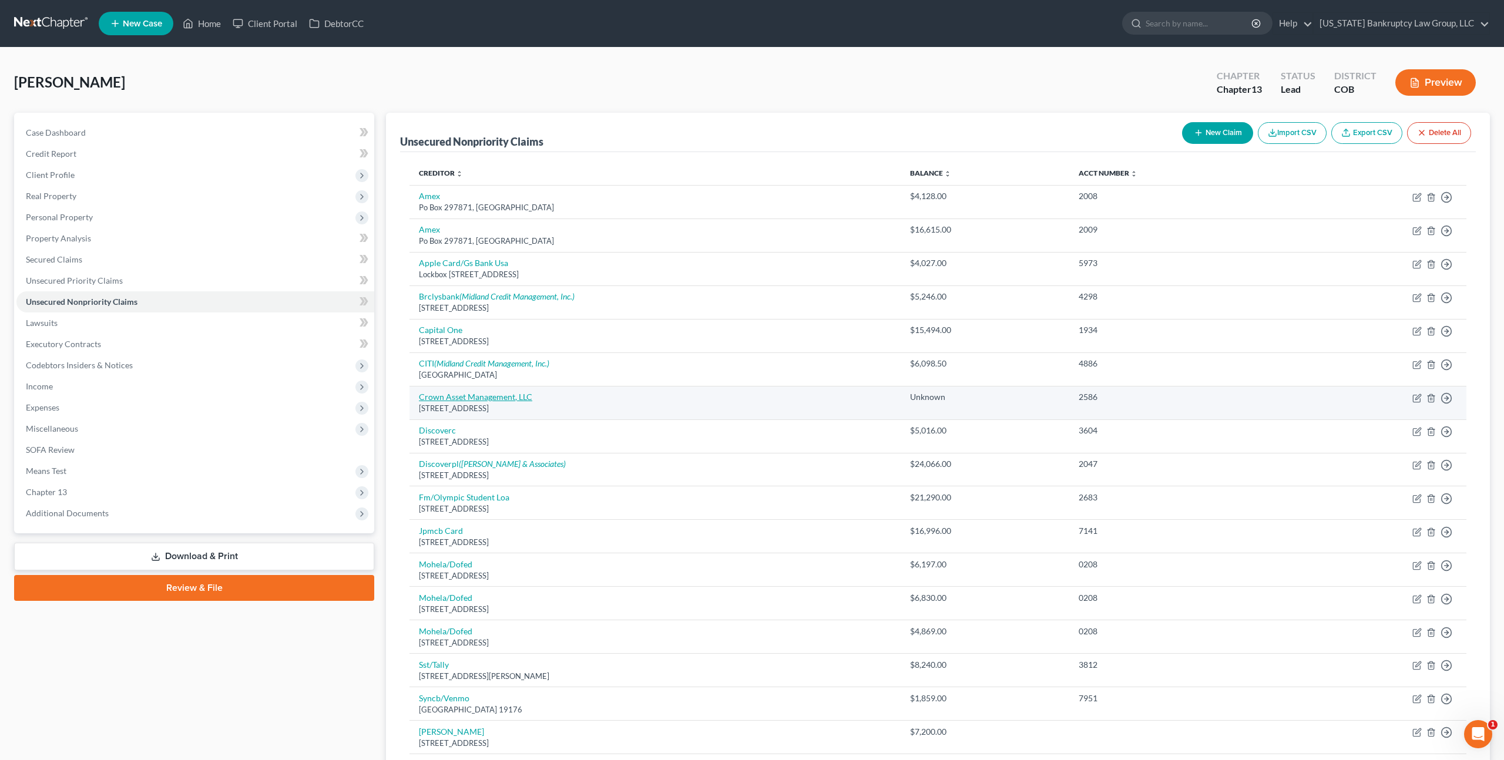
click at [472, 398] on link "Crown Asset Management, LLC" at bounding box center [475, 397] width 113 height 10
select select "10"
select select "1"
select select "0"
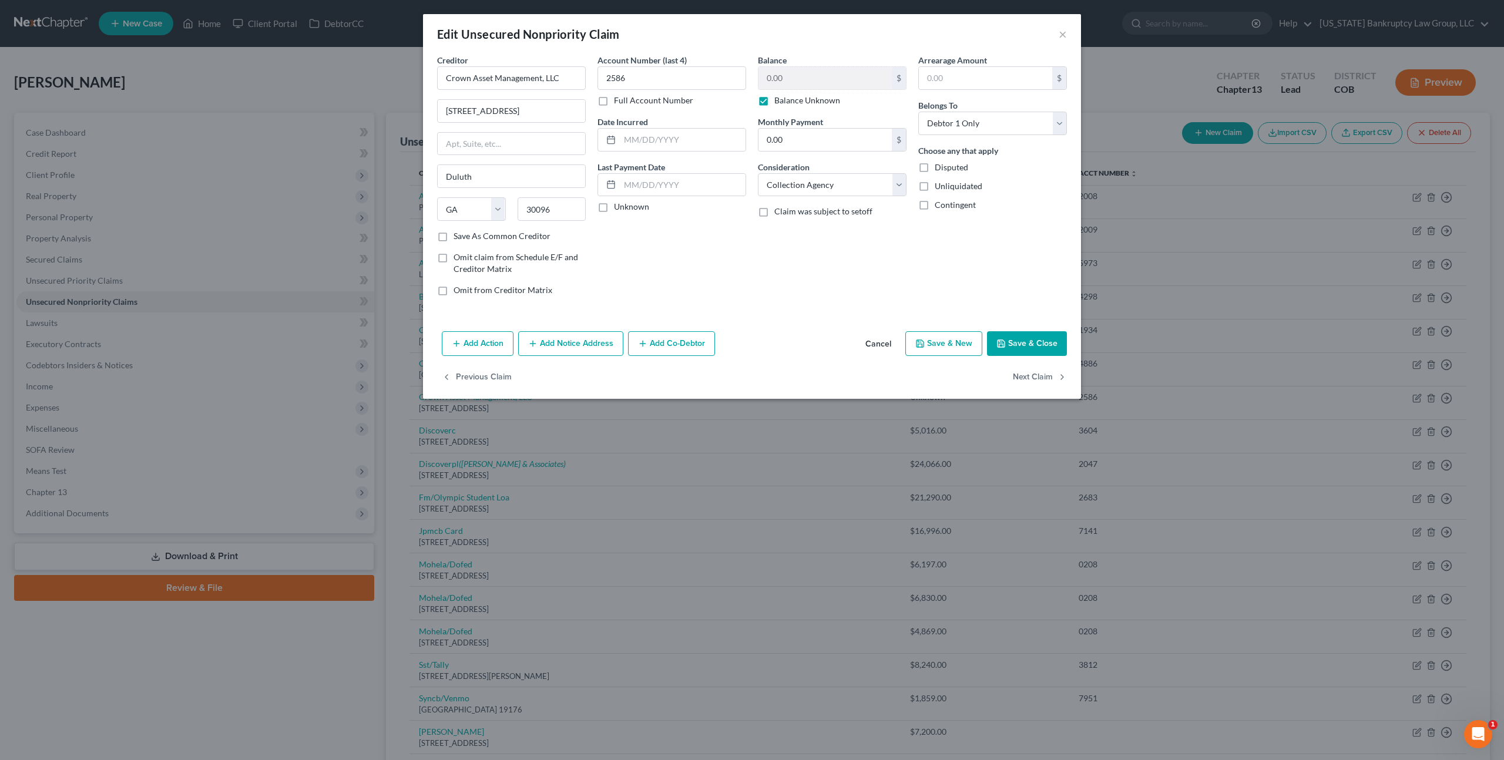
click at [774, 100] on label "Balance Unknown" at bounding box center [807, 101] width 66 height 12
click at [779, 100] on input "Balance Unknown" at bounding box center [783, 99] width 8 height 8
checkbox input "false"
click at [767, 81] on input "0.00" at bounding box center [824, 78] width 133 height 22
type input "12,500.00"
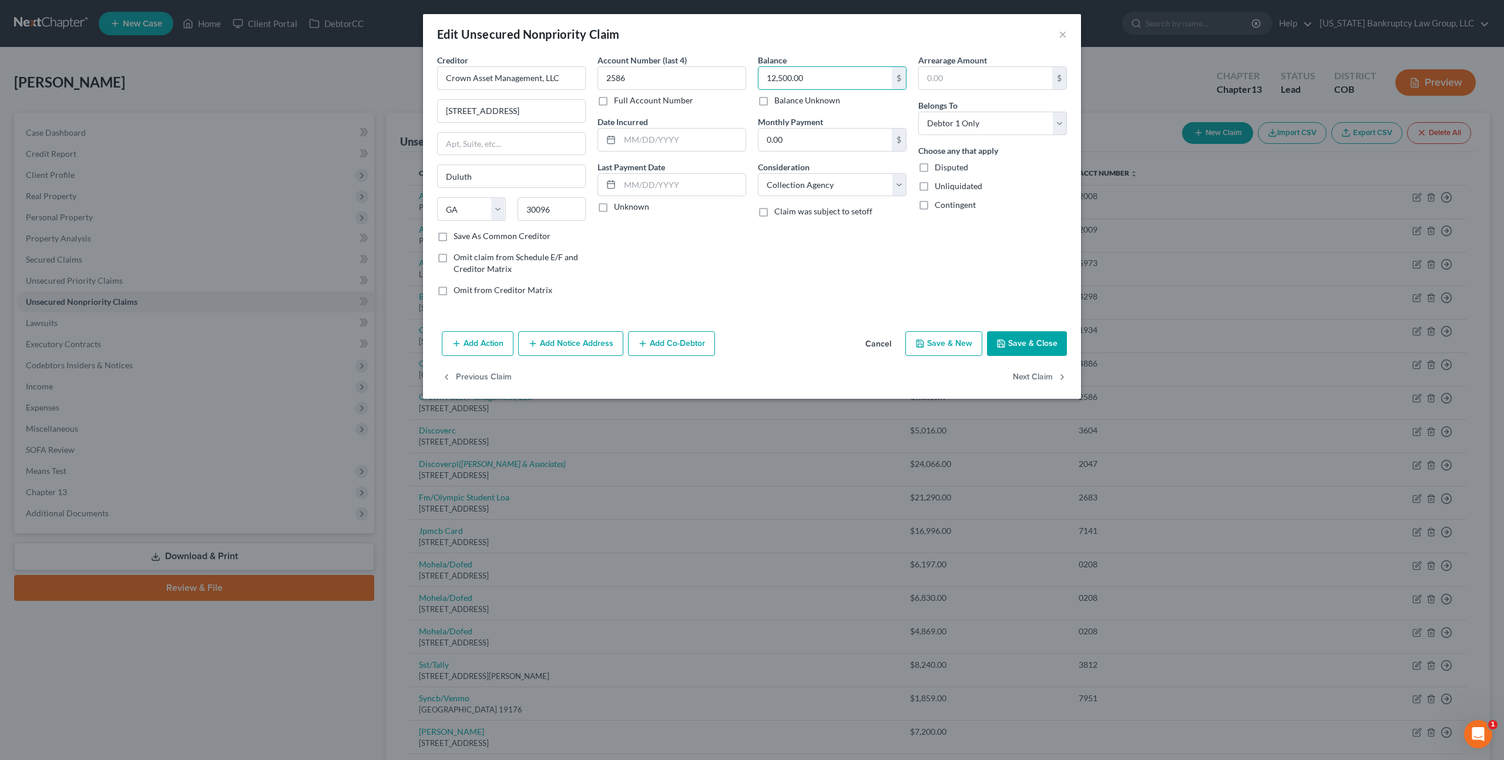
click at [1009, 344] on button "Save & Close" at bounding box center [1027, 343] width 80 height 25
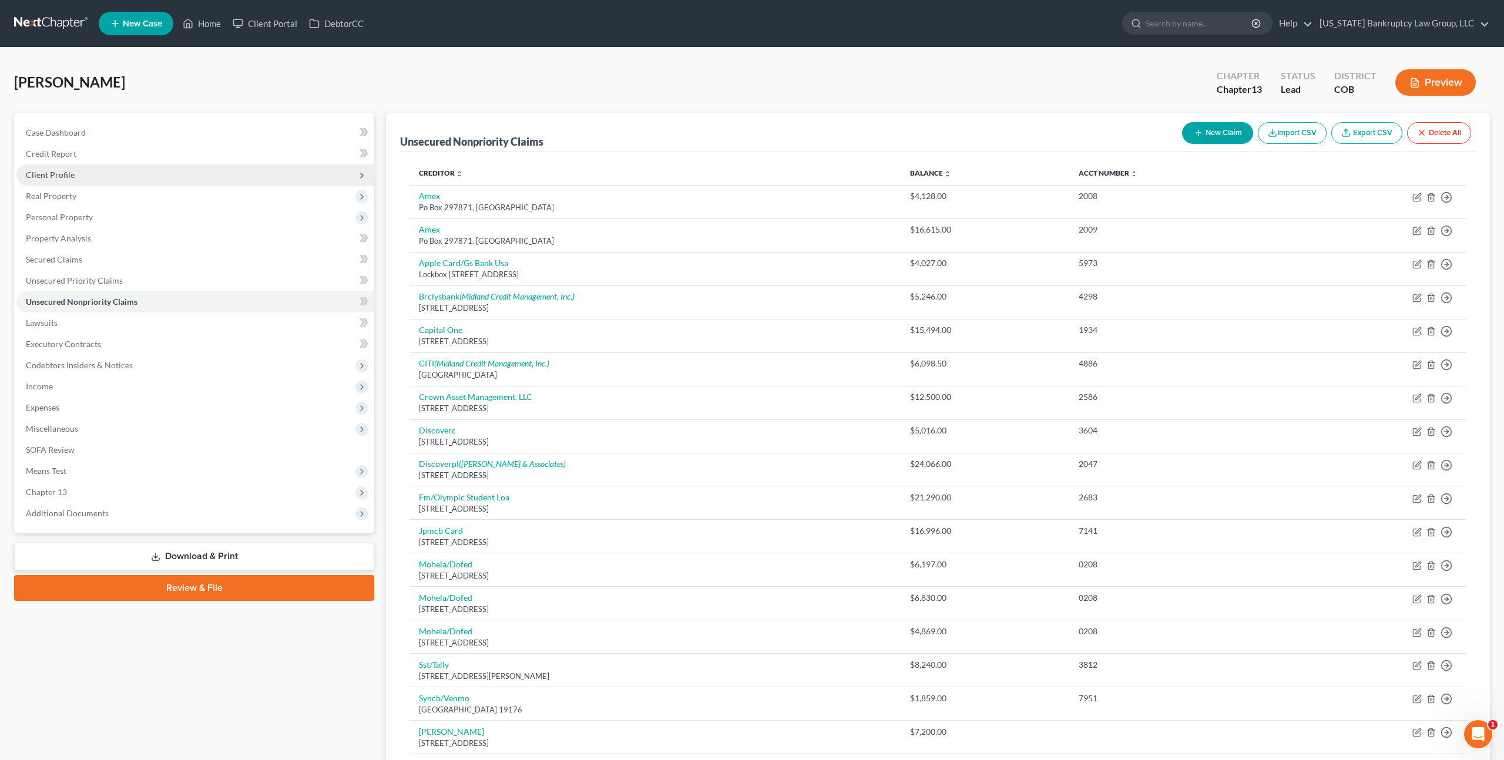
click at [70, 175] on span "Client Profile" at bounding box center [50, 175] width 49 height 10
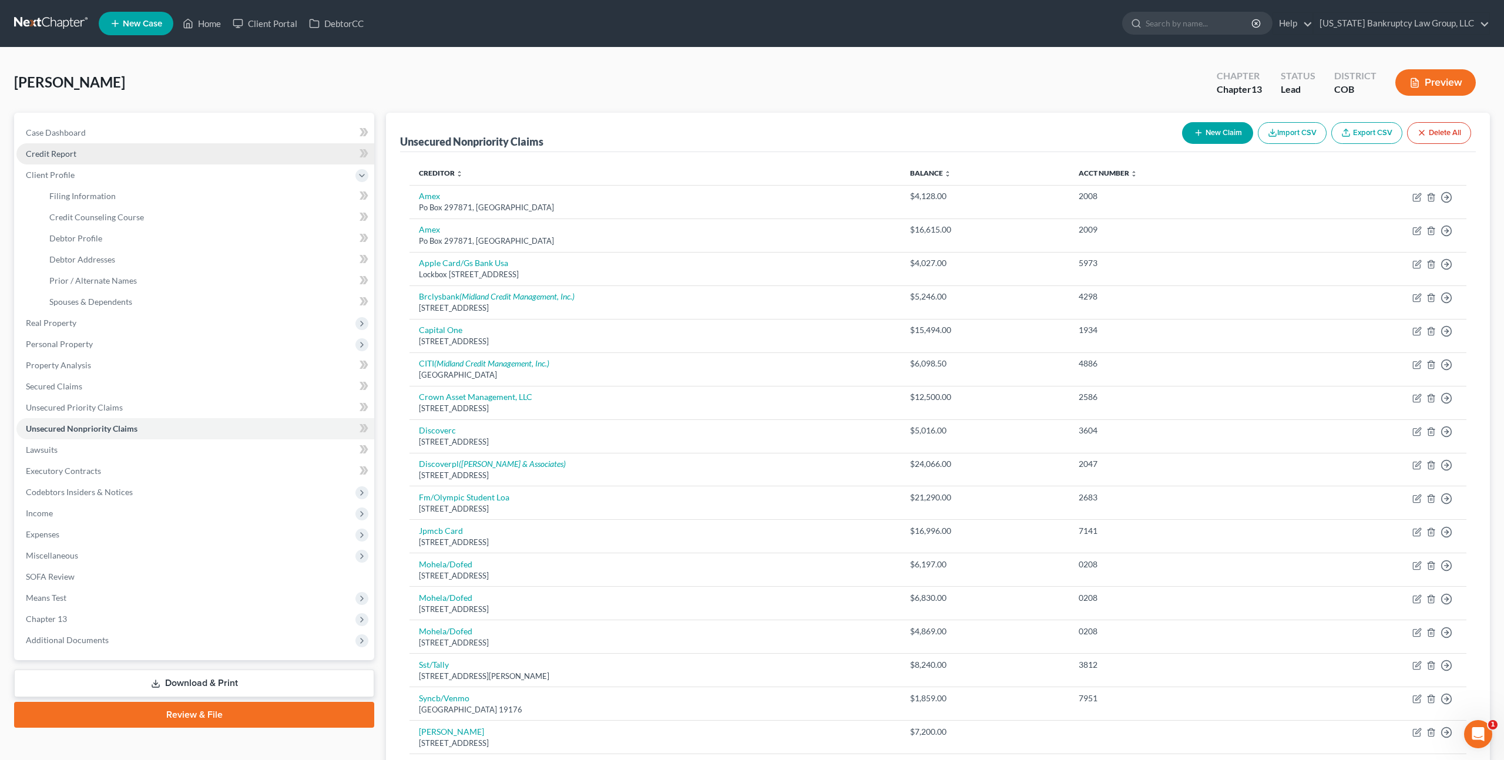
click at [72, 153] on span "Credit Report" at bounding box center [51, 154] width 51 height 10
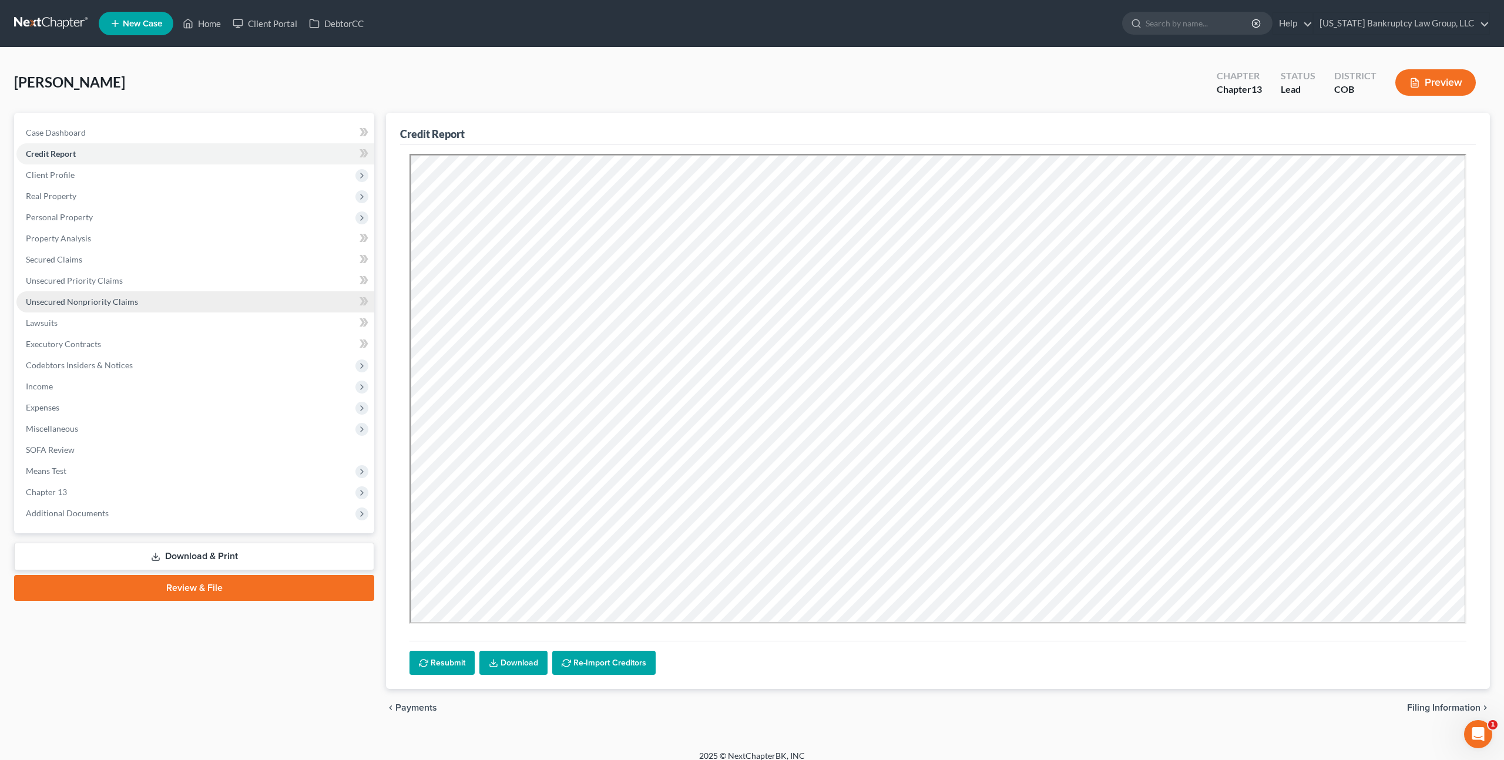
click at [122, 304] on span "Unsecured Nonpriority Claims" at bounding box center [82, 302] width 112 height 10
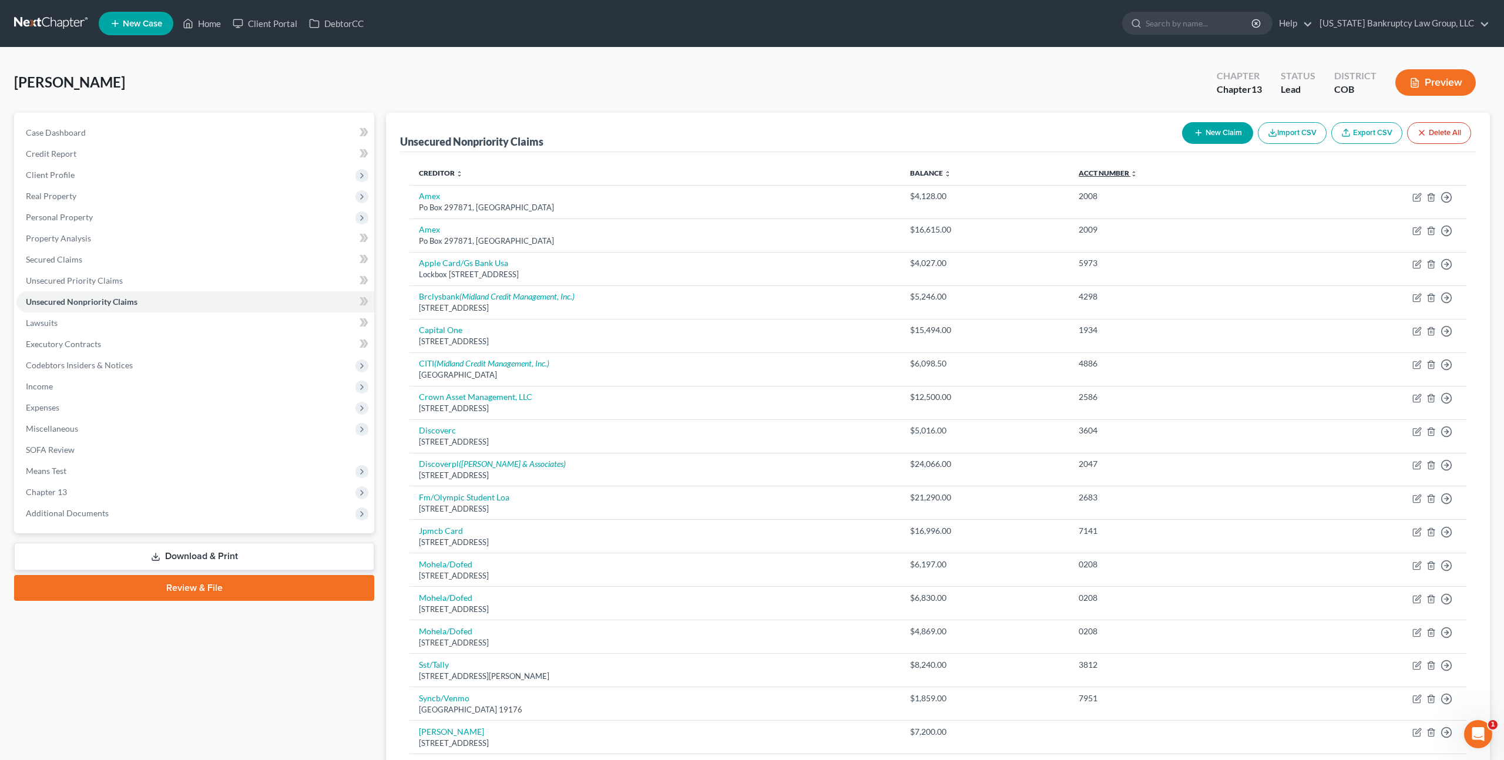
click at [1136, 174] on link "Acct Number expand_more expand_less unfold_more" at bounding box center [1108, 173] width 59 height 9
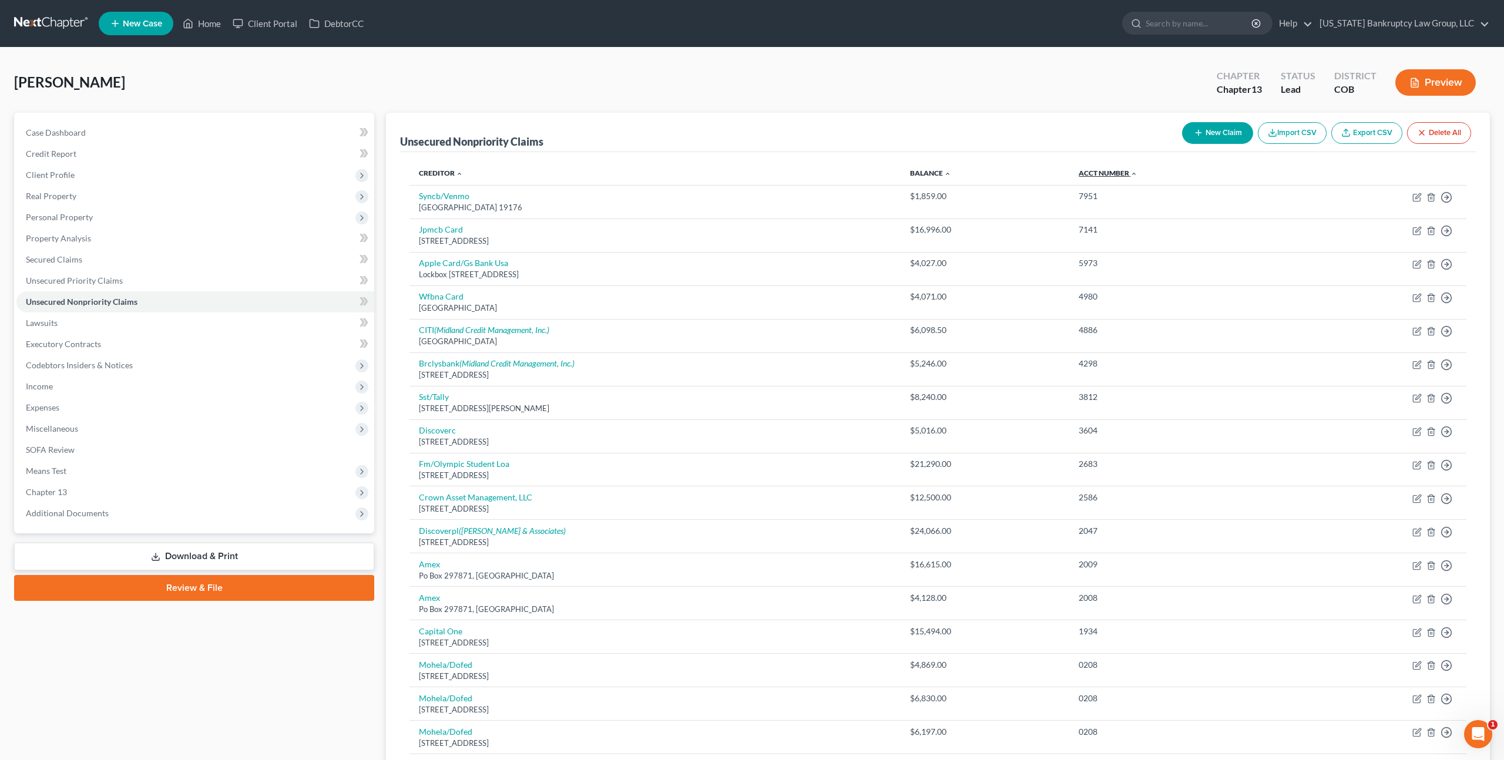
click at [1136, 174] on link "Acct Number expand_more expand_less unfold_more" at bounding box center [1108, 173] width 59 height 9
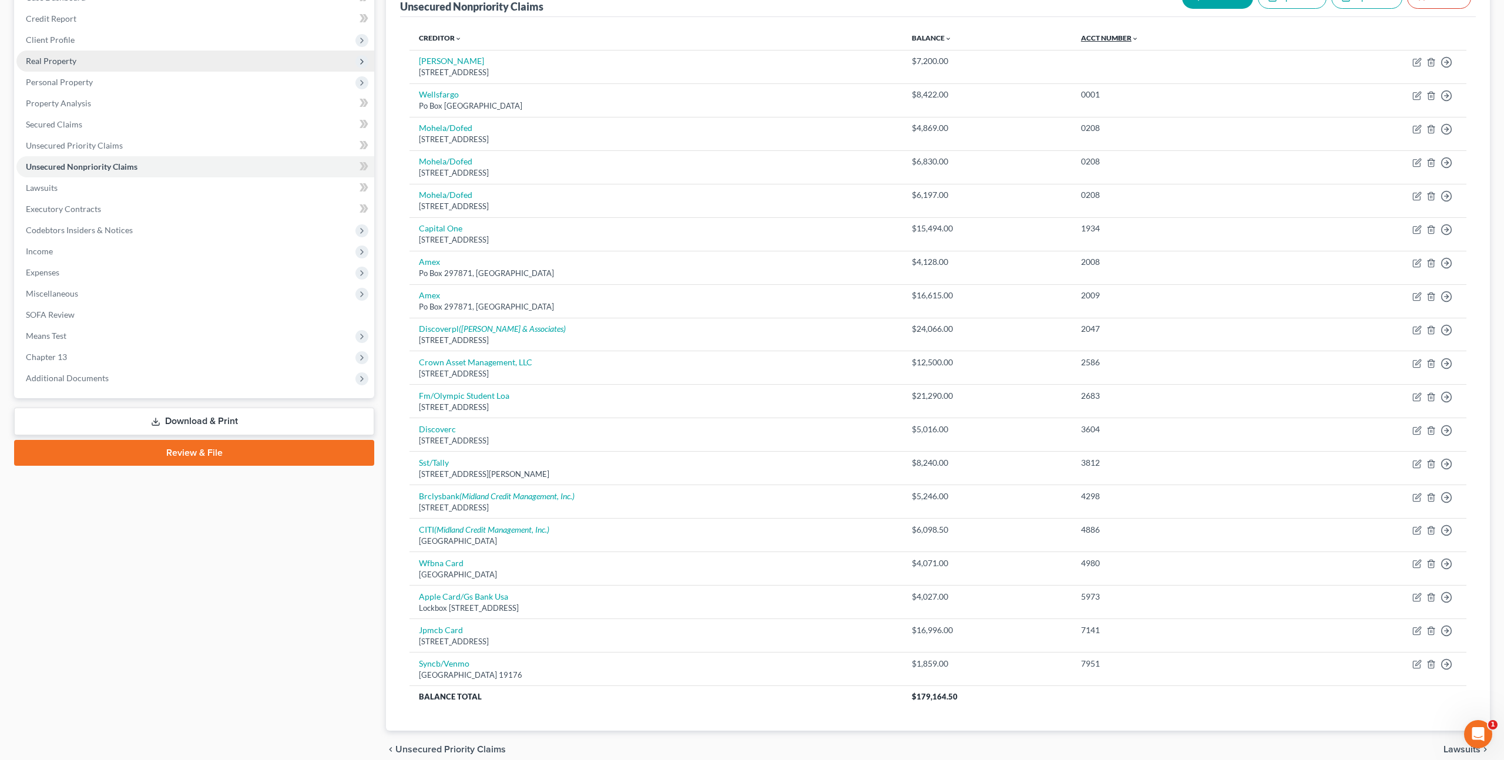
scroll to position [133, 0]
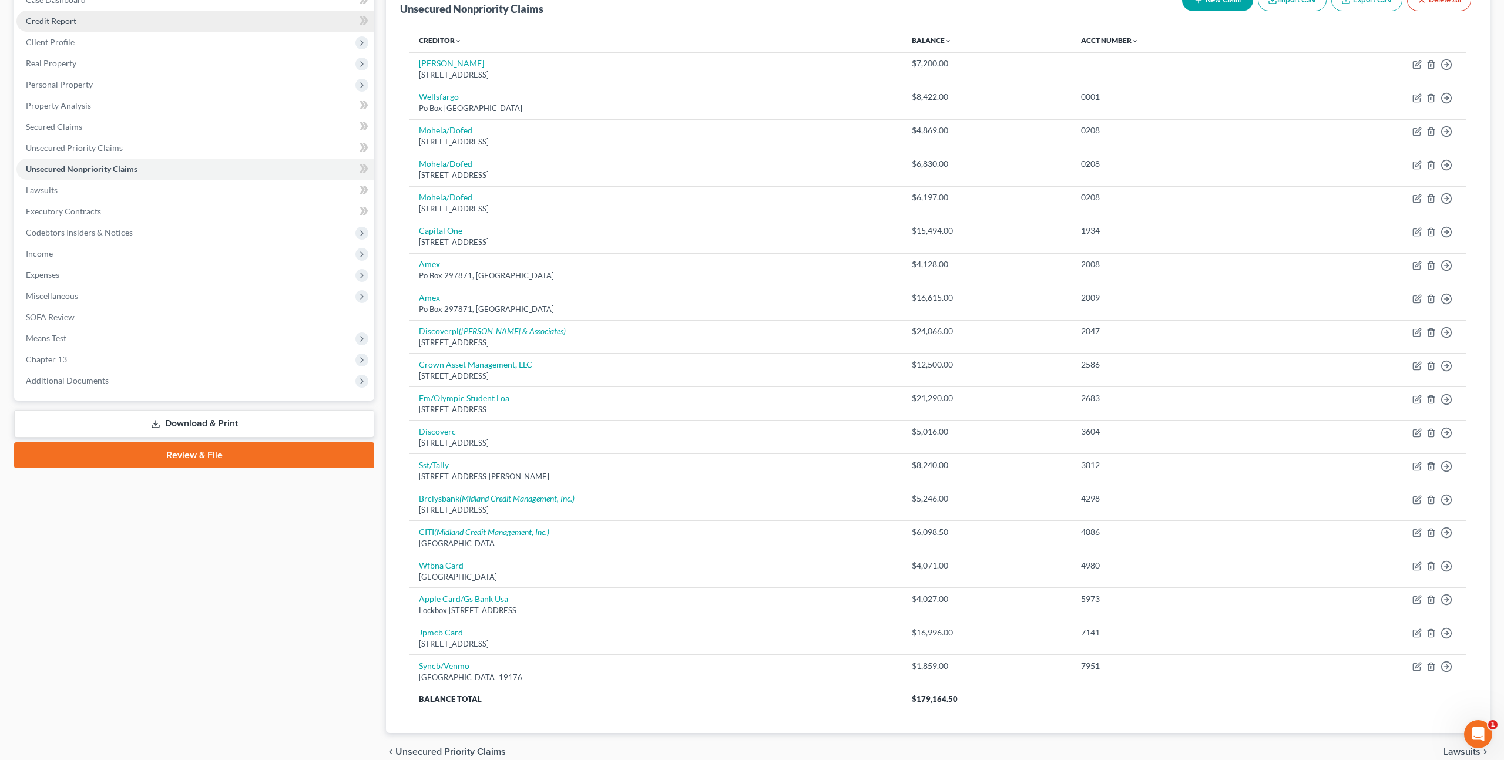
click at [82, 20] on link "Credit Report" at bounding box center [195, 21] width 358 height 21
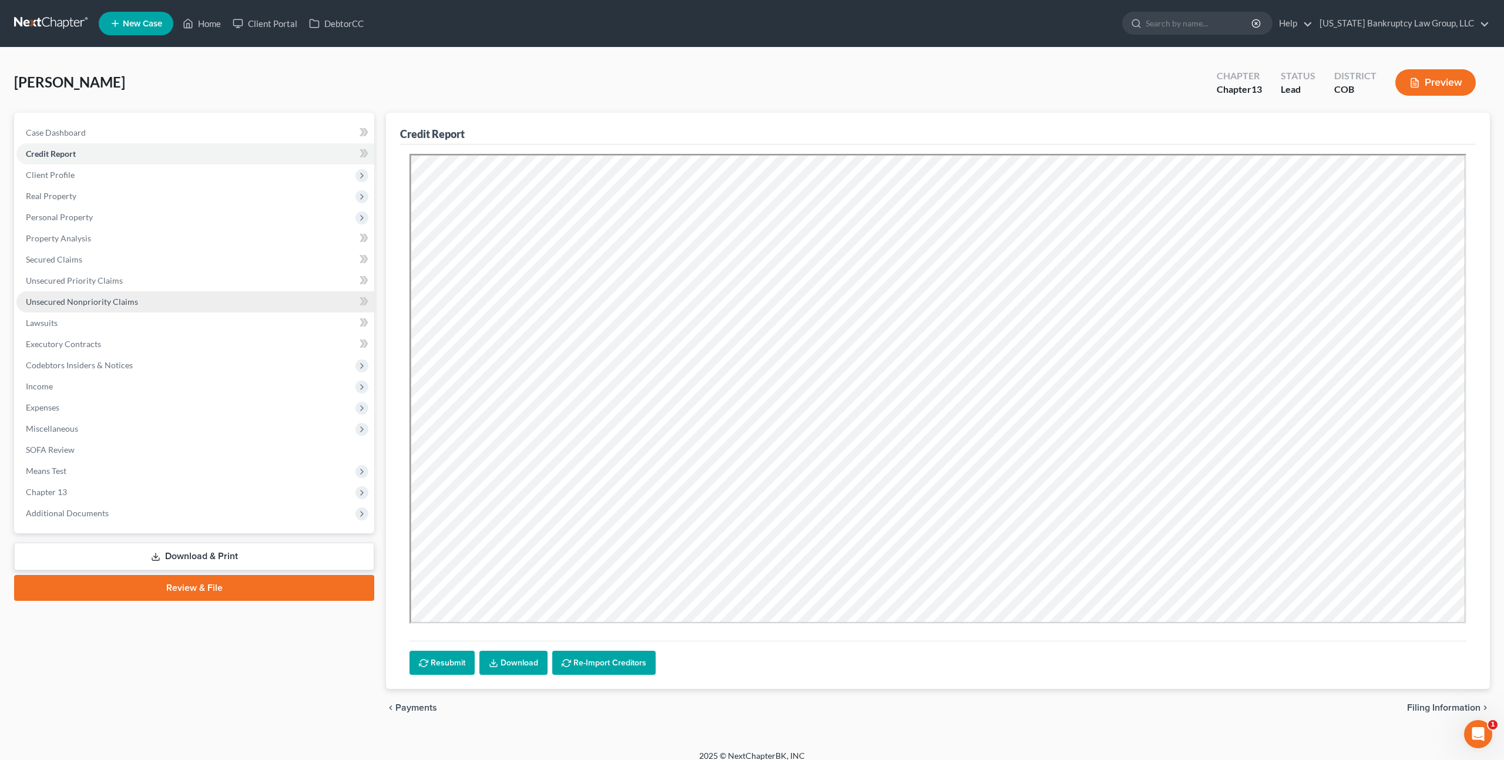
click at [95, 295] on link "Unsecured Nonpriority Claims" at bounding box center [195, 301] width 358 height 21
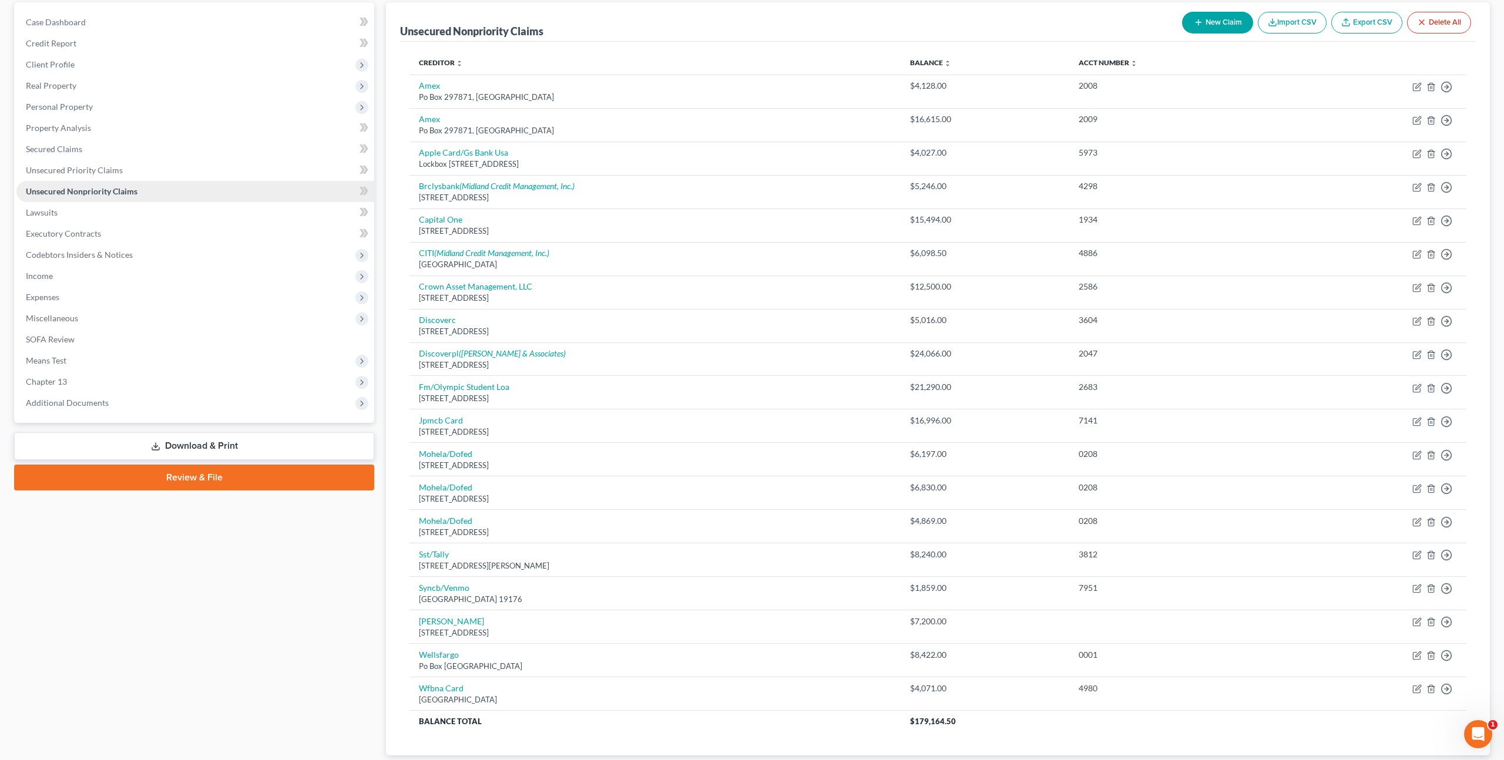
scroll to position [100, 0]
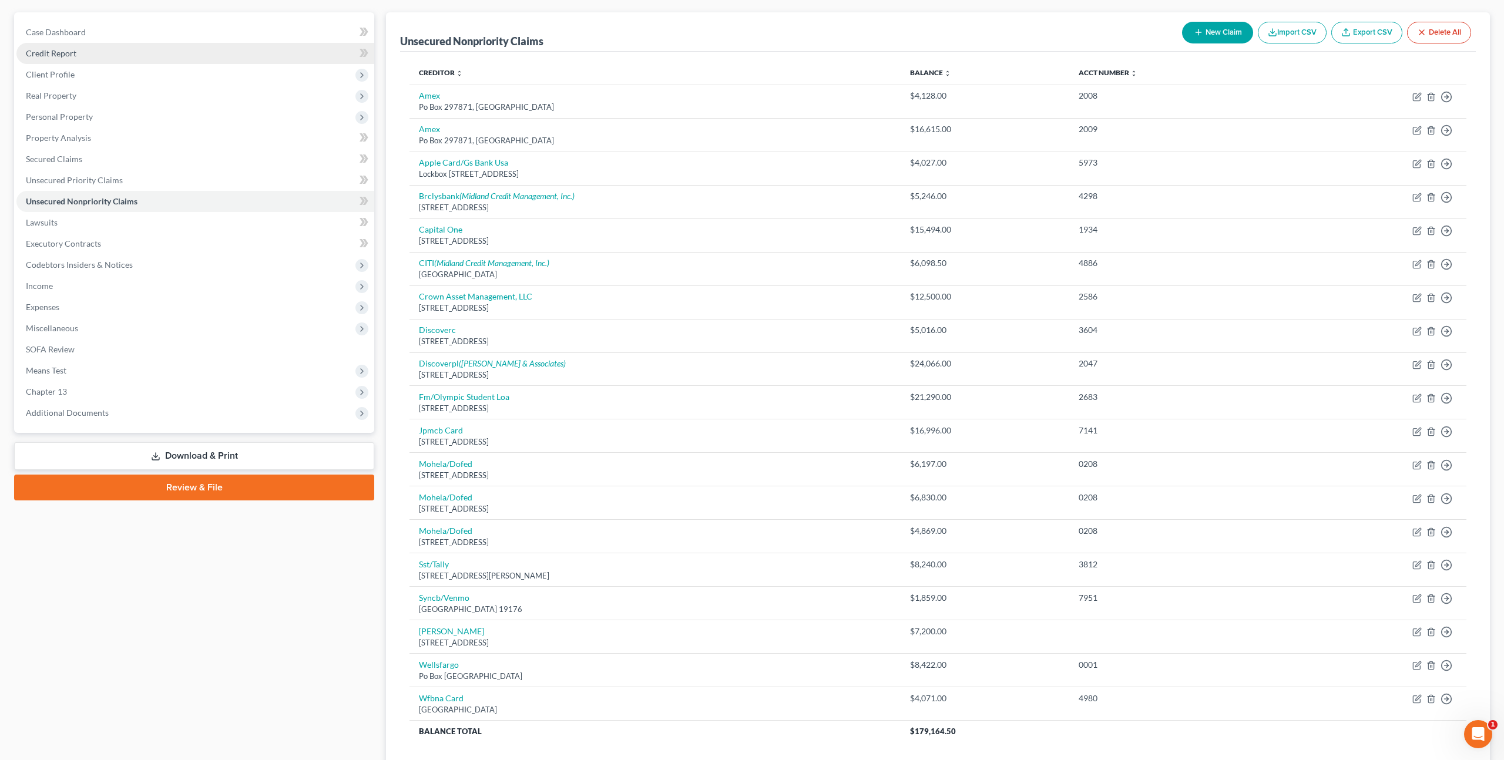
click at [87, 55] on link "Credit Report" at bounding box center [195, 53] width 358 height 21
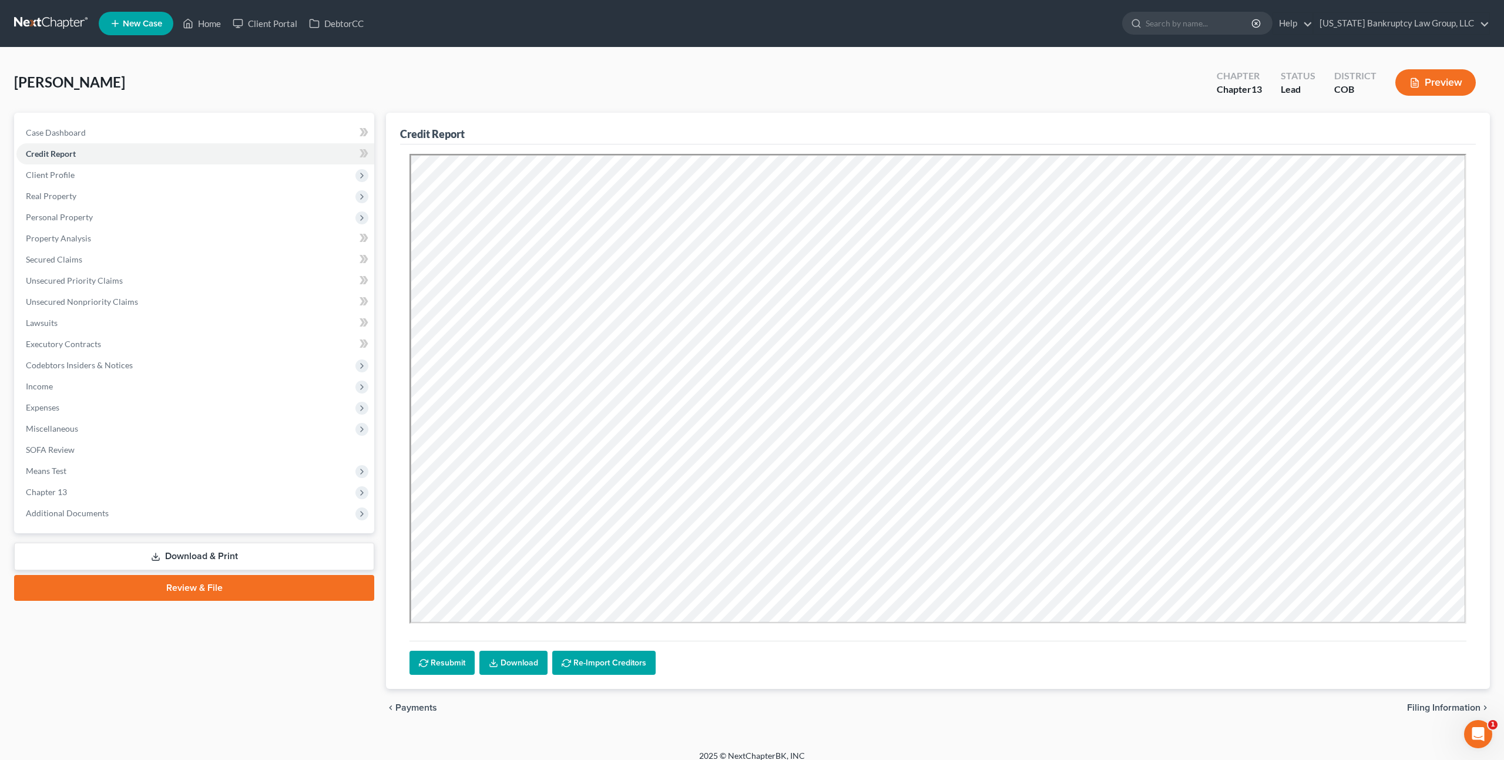
scroll to position [11, 0]
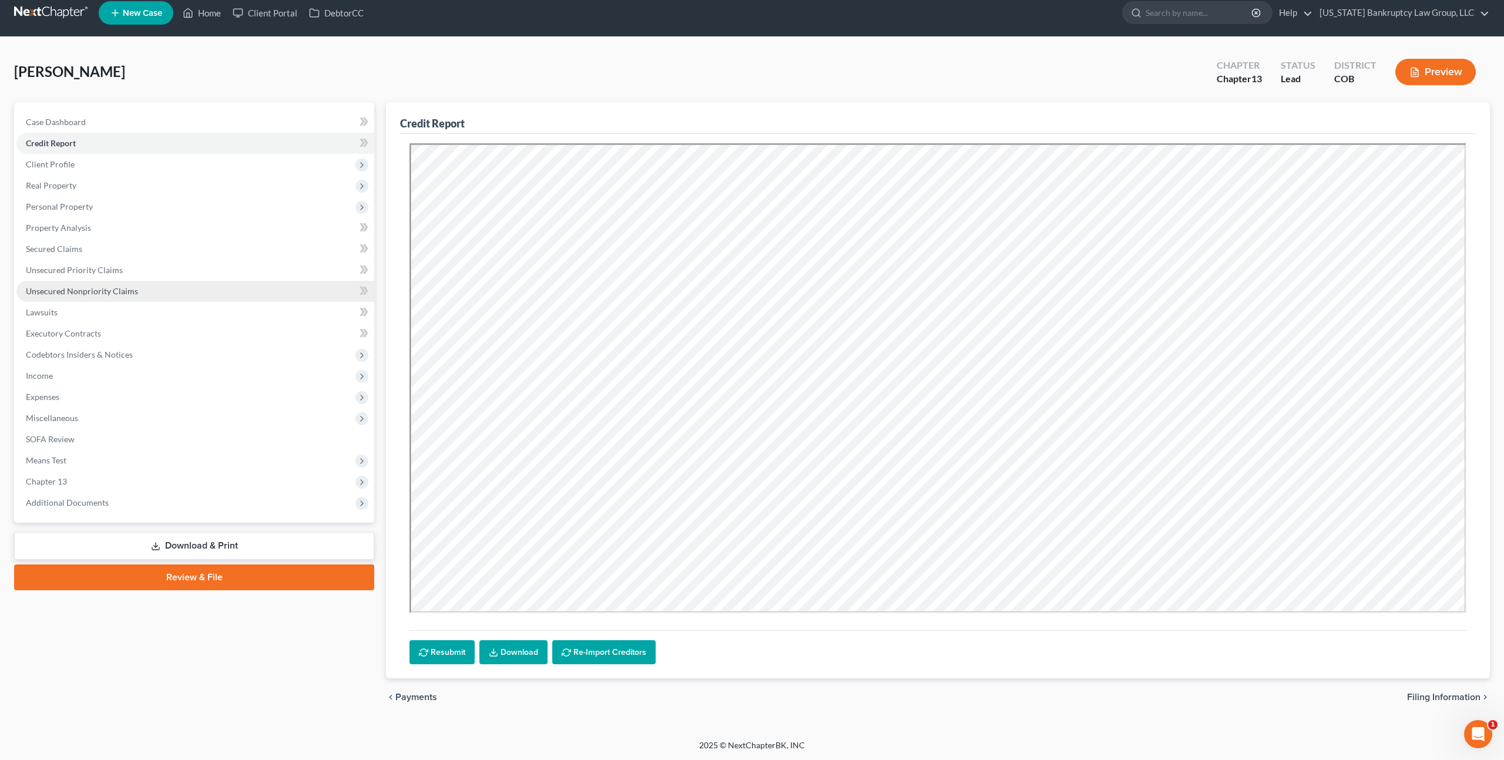
click at [122, 290] on span "Unsecured Nonpriority Claims" at bounding box center [82, 291] width 112 height 10
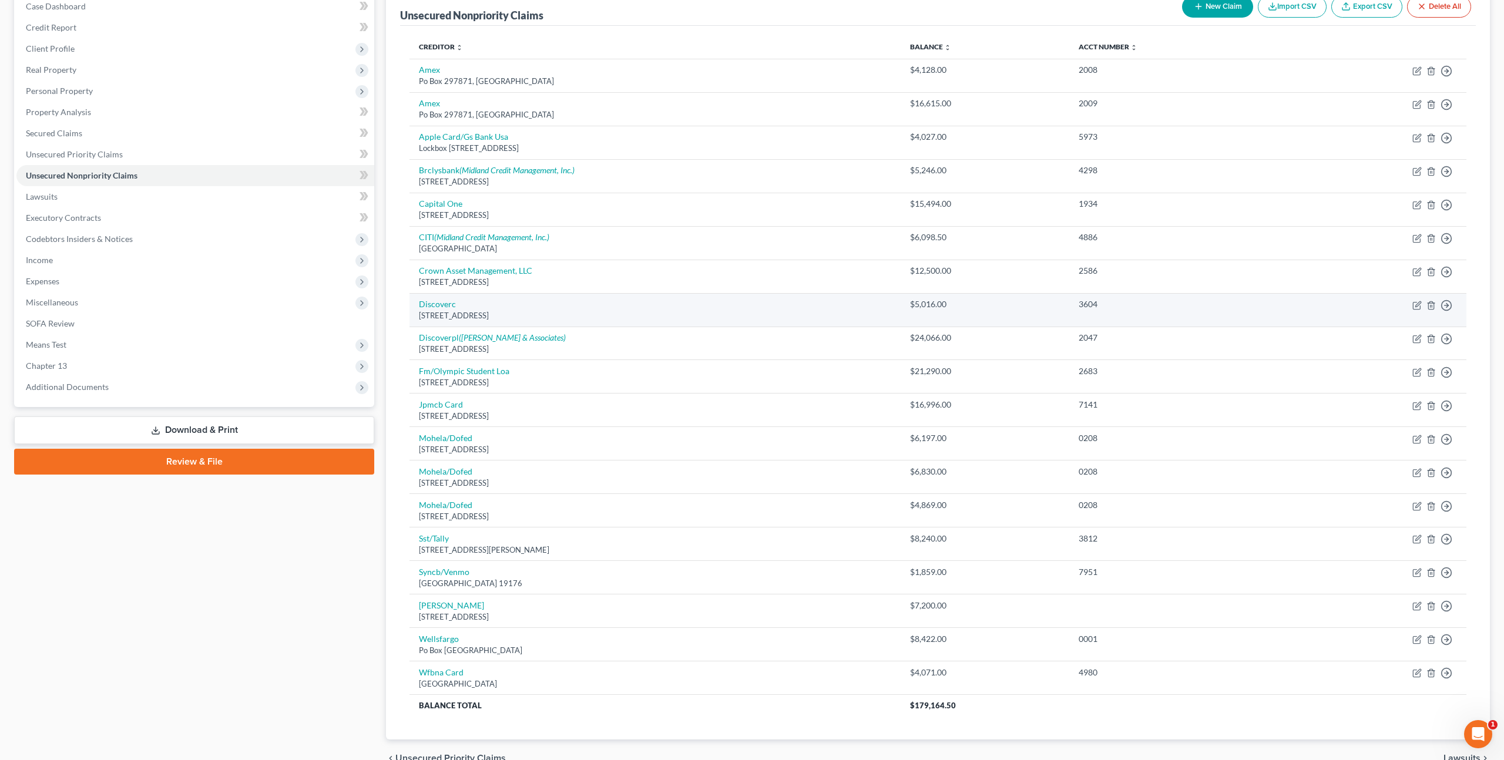
scroll to position [125, 0]
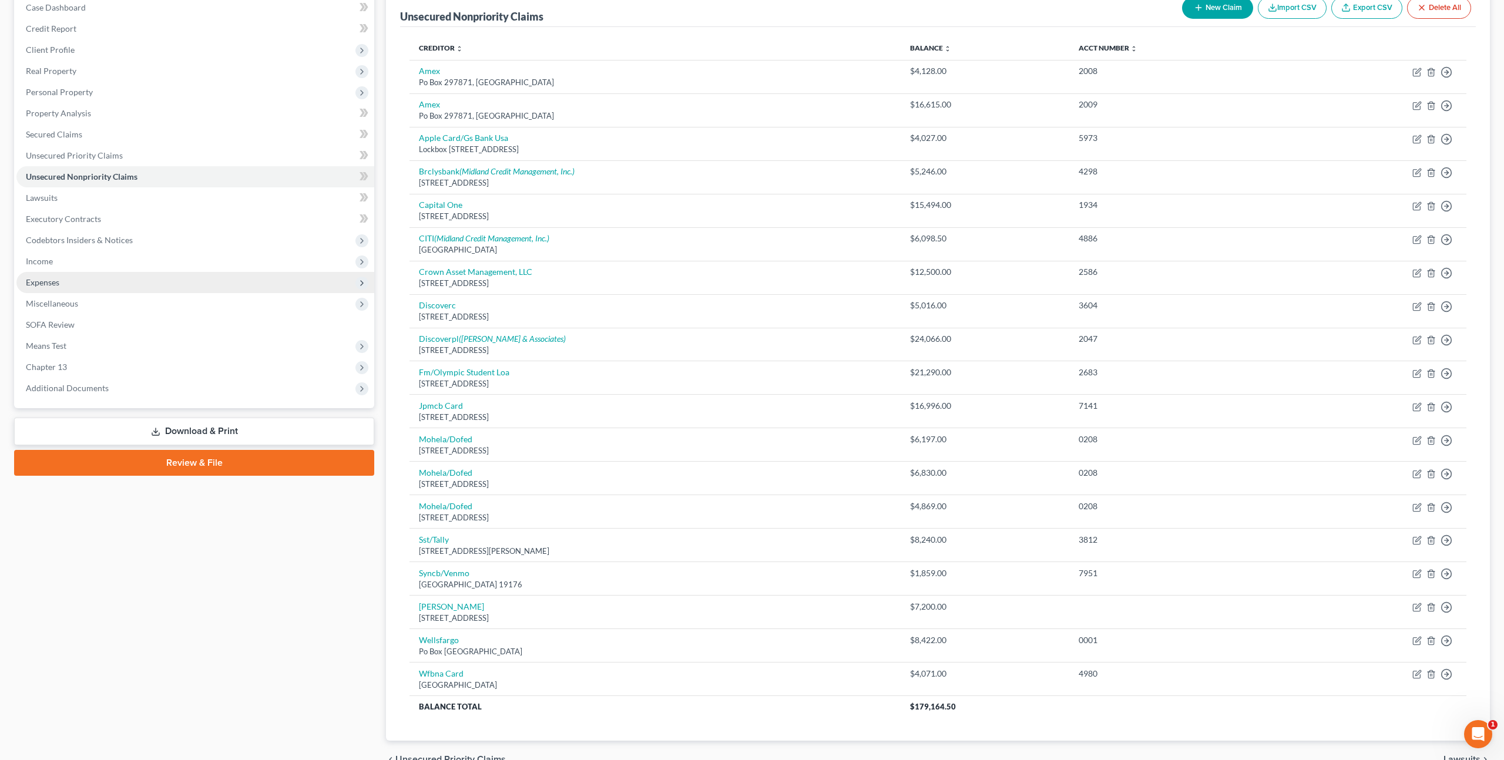
click at [52, 283] on span "Expenses" at bounding box center [42, 282] width 33 height 10
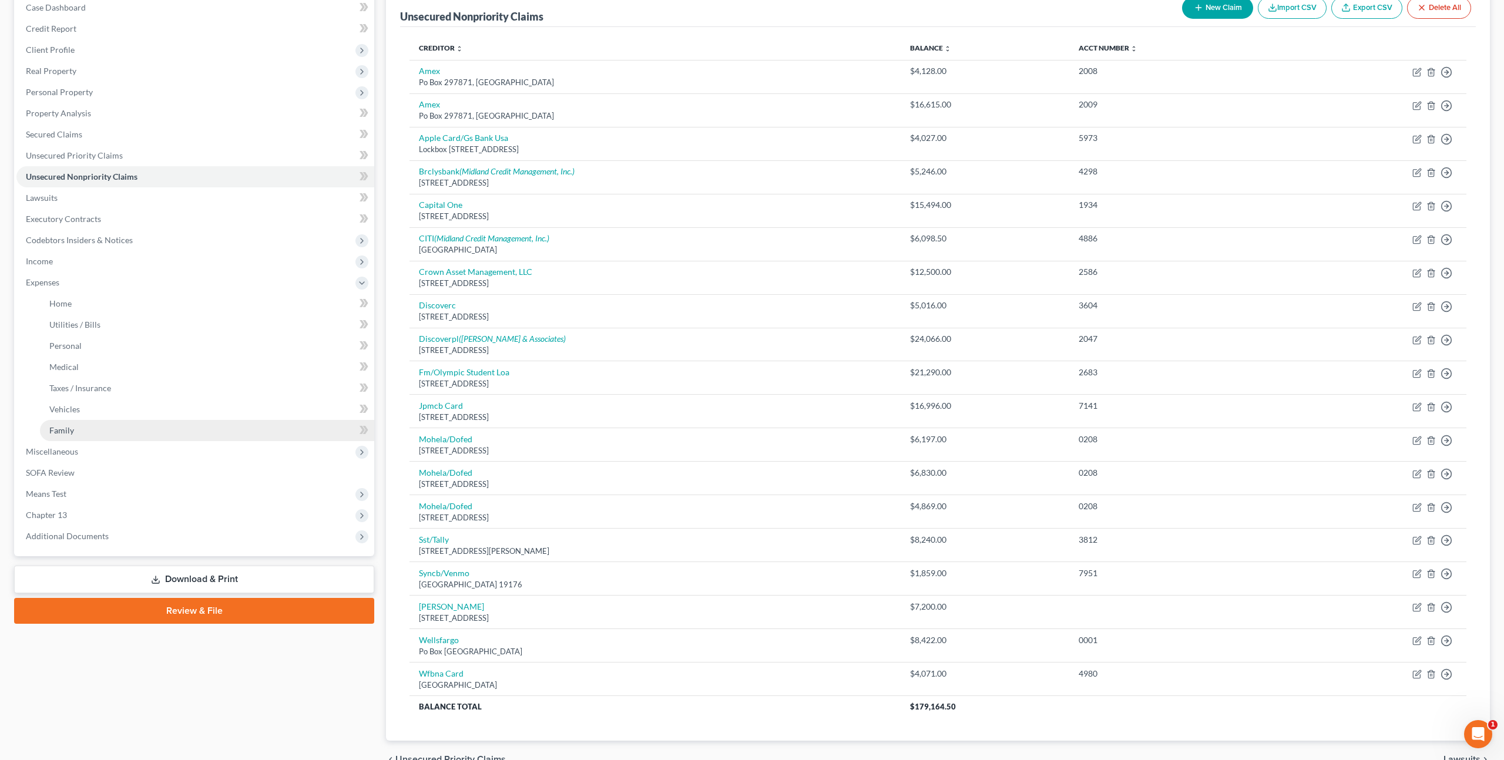
click at [73, 425] on link "Family" at bounding box center [207, 430] width 334 height 21
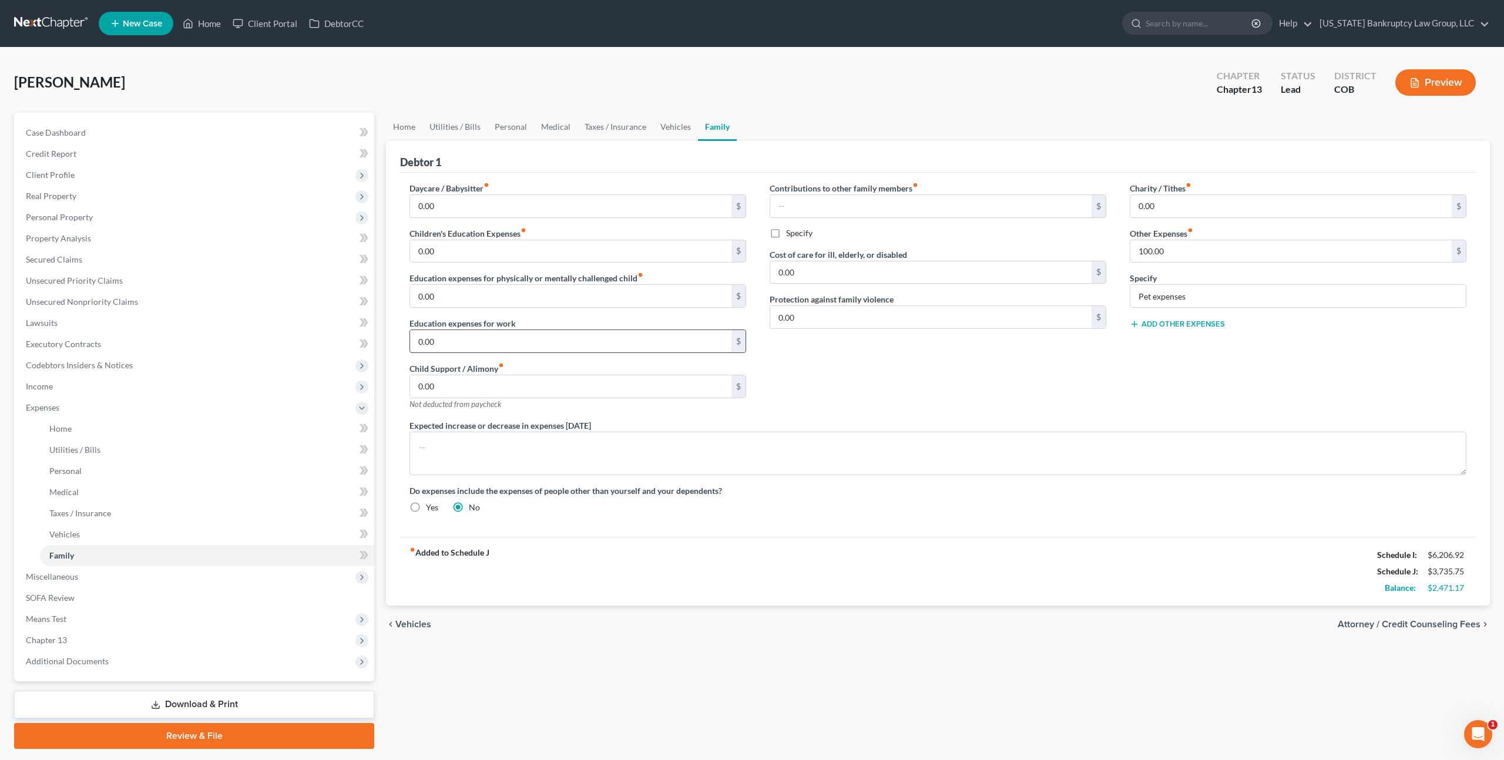
click at [418, 341] on input "0.00" at bounding box center [570, 341] width 321 height 22
type input "75.00"
click at [981, 397] on div "Contributions to other family members fiber_manual_record $ Specify Cost of car…" at bounding box center [938, 300] width 360 height 237
click at [76, 295] on link "Unsecured Nonpriority Claims" at bounding box center [195, 301] width 358 height 21
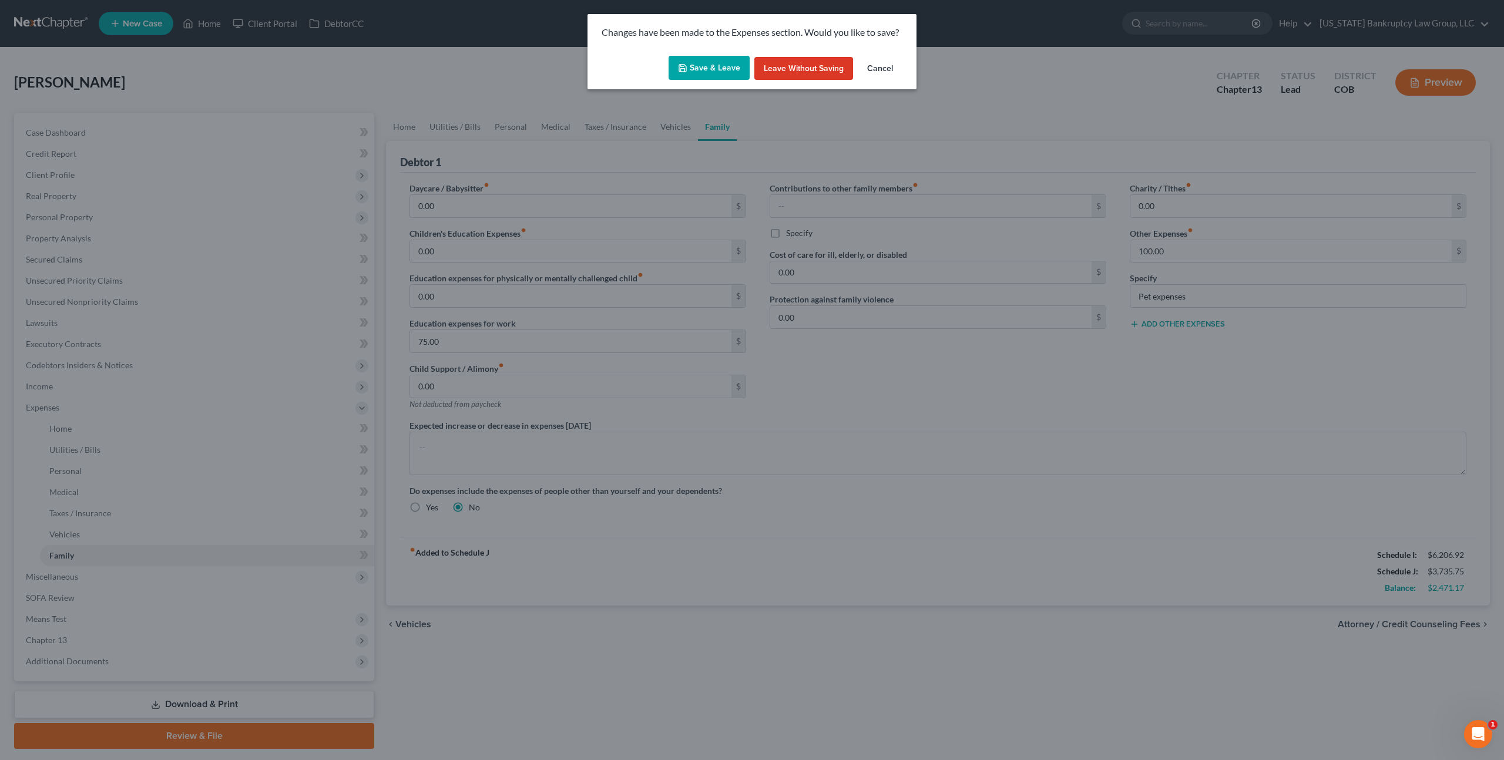
click at [713, 63] on button "Save & Leave" at bounding box center [709, 68] width 81 height 25
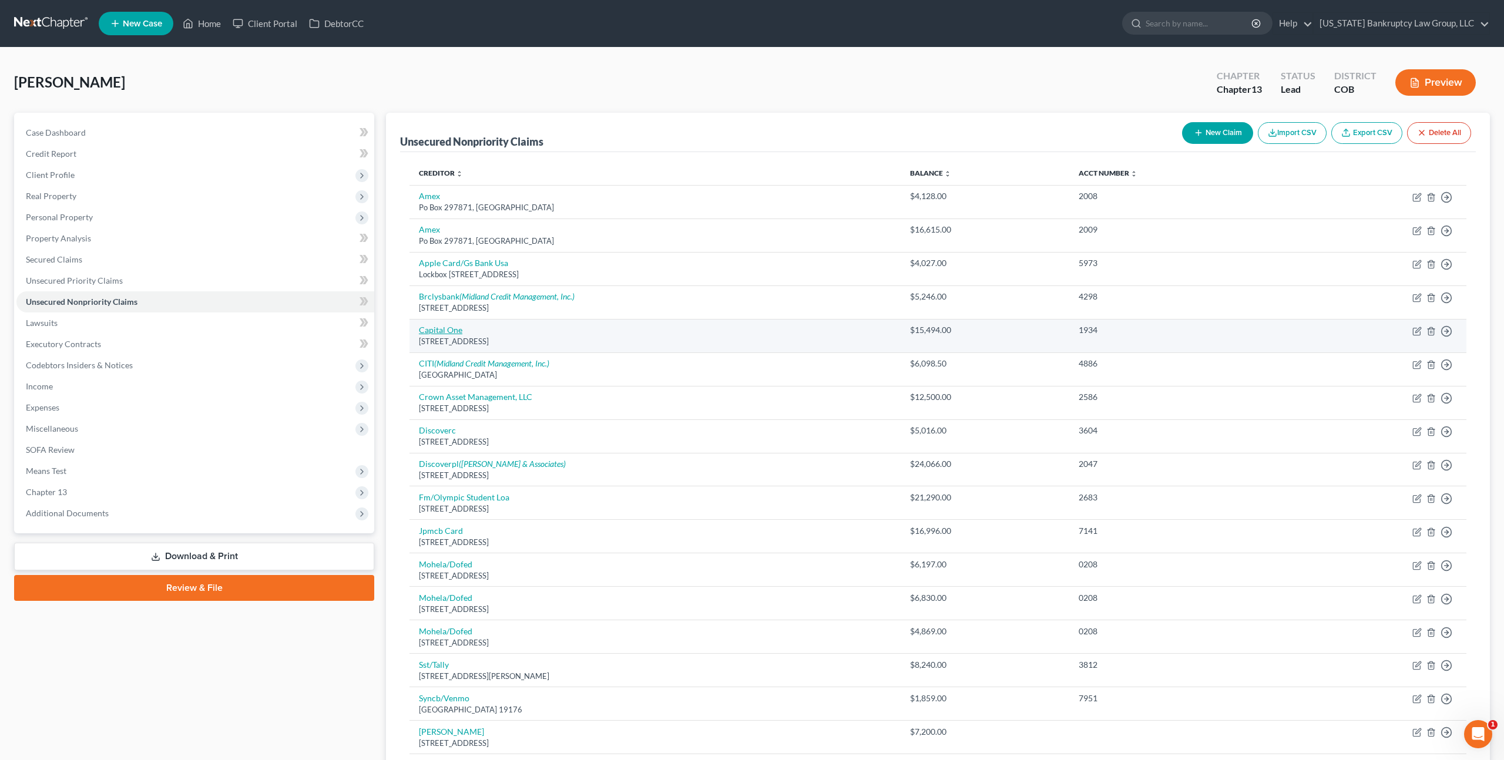
click at [452, 328] on link "Capital One" at bounding box center [440, 330] width 43 height 10
select select "46"
select select "2"
select select "0"
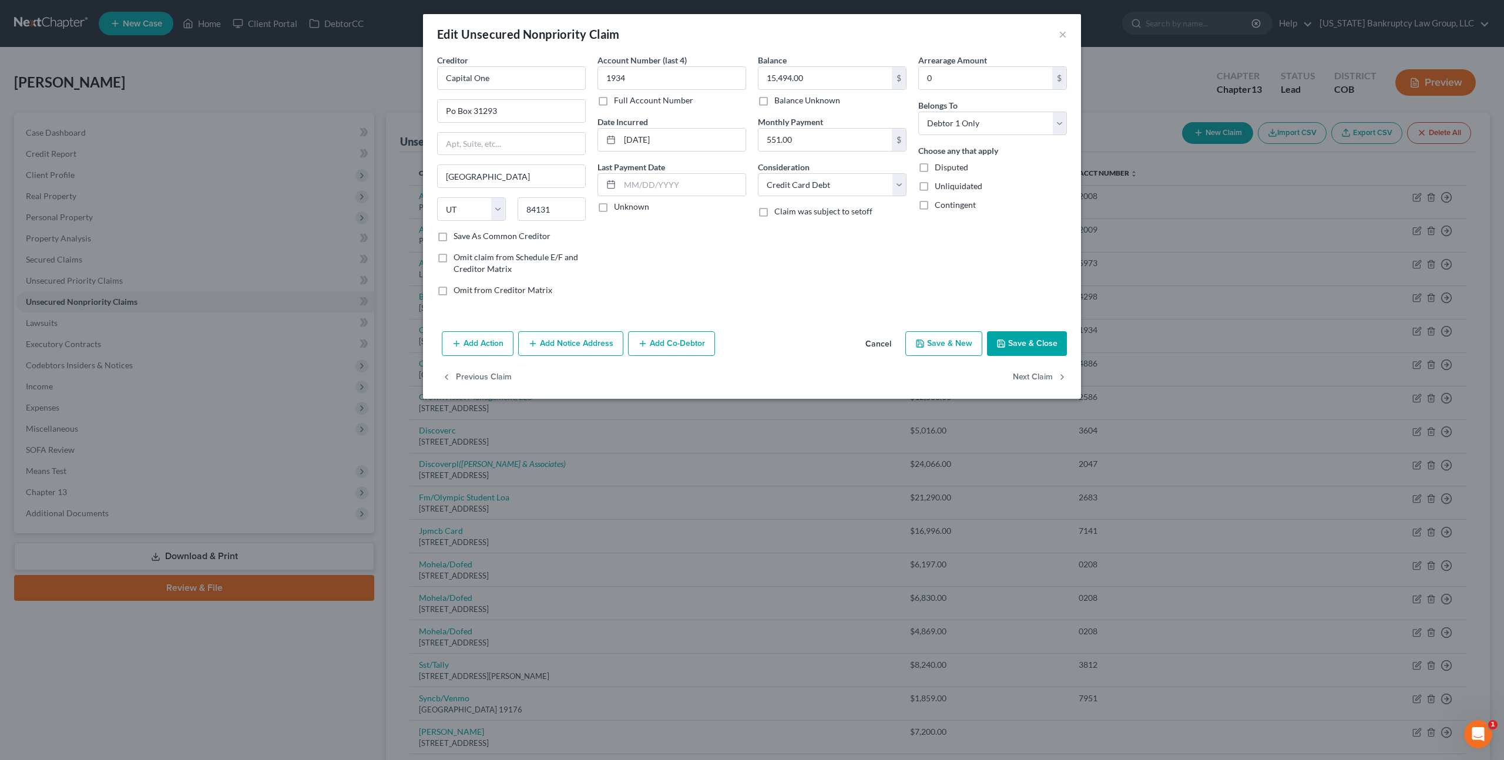
click at [530, 345] on icon "button" at bounding box center [532, 343] width 9 height 9
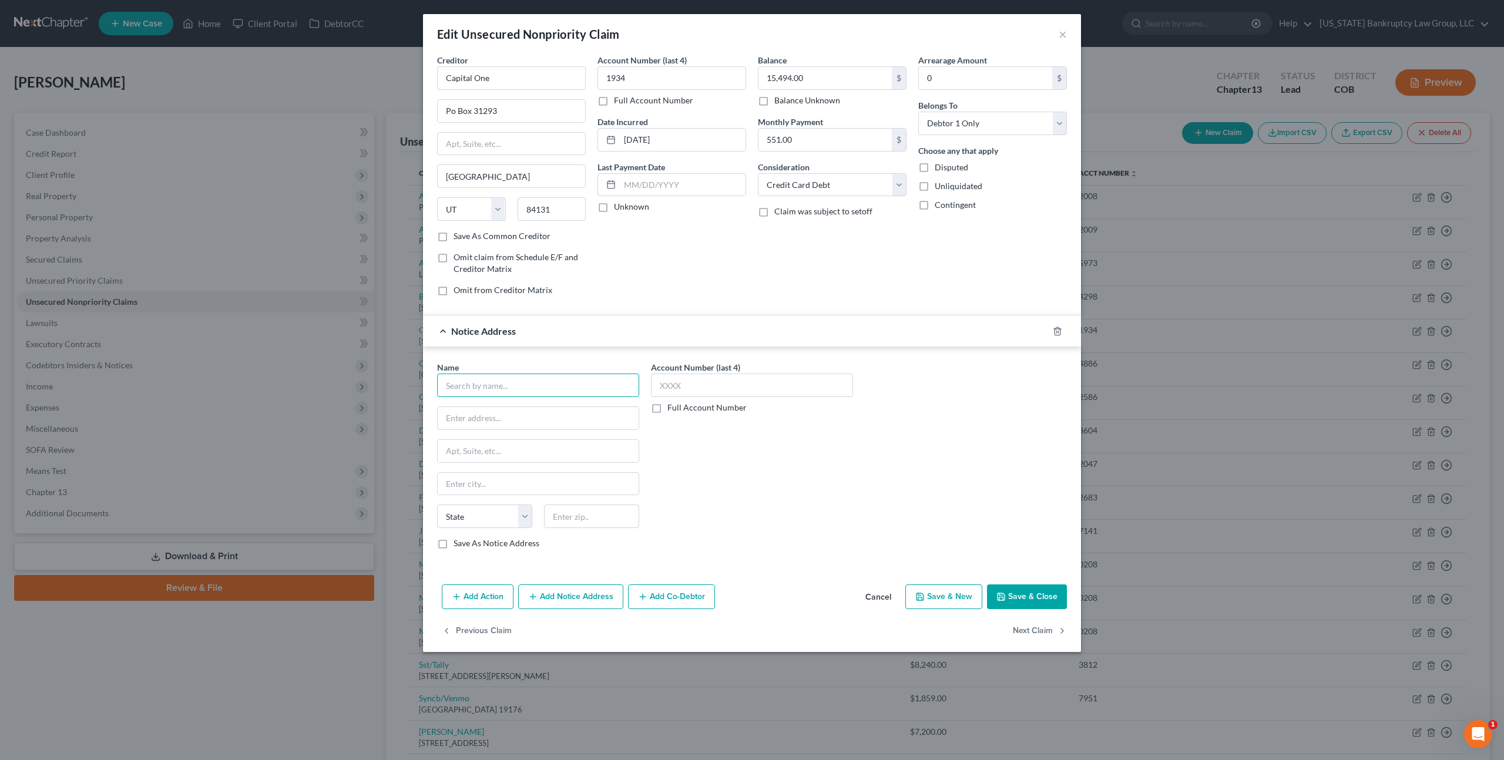
click at [477, 392] on input "text" at bounding box center [538, 385] width 202 height 23
click at [500, 409] on div "[PERSON_NAME] & Associates" at bounding box center [507, 406] width 122 height 12
type input "[PERSON_NAME] & Associates"
type input "[STREET_ADDRESS]"
type input "[GEOGRAPHIC_DATA]"
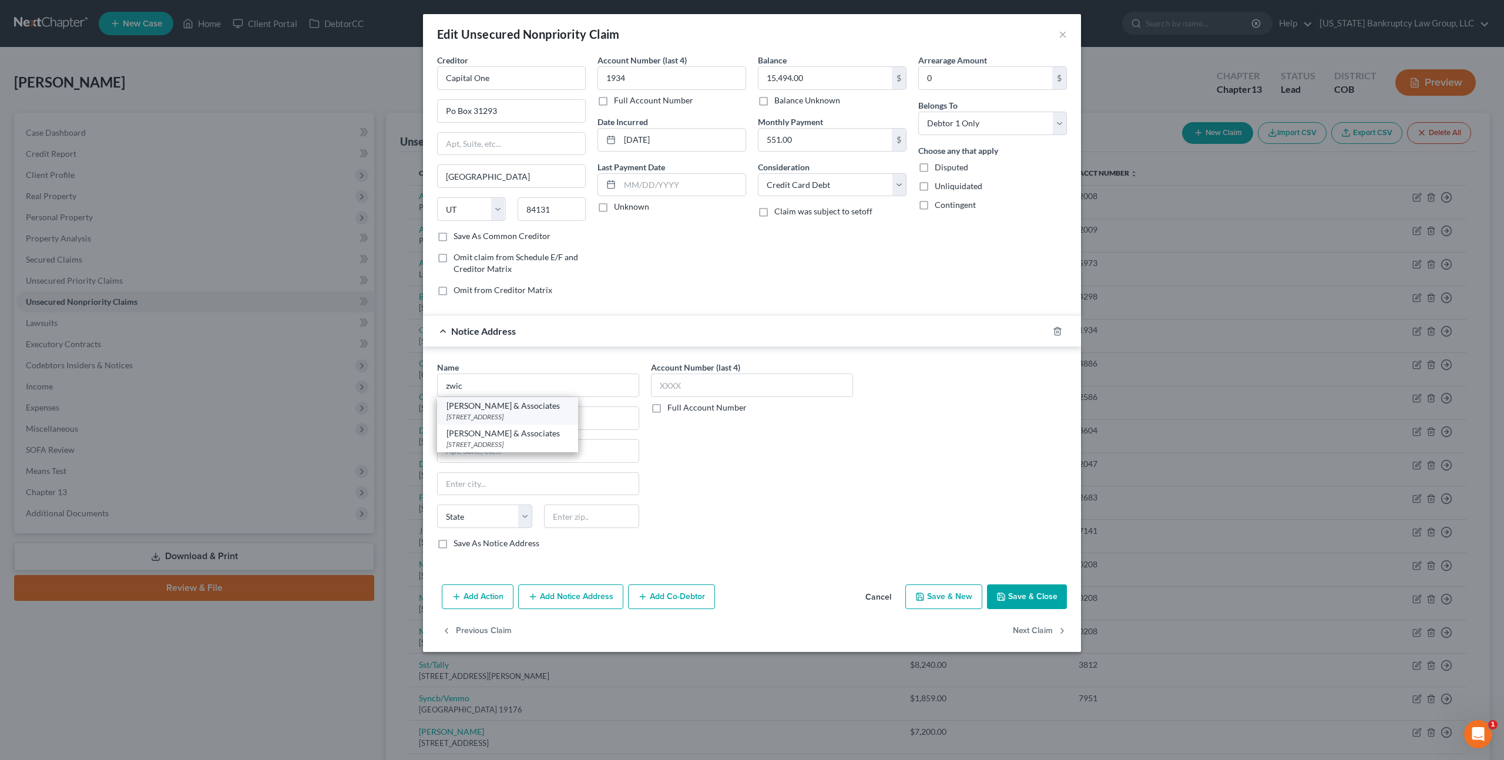
select select "5"
type input "80112"
click at [1015, 595] on button "Save & Close" at bounding box center [1027, 597] width 80 height 25
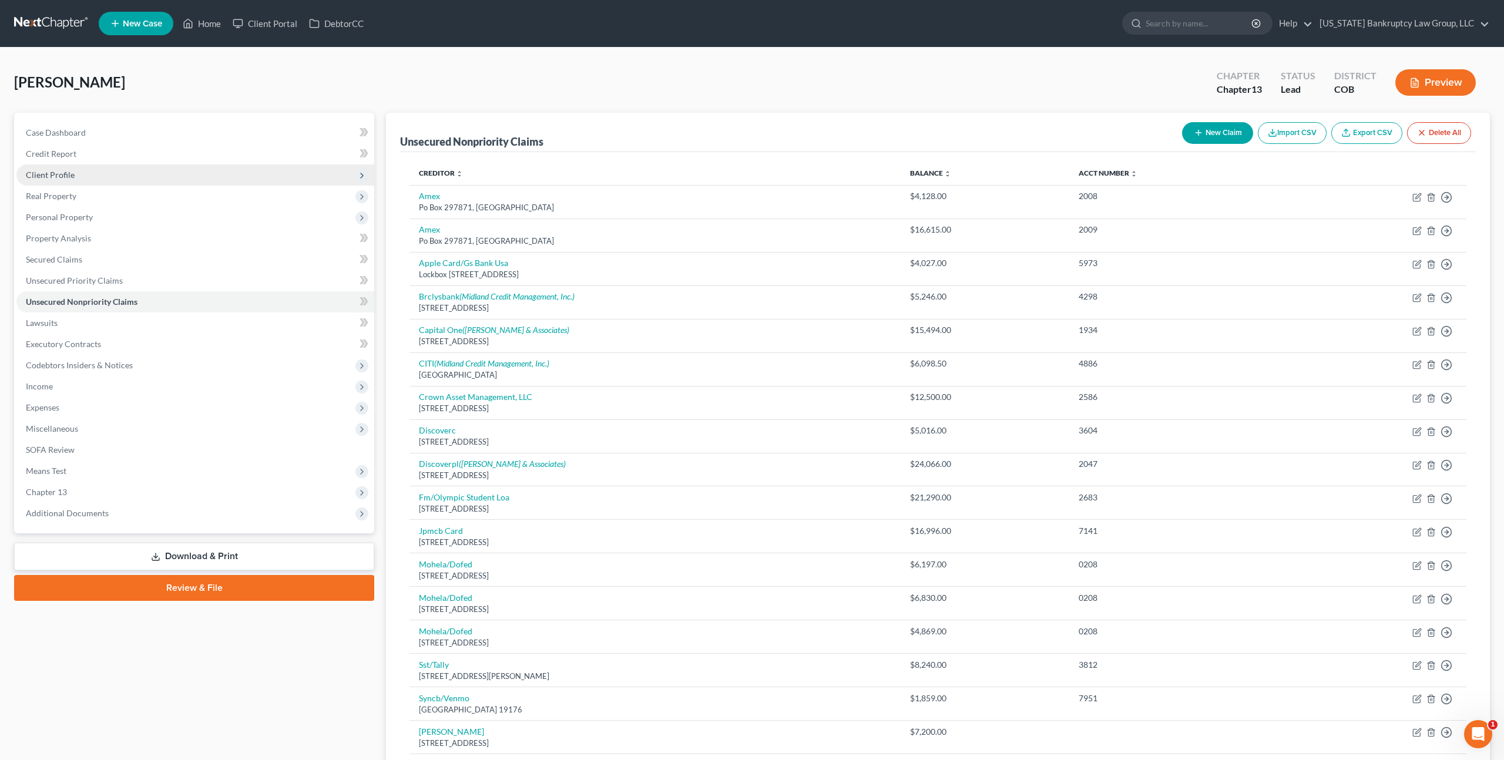
click at [65, 176] on span "Client Profile" at bounding box center [50, 175] width 49 height 10
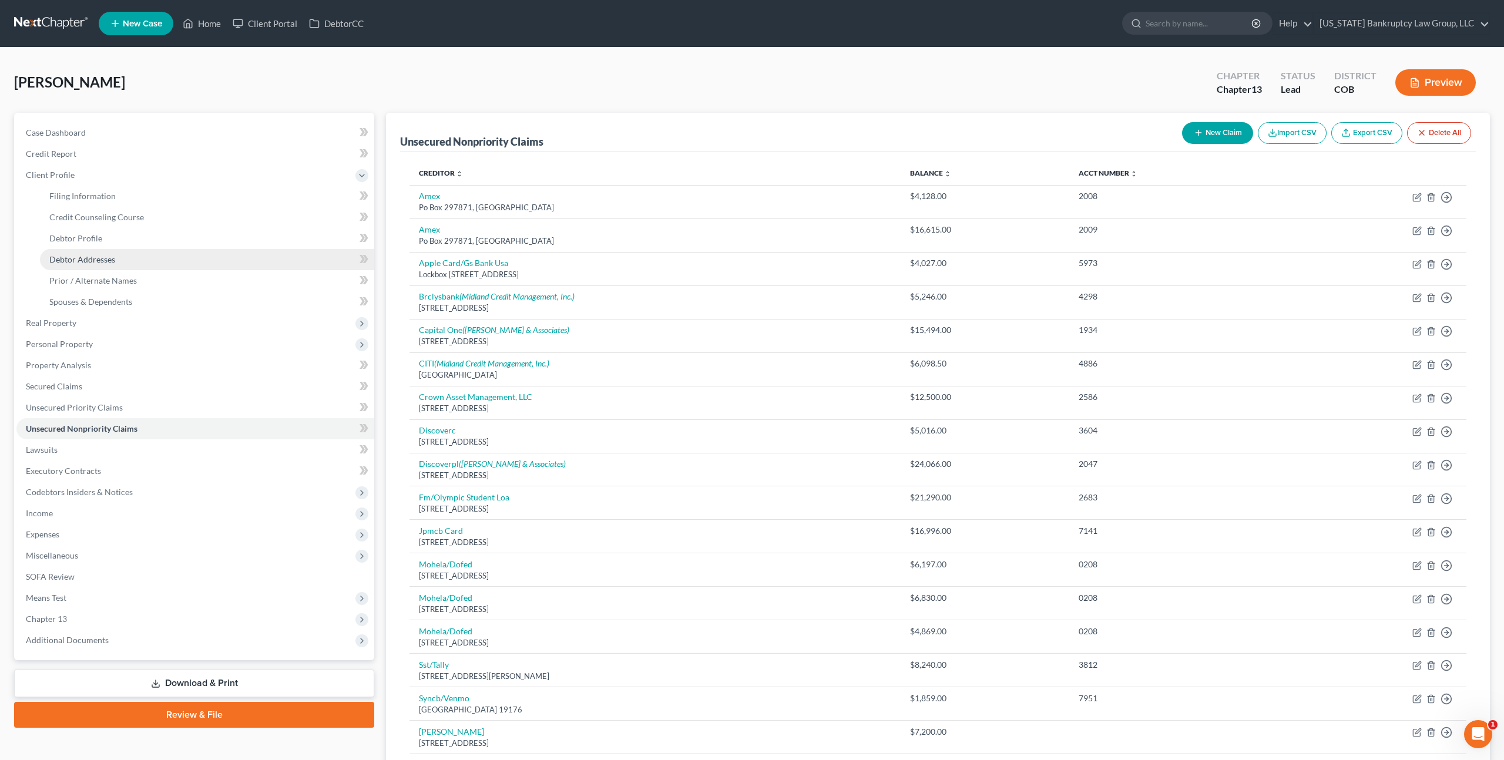
click at [87, 256] on span "Debtor Addresses" at bounding box center [82, 259] width 66 height 10
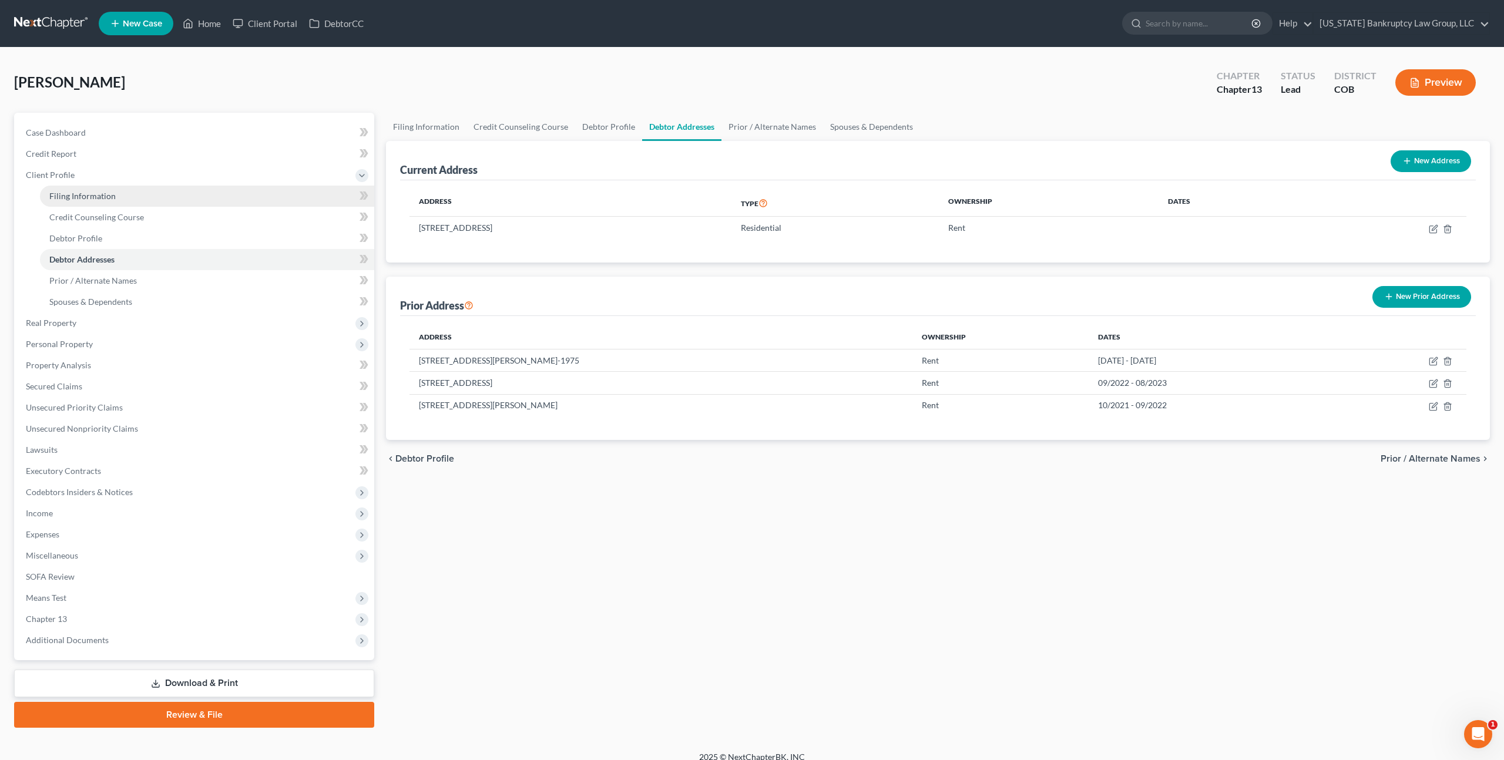
click at [90, 196] on span "Filing Information" at bounding box center [82, 196] width 66 height 10
select select "1"
select select "0"
select select "3"
select select "5"
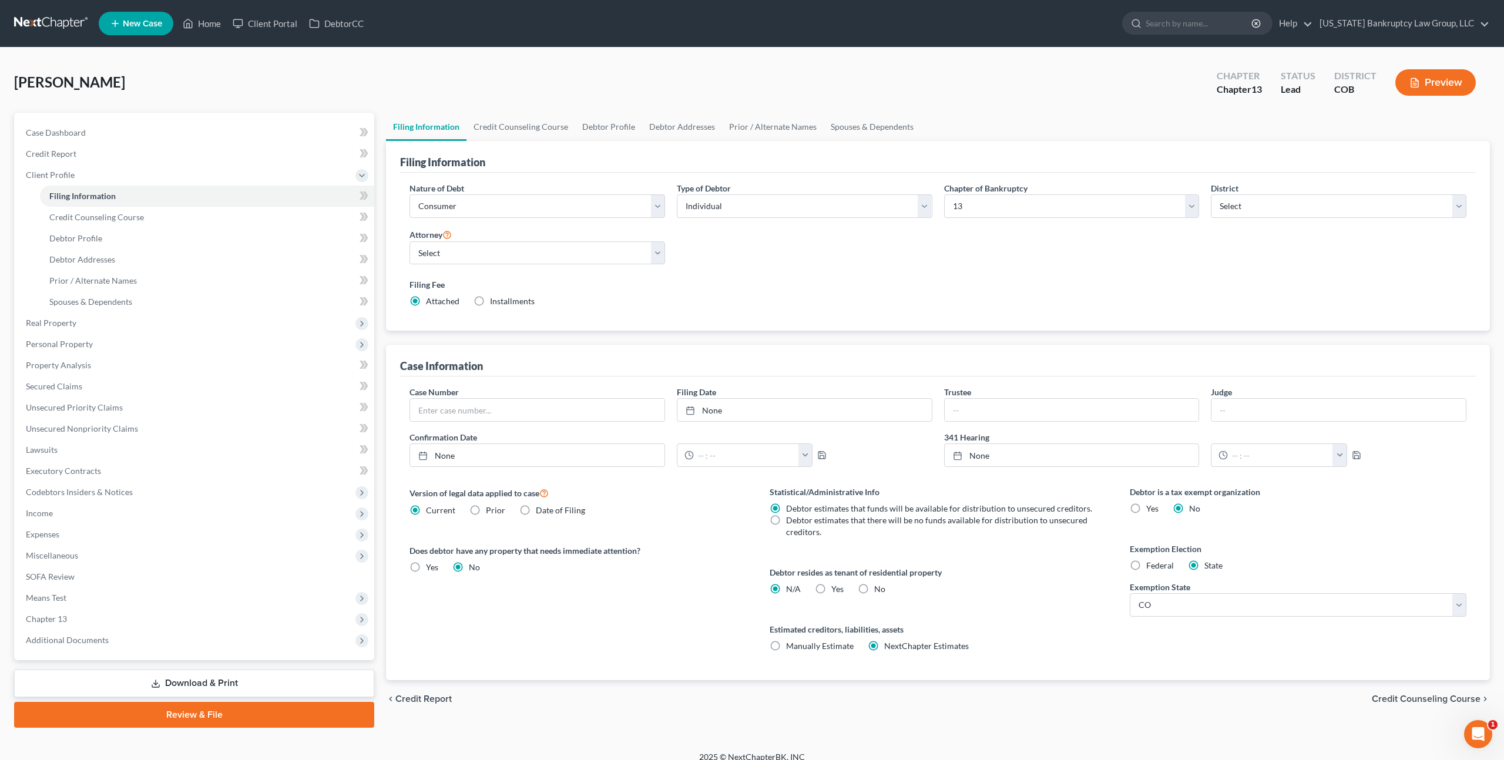
click at [831, 587] on label "Yes Yes" at bounding box center [837, 589] width 12 height 12
click at [836, 587] on input "Yes Yes" at bounding box center [840, 587] width 8 height 8
radio input "true"
radio input "false"
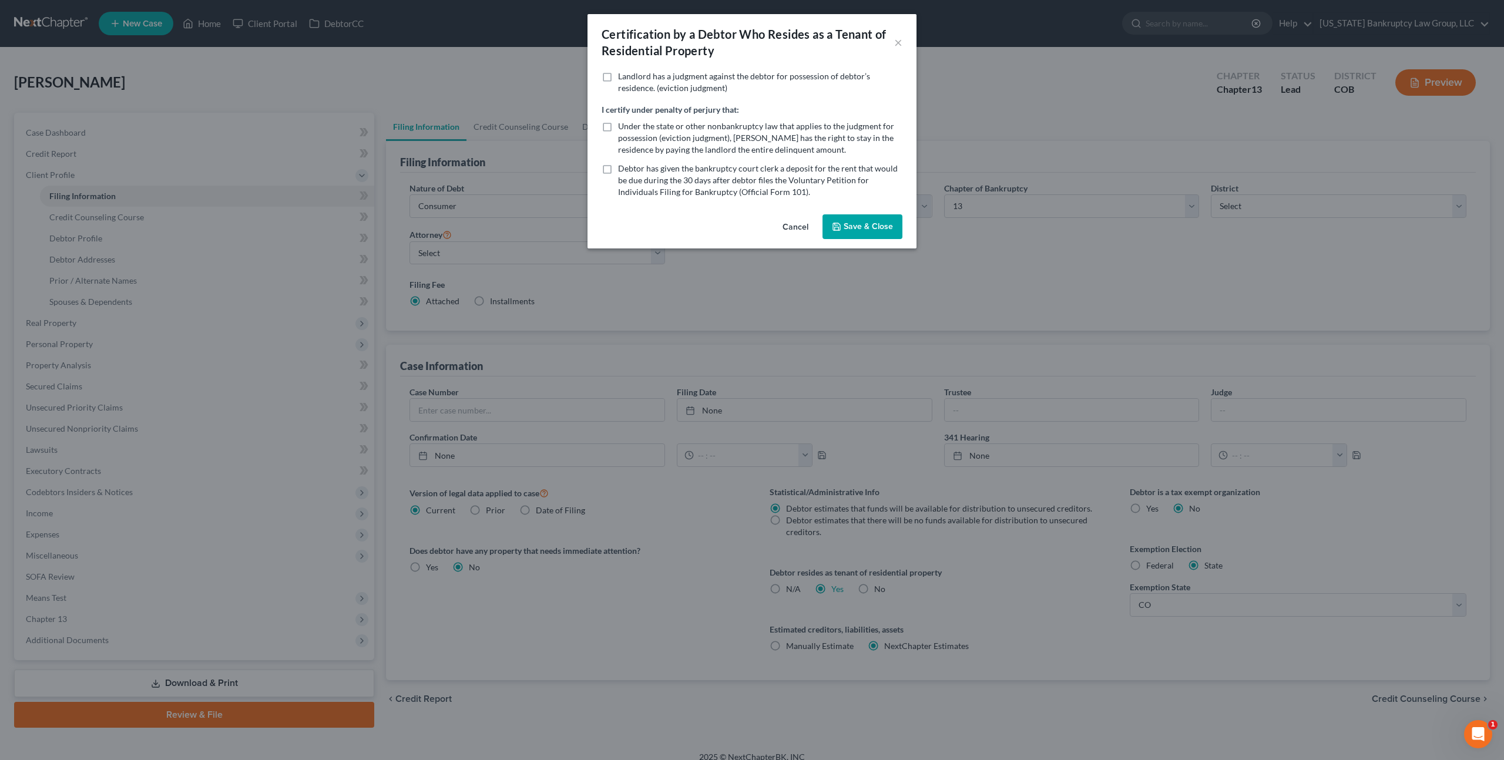
click at [853, 230] on button "Save & Close" at bounding box center [862, 226] width 80 height 25
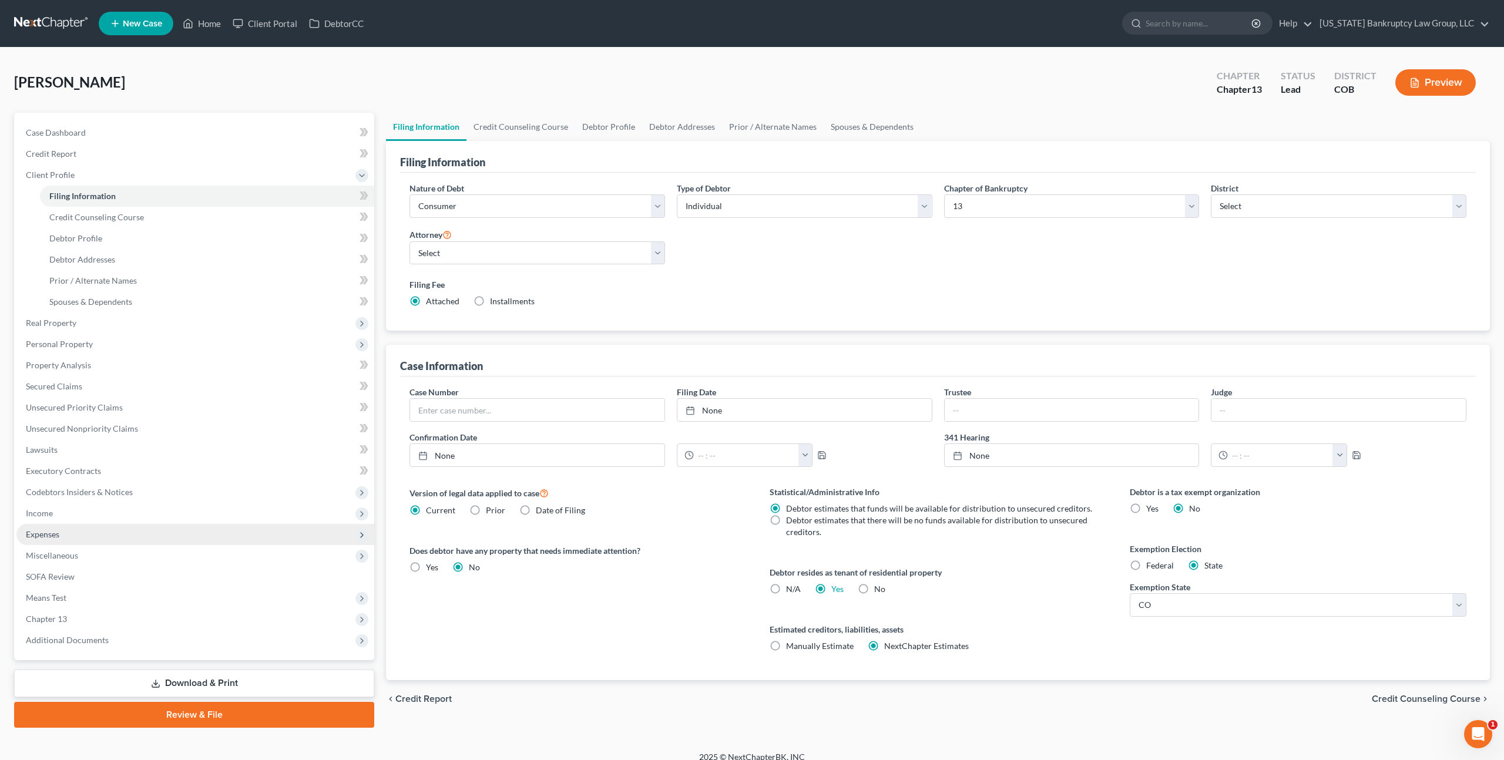
click at [60, 536] on span "Expenses" at bounding box center [195, 534] width 358 height 21
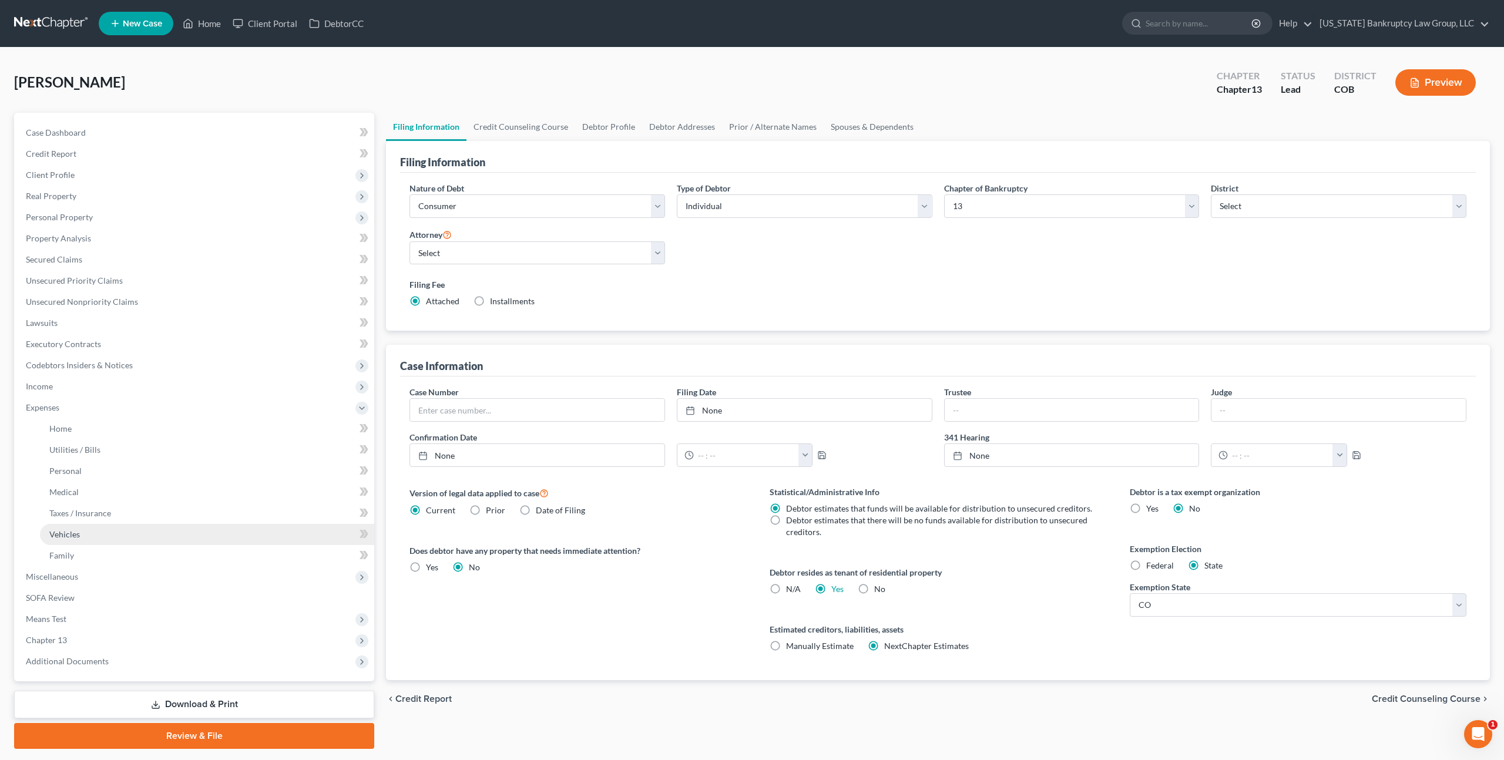
click at [128, 530] on link "Vehicles" at bounding box center [207, 534] width 334 height 21
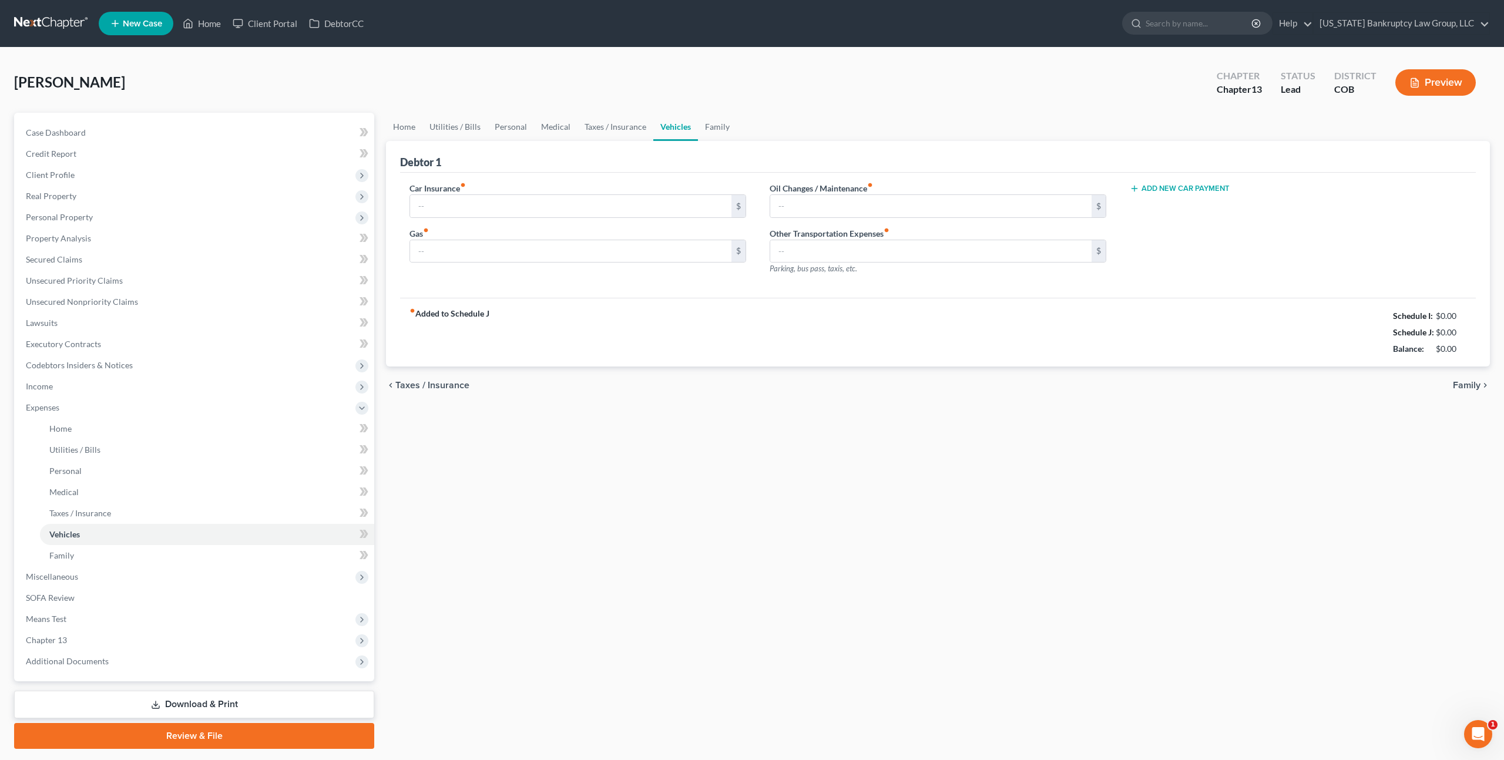
type input "129.00"
type input "140.00"
type input "50.00"
type input "0.00"
click at [506, 251] on input "140.00" at bounding box center [570, 251] width 321 height 22
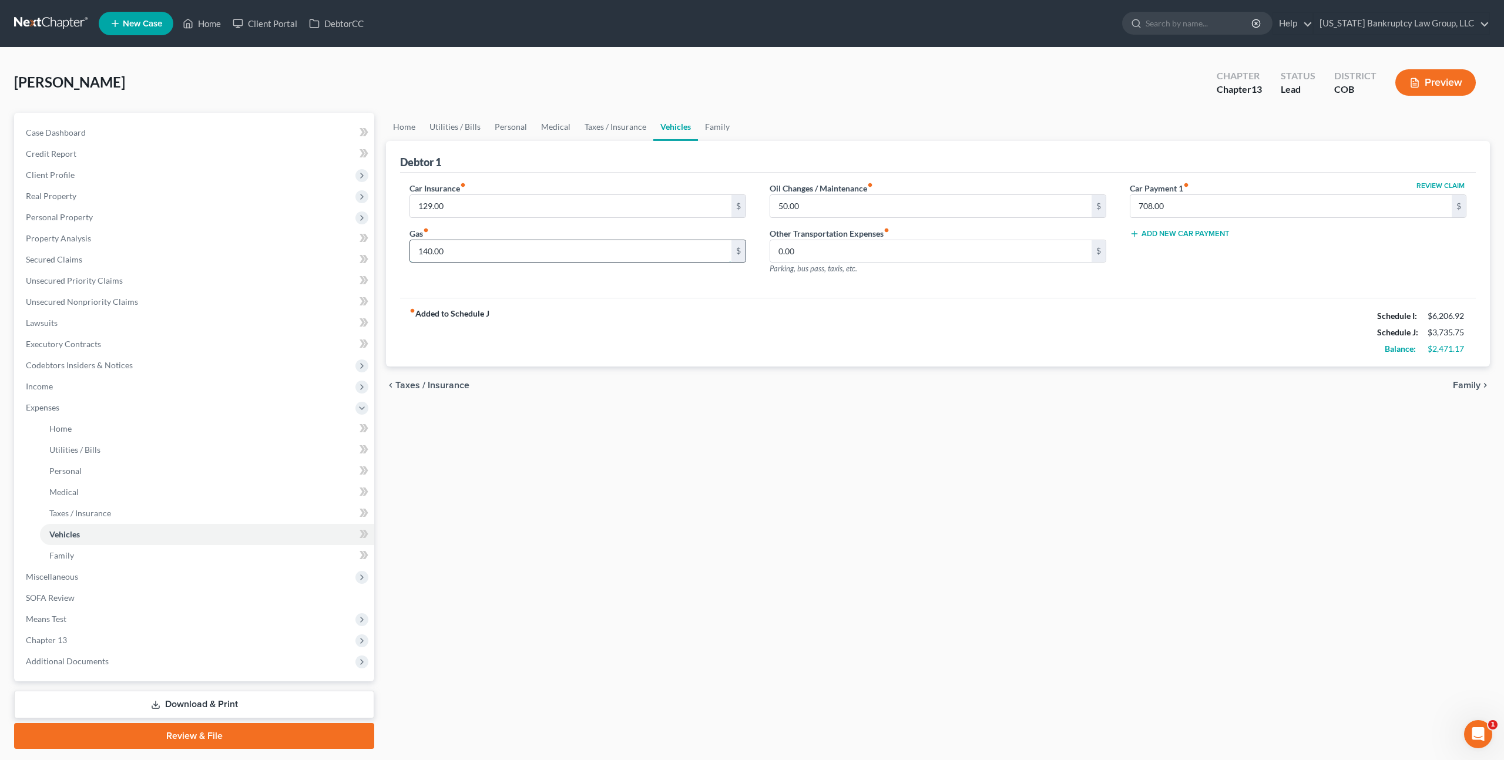
click at [506, 251] on input "140.00" at bounding box center [570, 251] width 321 height 22
type input "200.00"
